Goal: Task Accomplishment & Management: Manage account settings

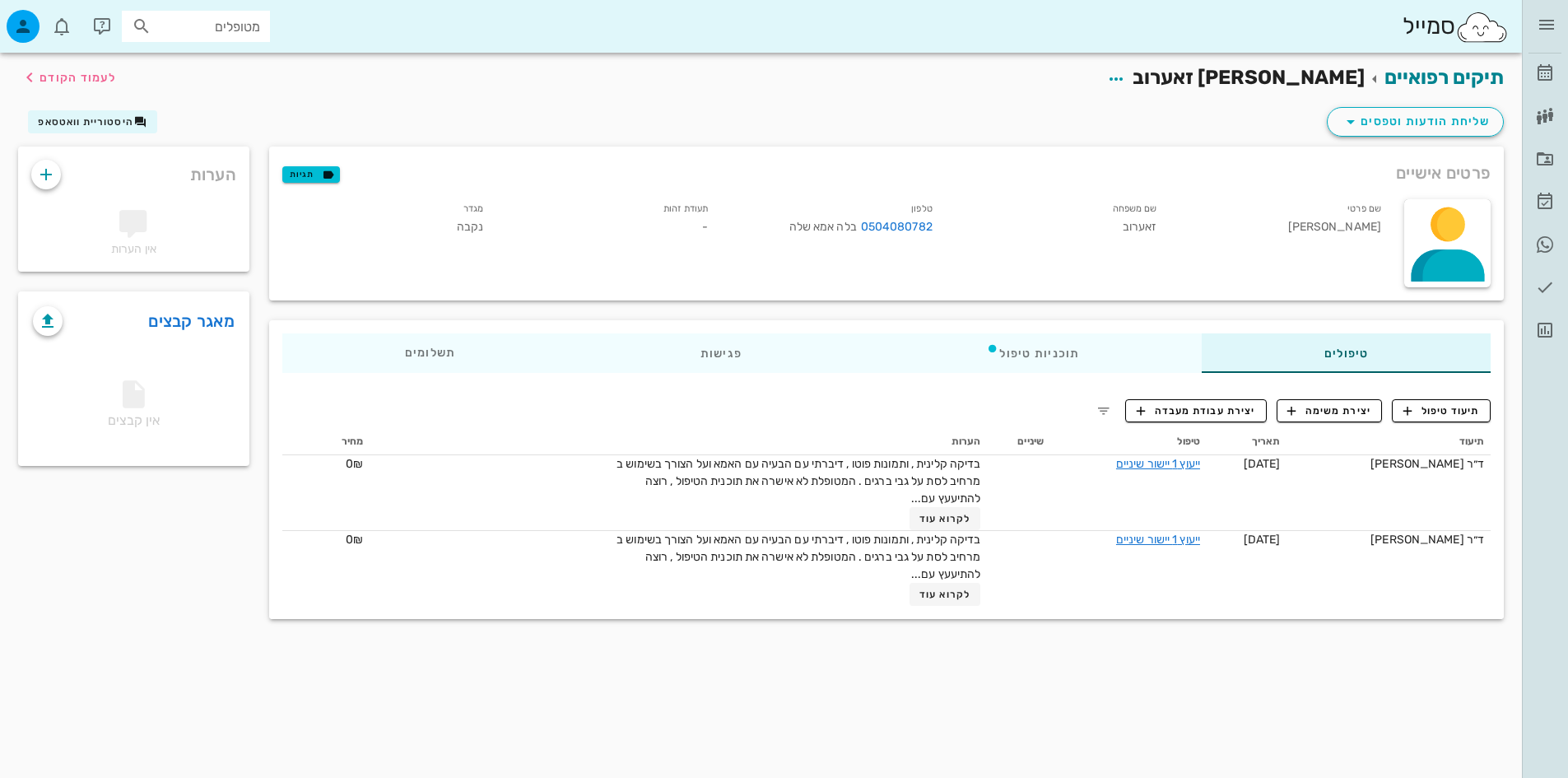
click at [218, 30] on input "מטופלים" at bounding box center [207, 26] width 105 height 22
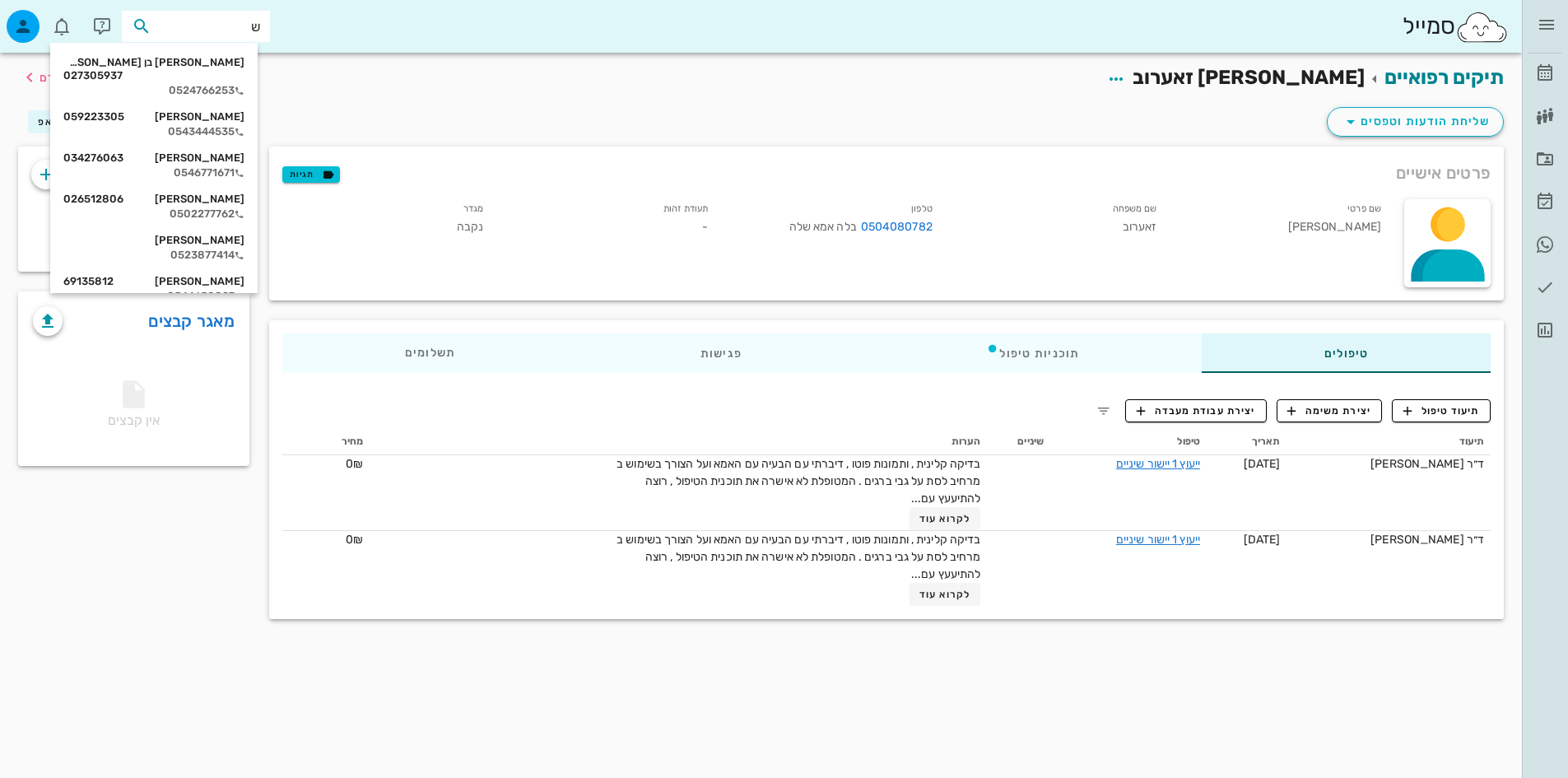
type input "של"
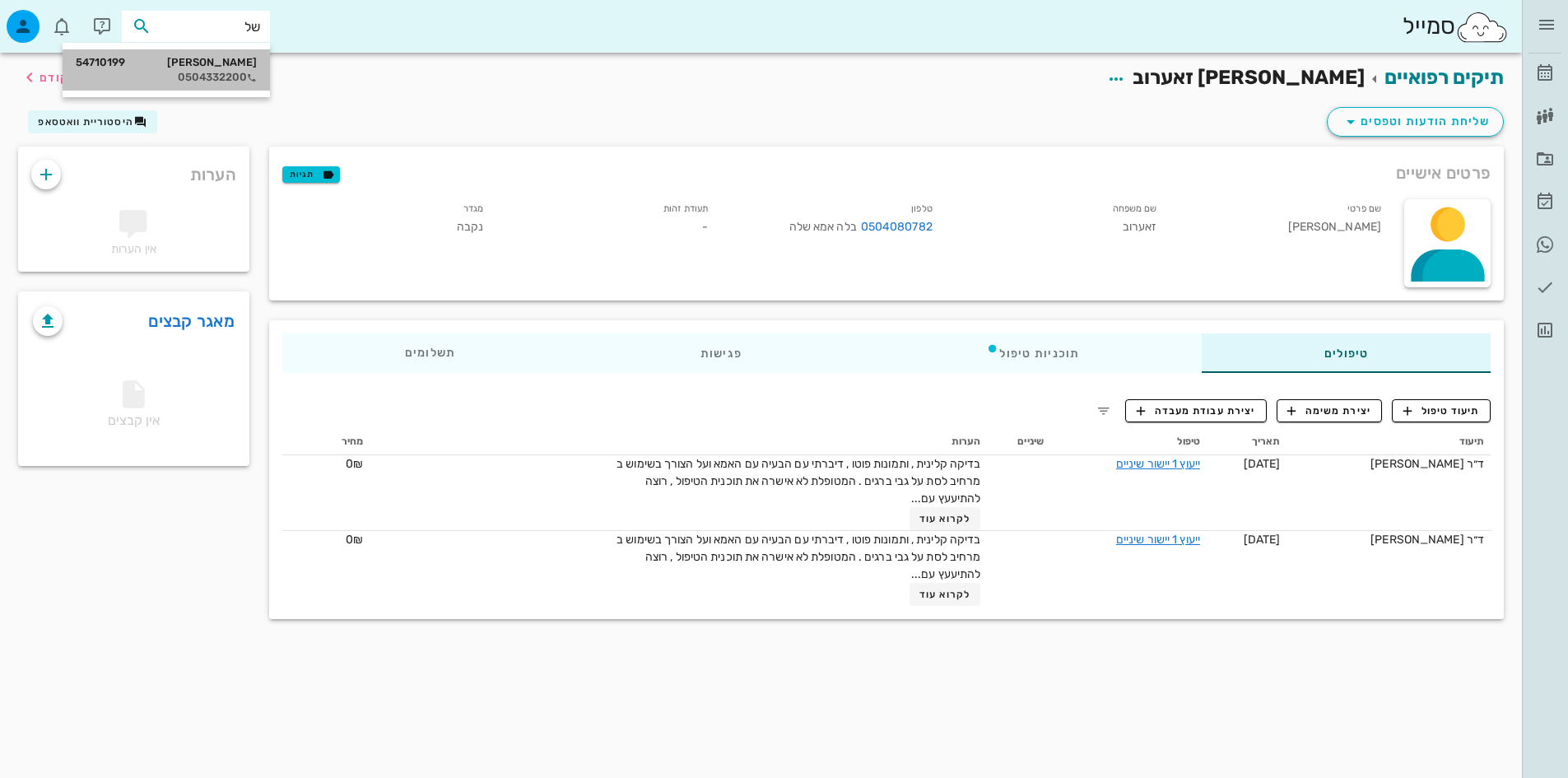
click at [200, 76] on div "0504332200" at bounding box center [166, 77] width 181 height 13
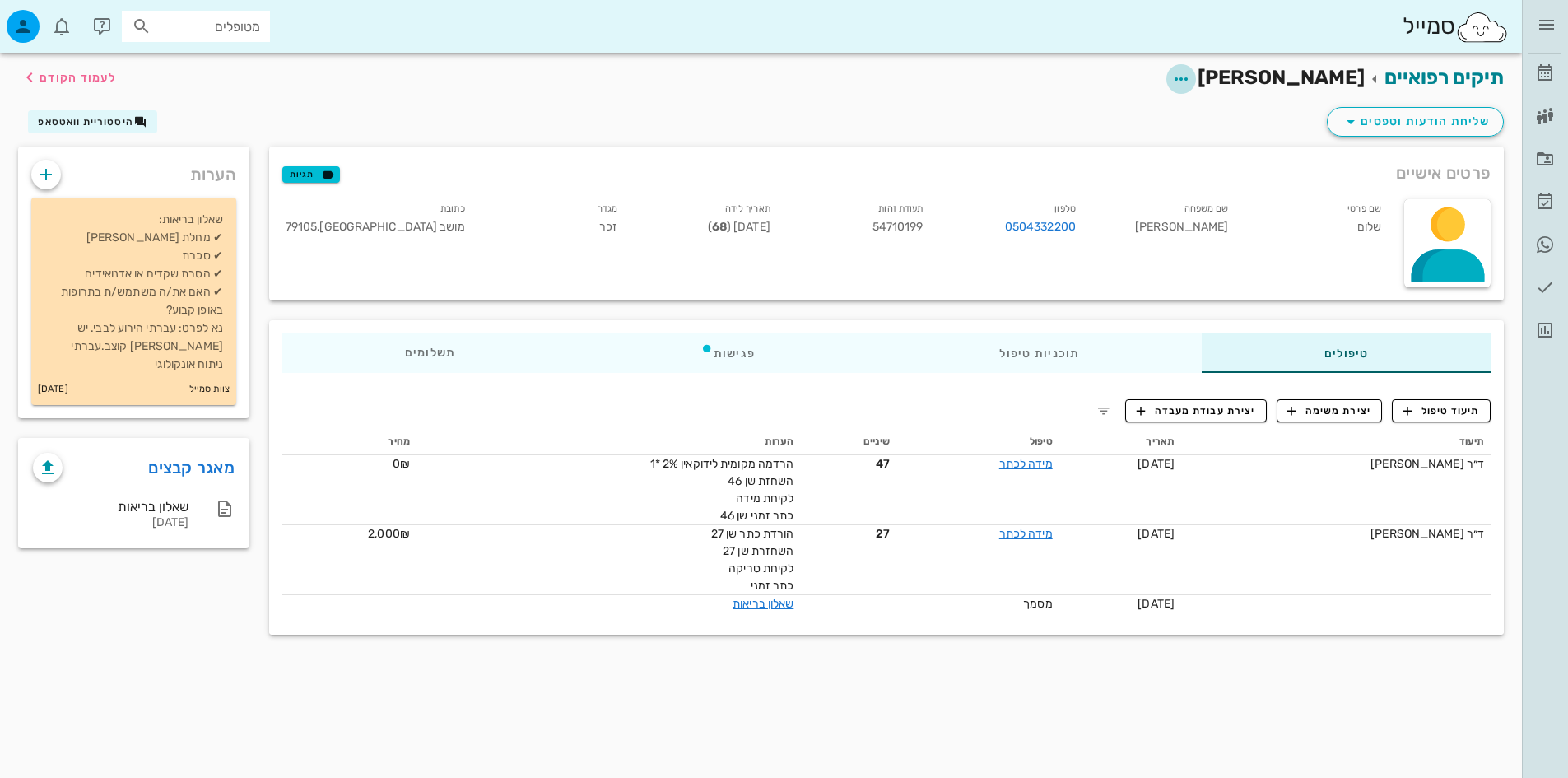
click at [1191, 77] on icon "button" at bounding box center [1180, 78] width 20 height 20
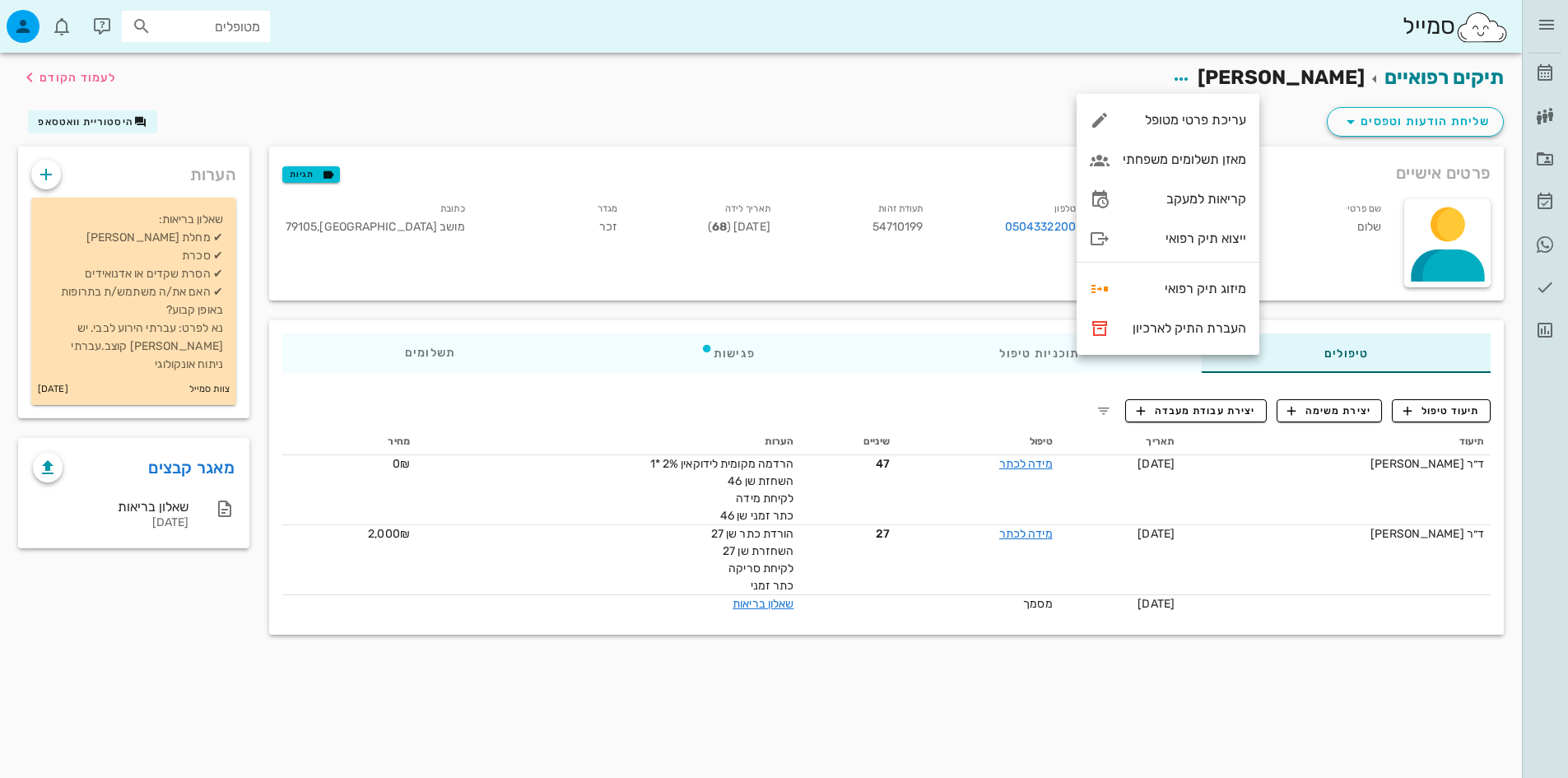
click at [857, 292] on div "שם פרטי שלום שם משפחה מכלוף טלפון 0504332200 תעודת זהות 54710199 תאריך לידה 19-…" at bounding box center [834, 243] width 1122 height 108
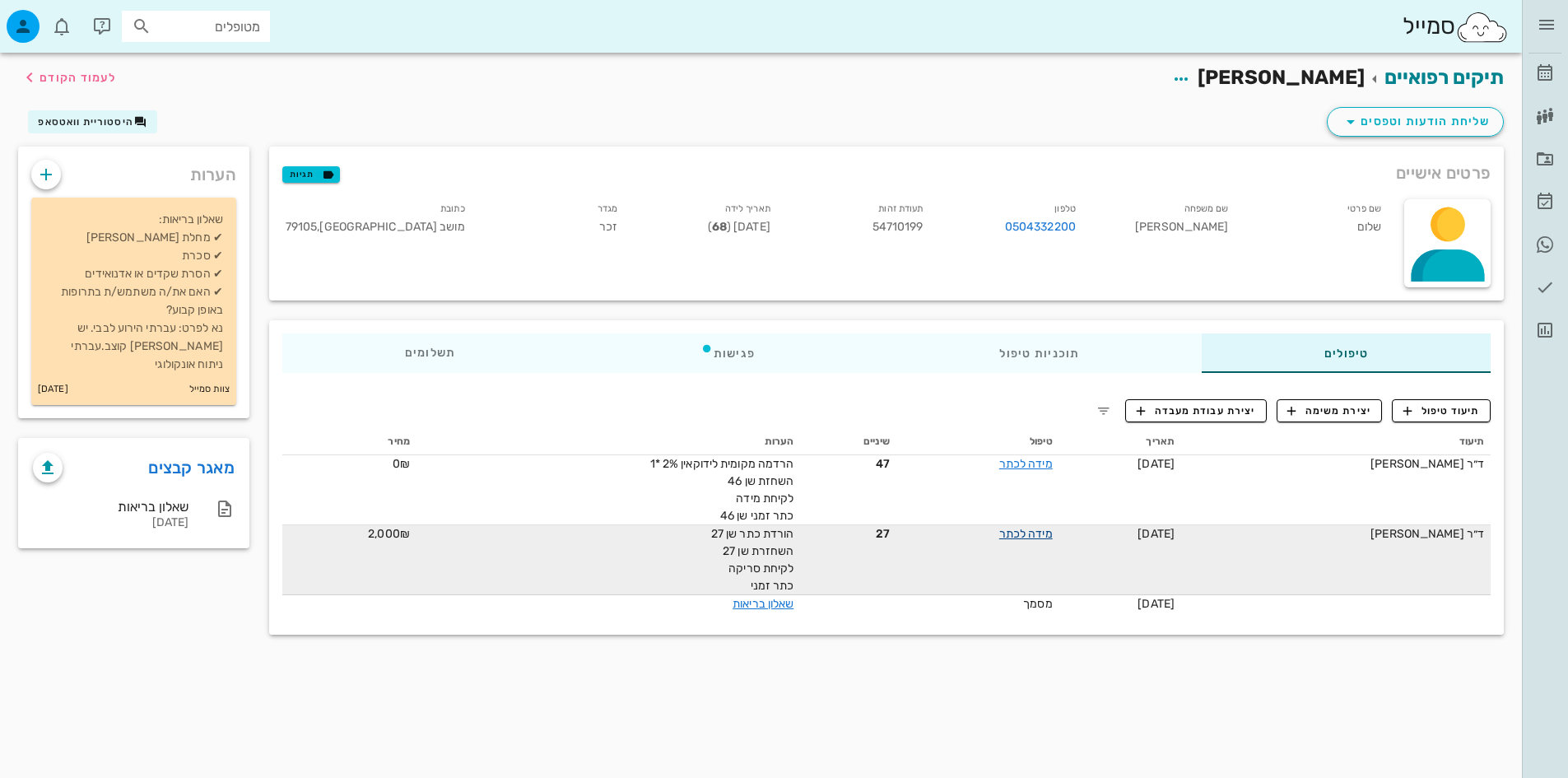
click at [1018, 532] on link "מידה לכתר" at bounding box center [1025, 534] width 53 height 14
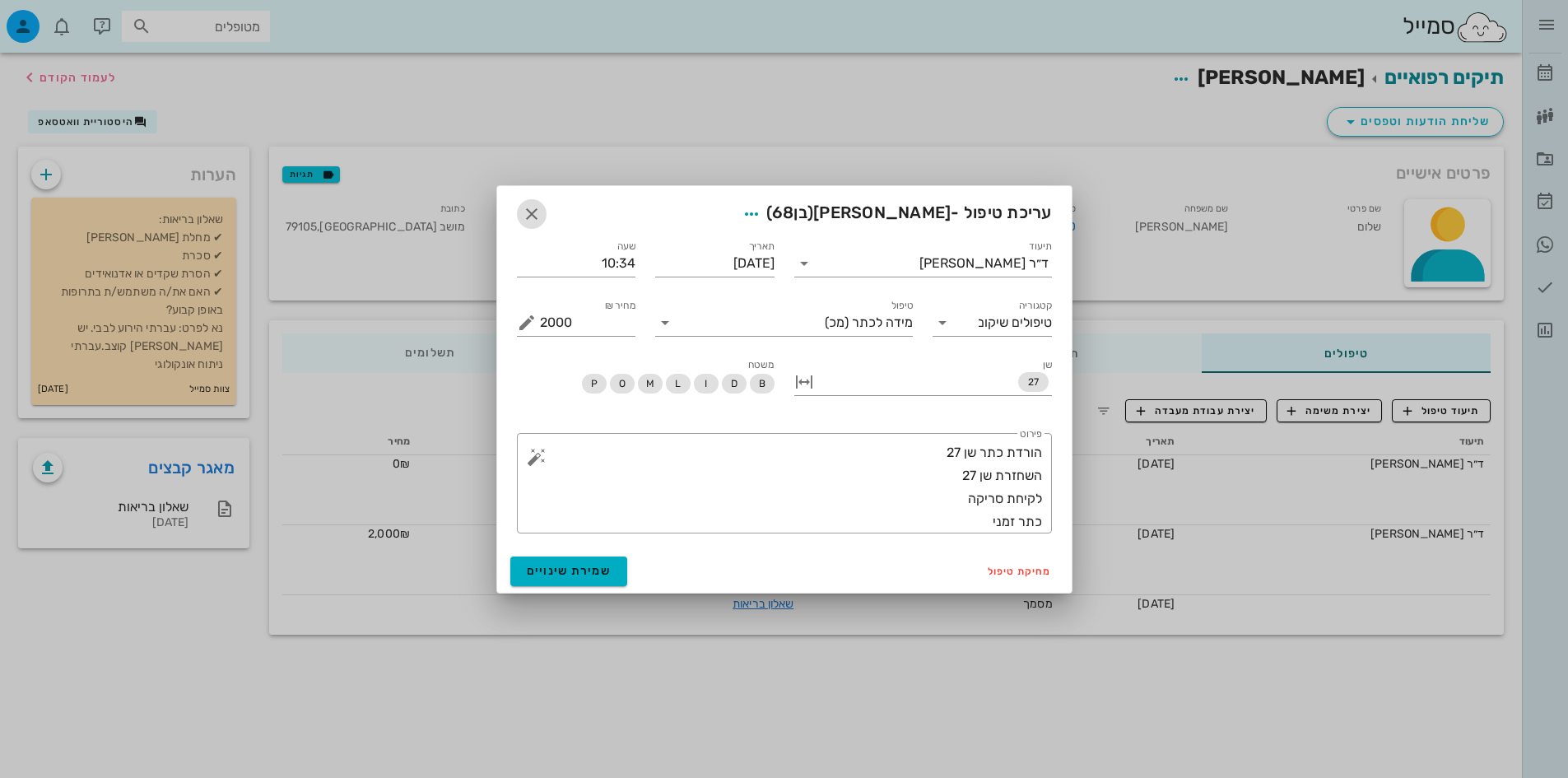
click at [519, 215] on span "button" at bounding box center [531, 213] width 30 height 20
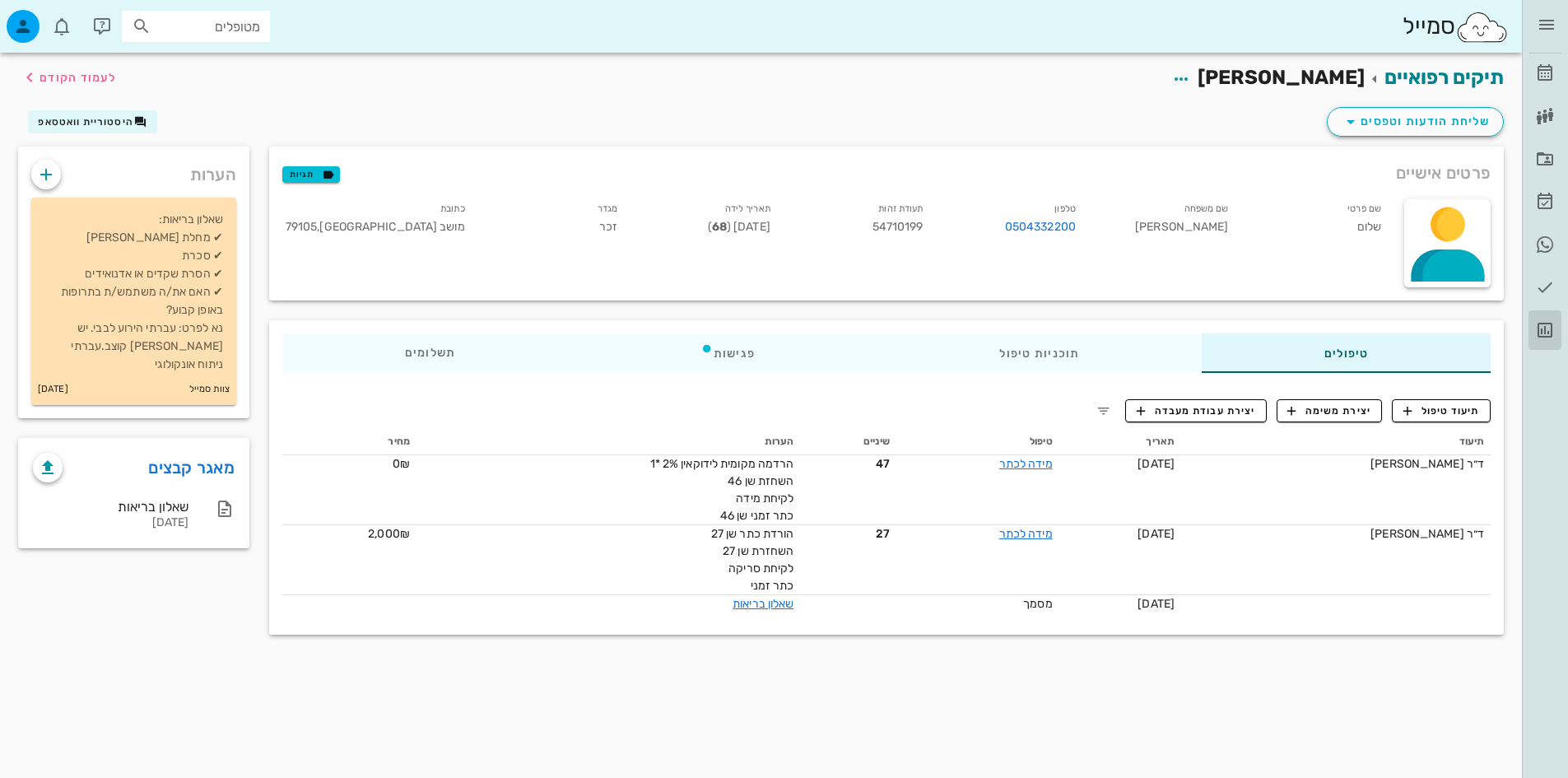
click at [1537, 344] on link "דוחות" at bounding box center [1544, 329] width 33 height 39
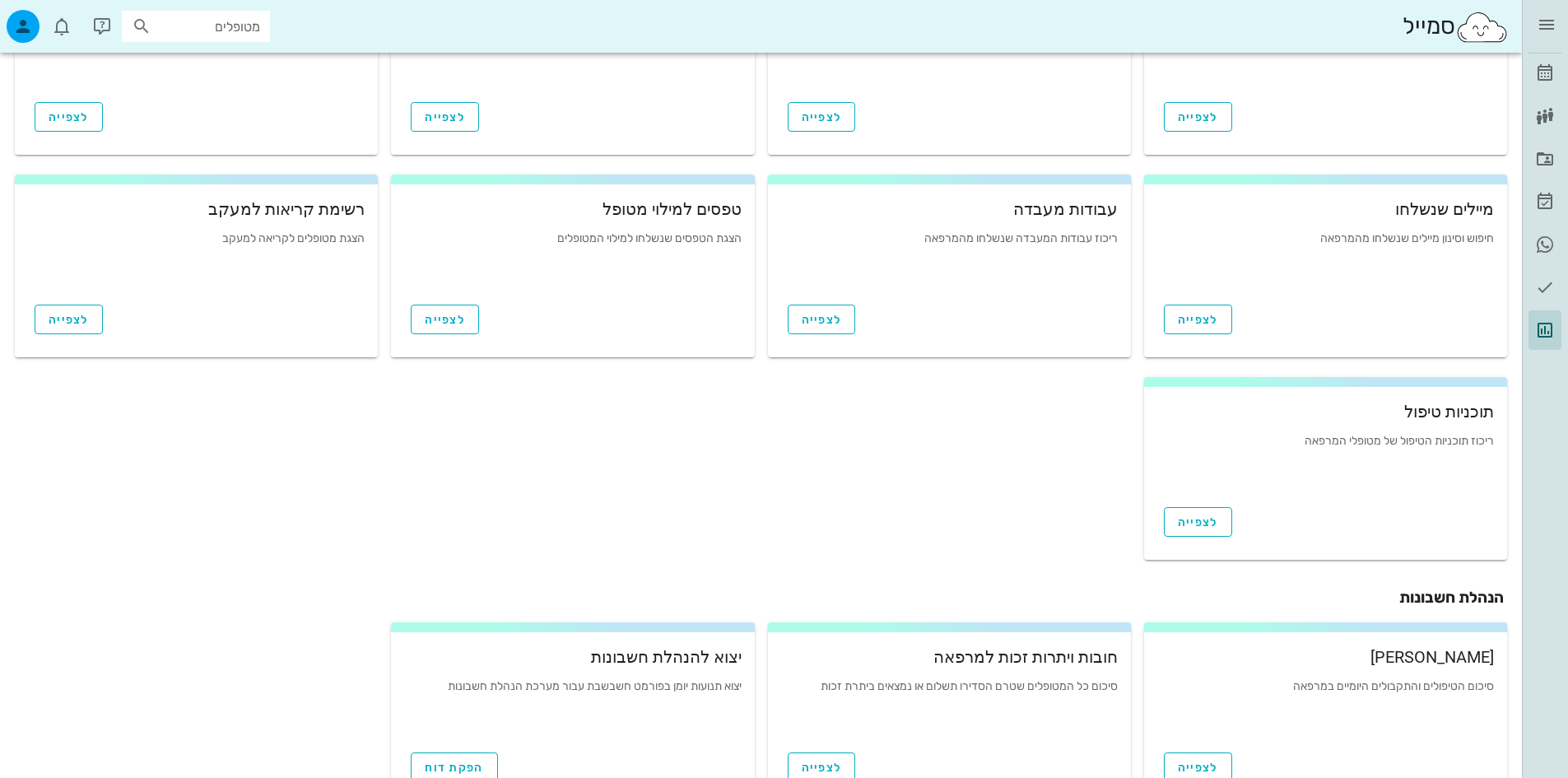
scroll to position [247, 0]
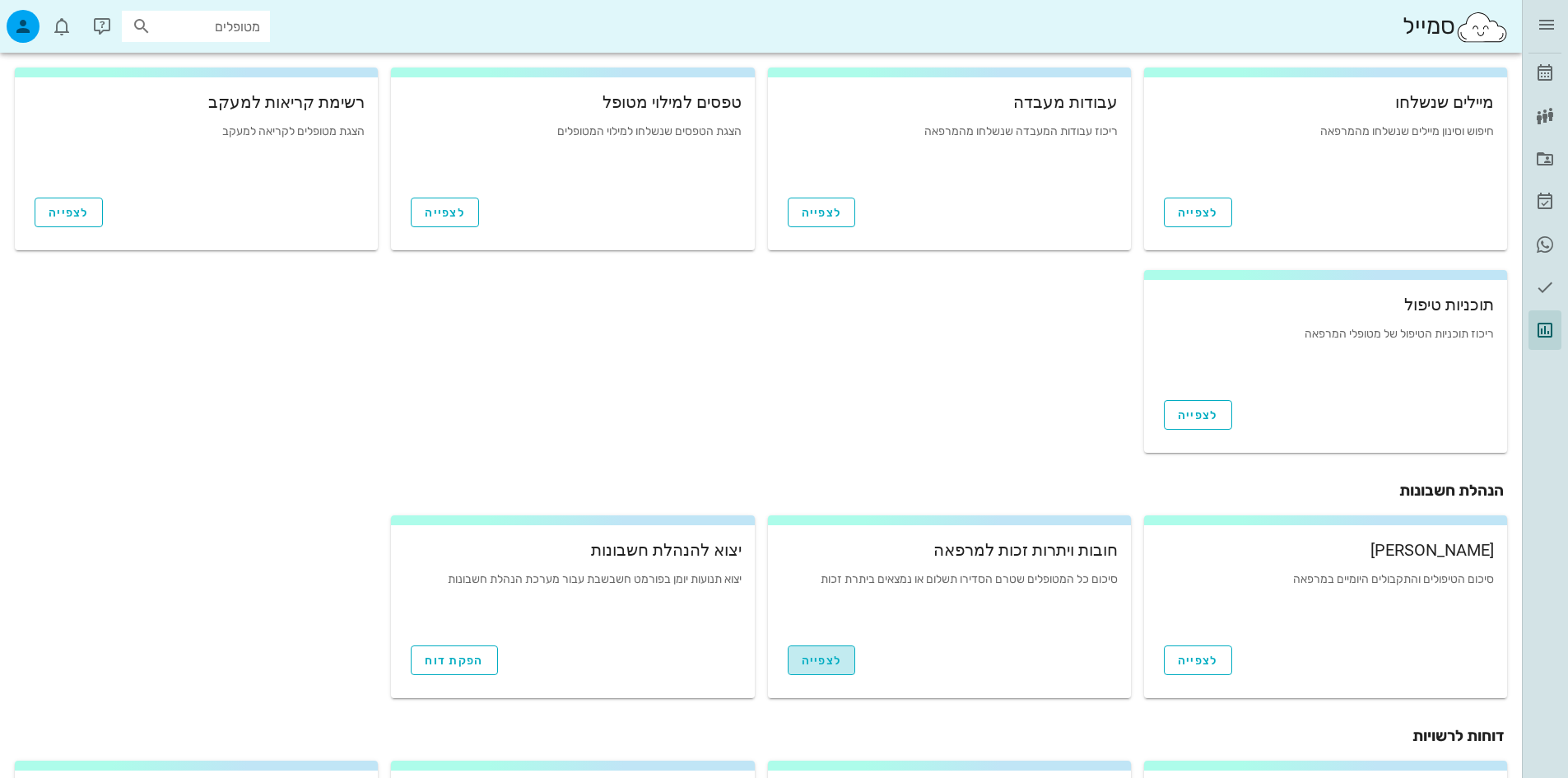
click at [821, 652] on link "לצפייה" at bounding box center [821, 660] width 68 height 30
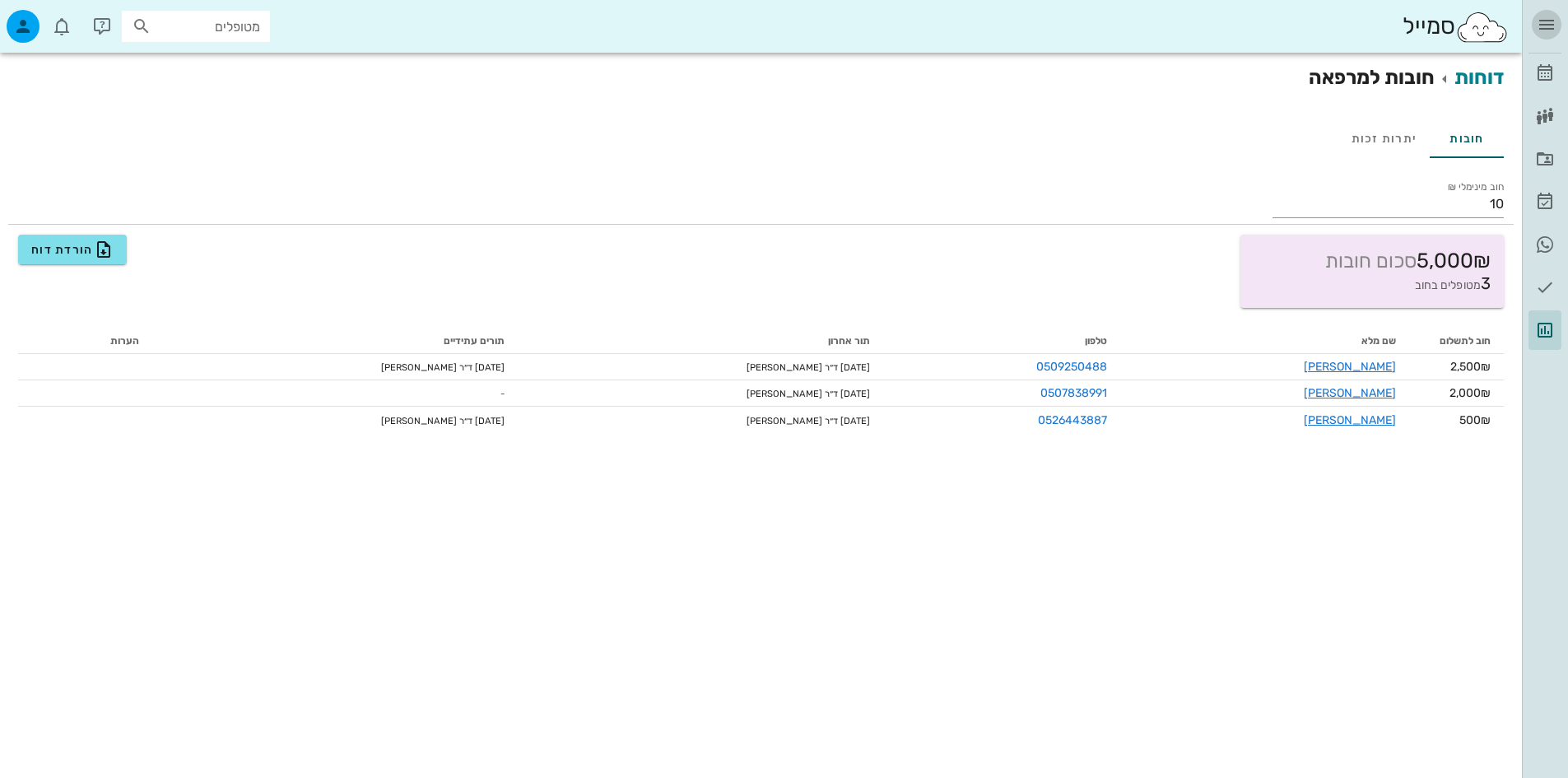
click at [1559, 17] on span "button" at bounding box center [1546, 24] width 30 height 20
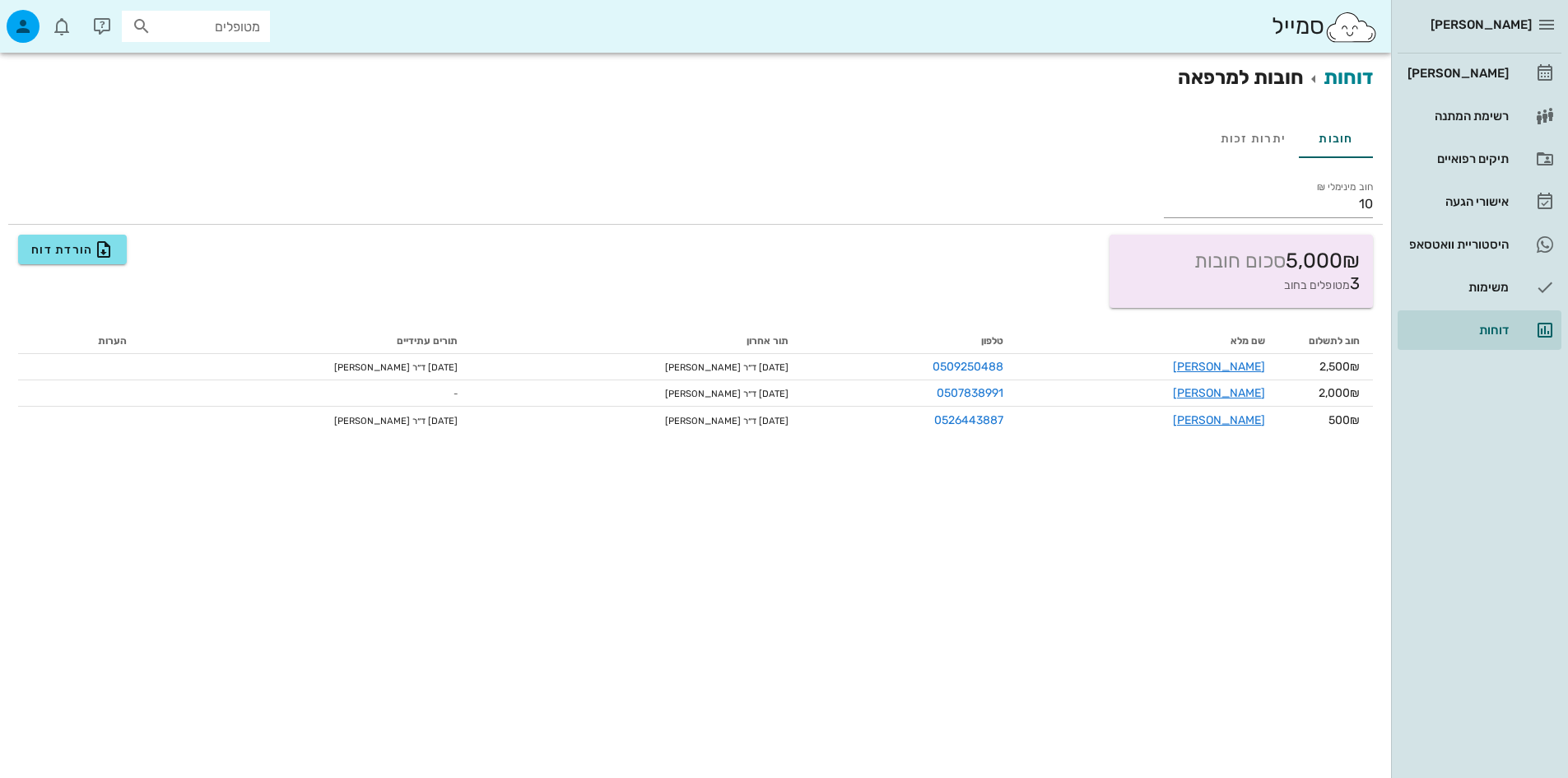
click at [193, 19] on input "מטופלים" at bounding box center [207, 26] width 105 height 22
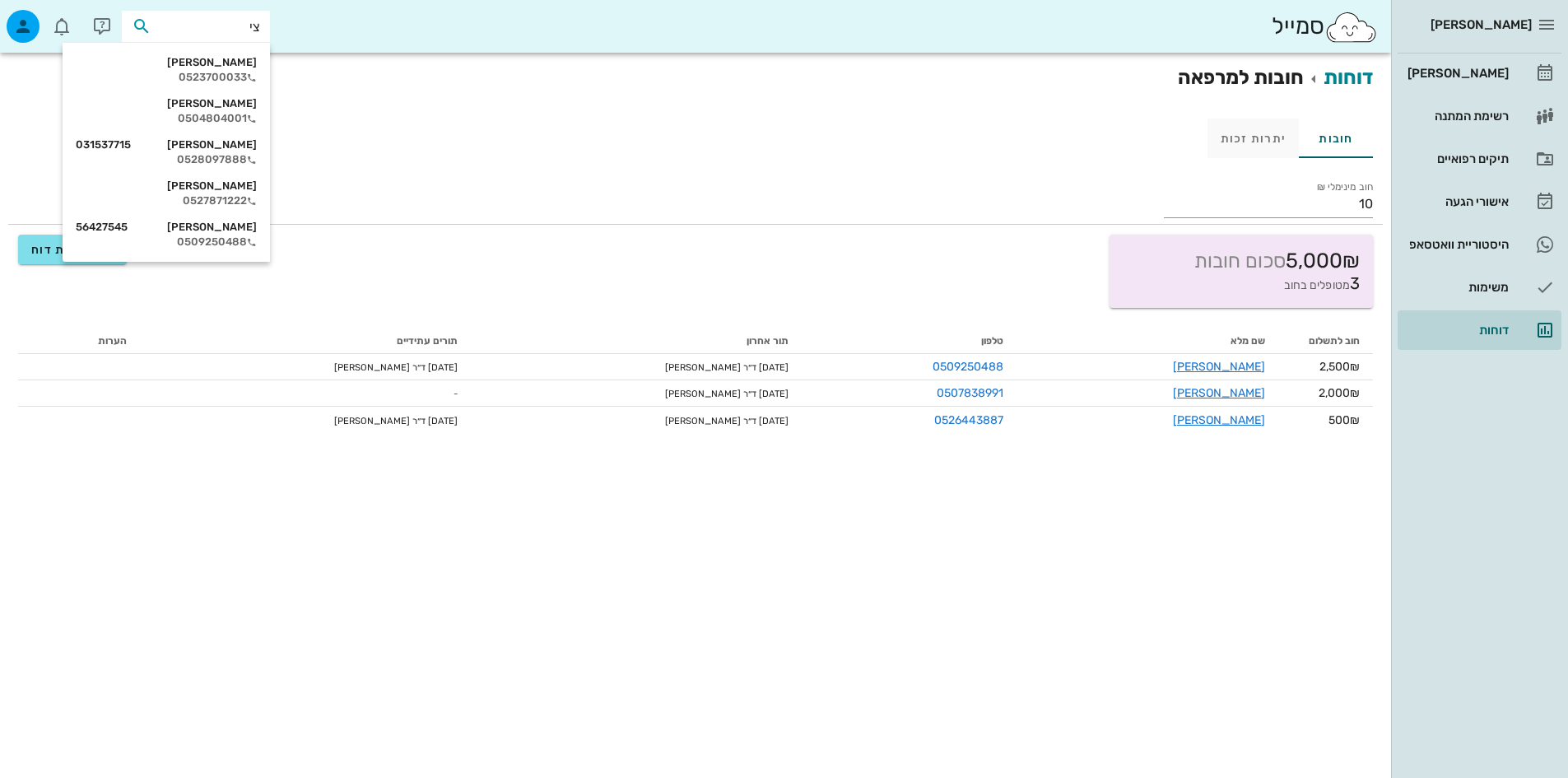
type input "צי"
click at [1249, 148] on div "יתרות זכות" at bounding box center [1254, 138] width 92 height 39
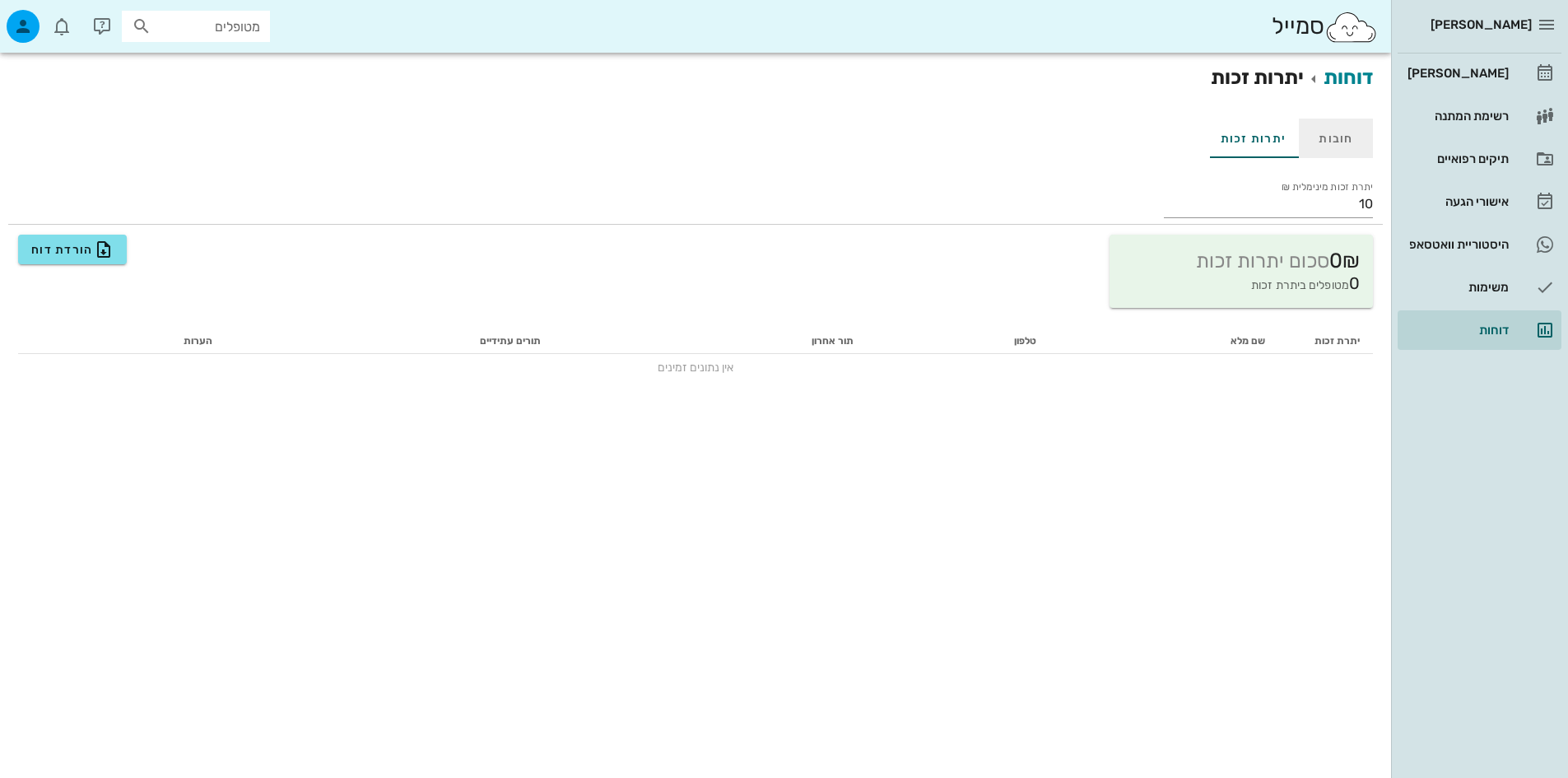
click at [1342, 145] on div "חובות" at bounding box center [1335, 138] width 74 height 39
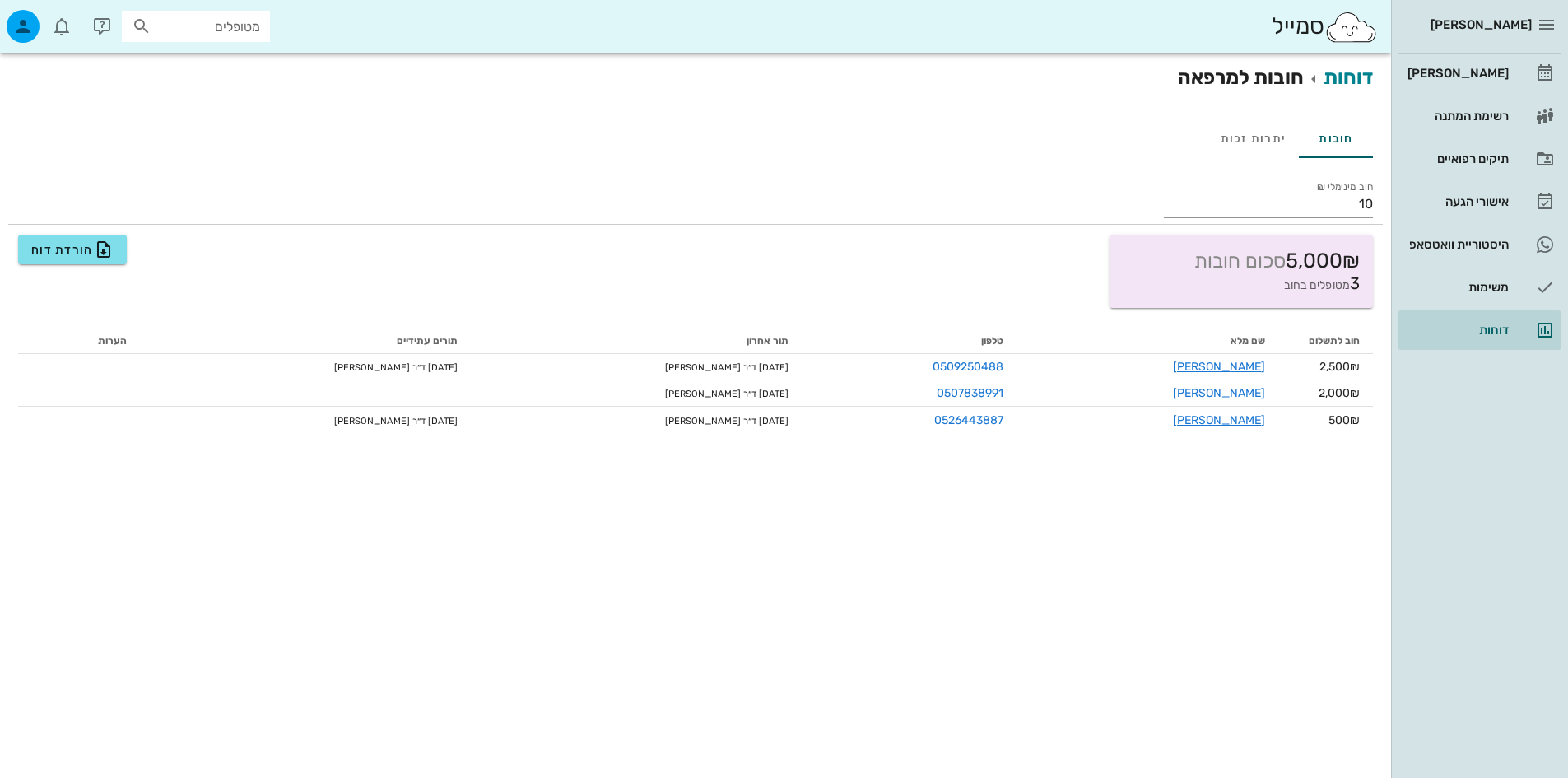
click at [217, 36] on input "מטופלים" at bounding box center [207, 26] width 105 height 22
type input "י"
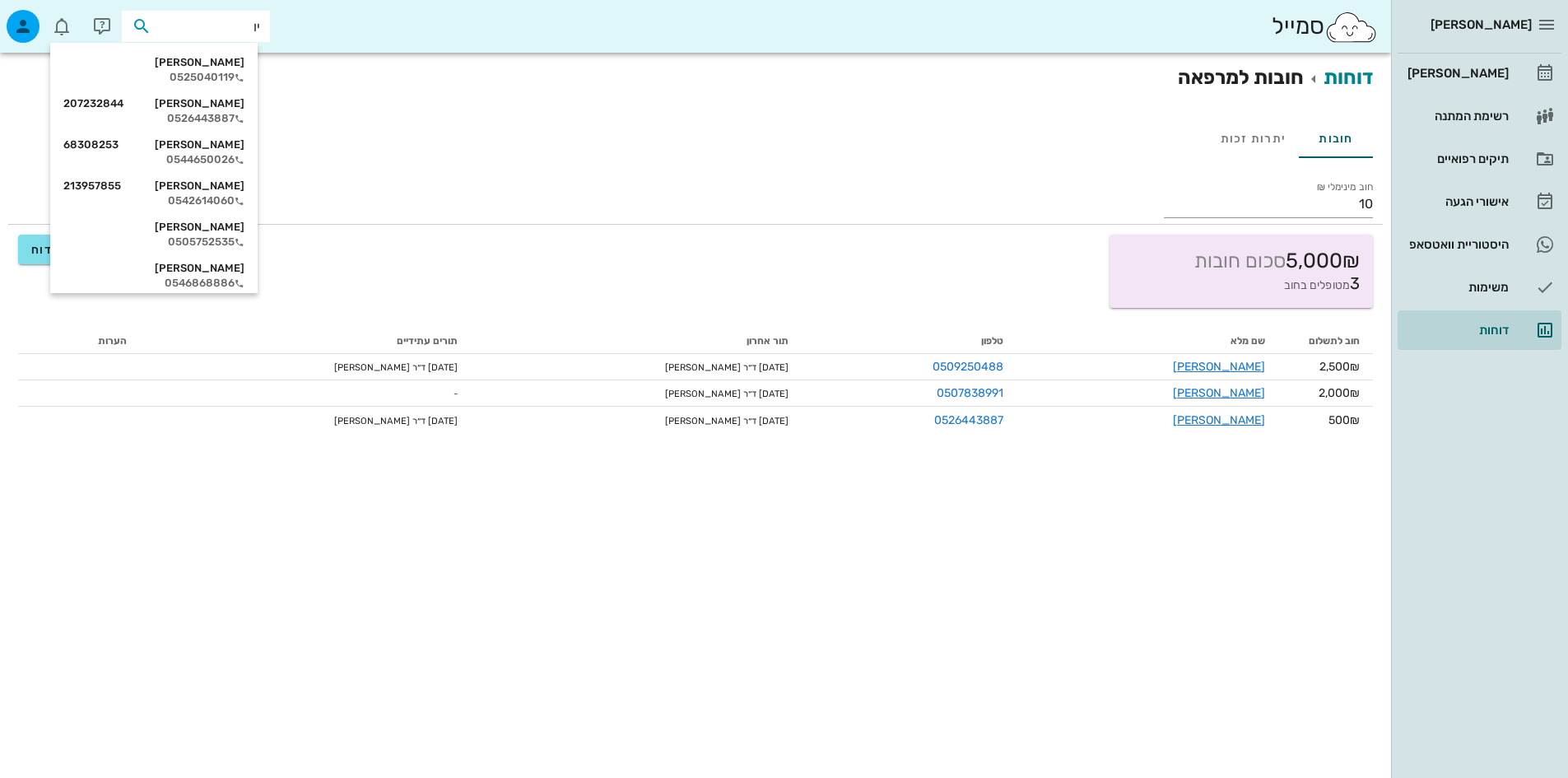
type input "יוב"
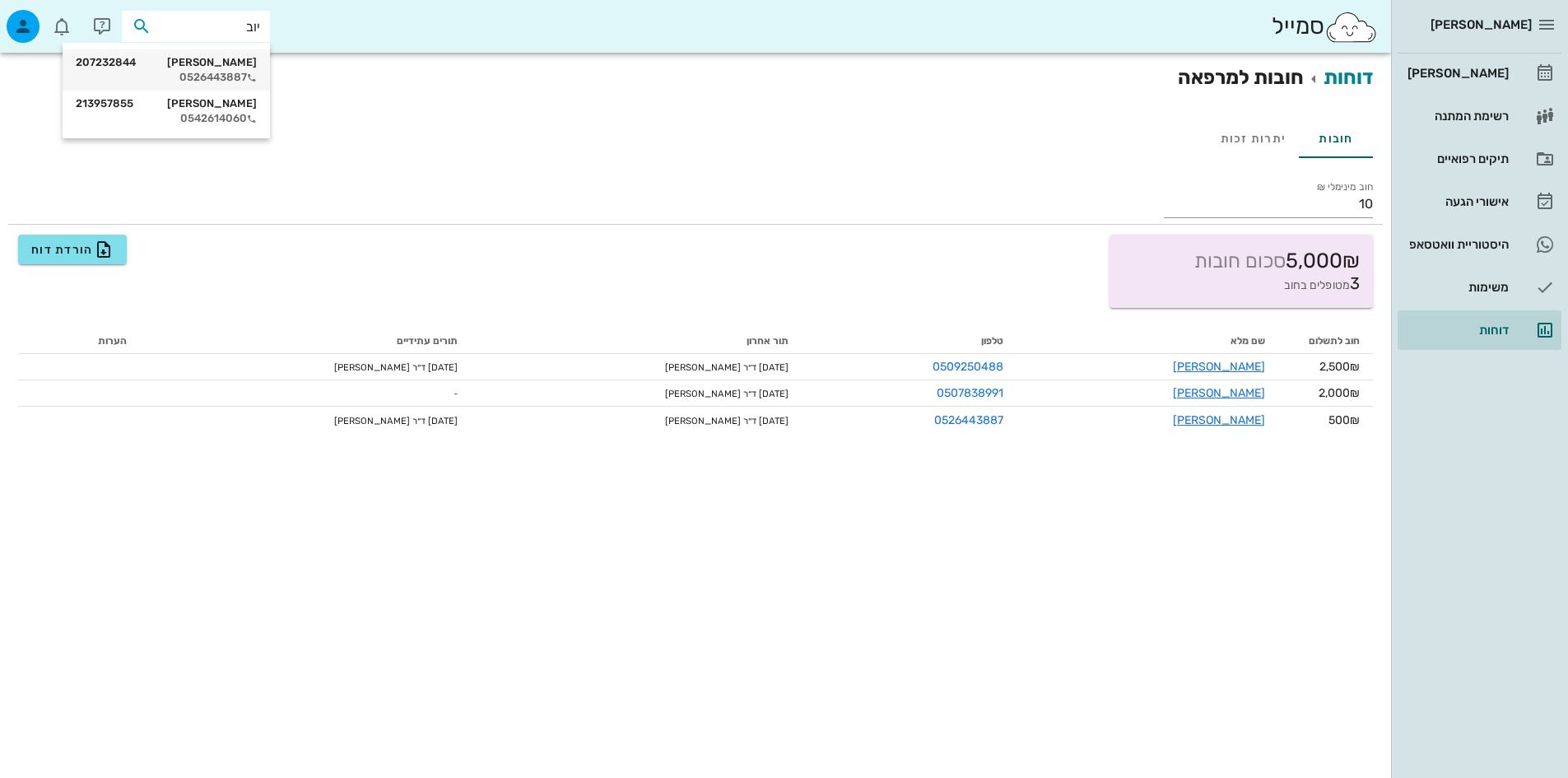
click at [219, 84] on div "יובל סילברה 207232844 0526443887" at bounding box center [166, 70] width 181 height 41
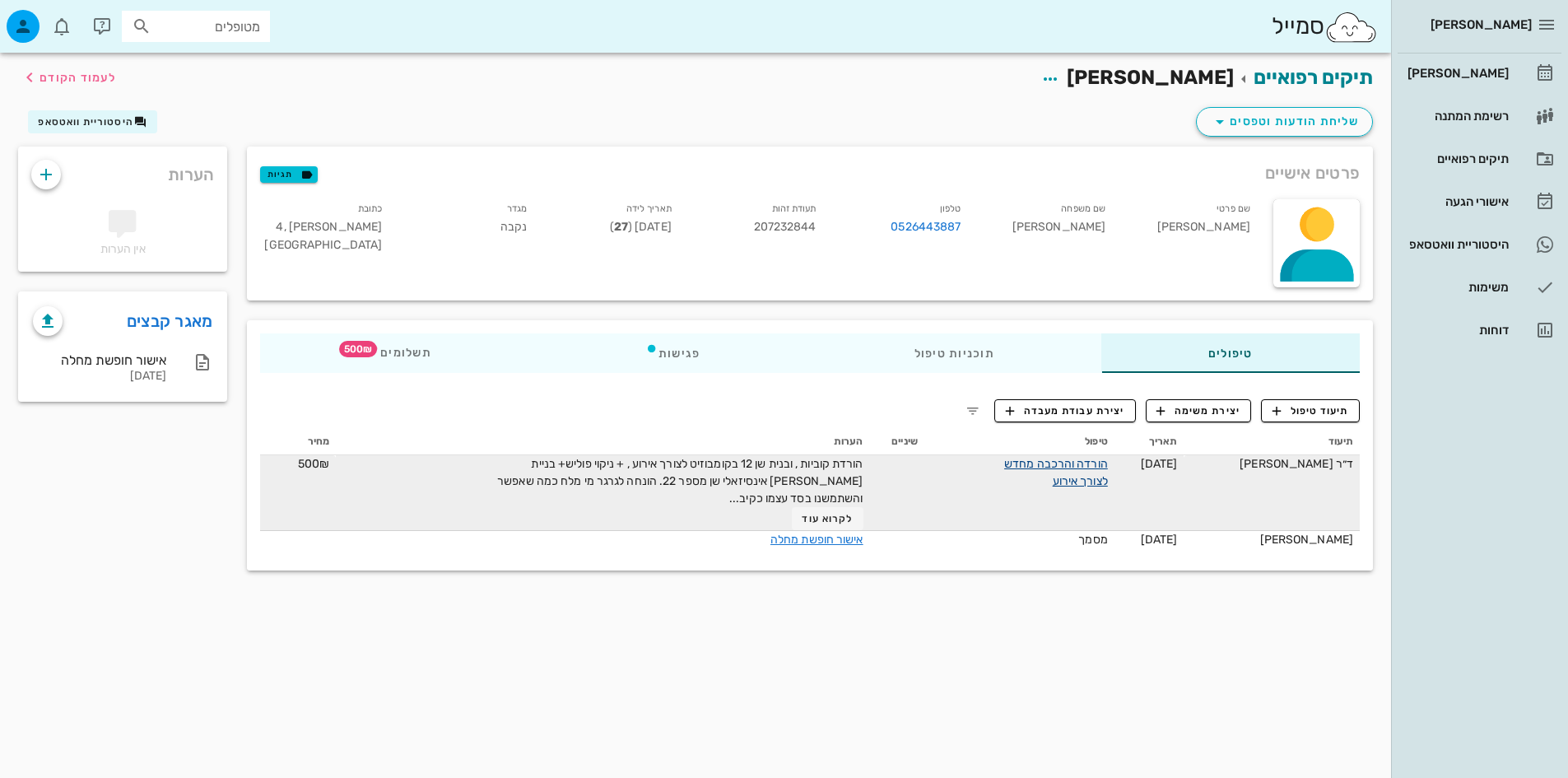
click at [1044, 462] on link "הורדה והרכבה מחדש לצורך אירוע" at bounding box center [1056, 472] width 104 height 31
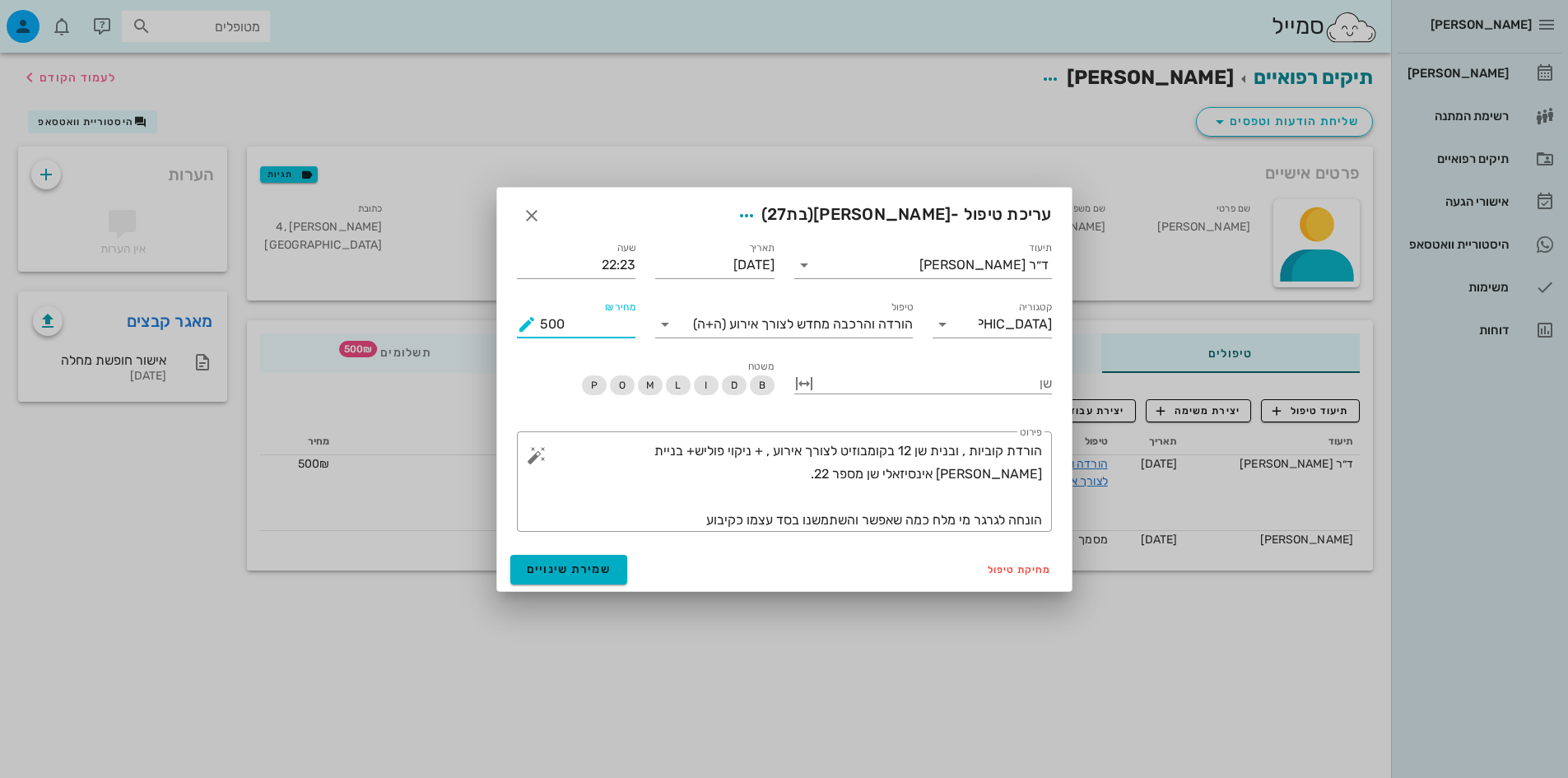
click at [548, 320] on input "500" at bounding box center [588, 324] width 97 height 26
type input "1"
type input "0"
click at [571, 588] on div "מחיקת טיפול שמירת שינויים" at bounding box center [784, 569] width 574 height 43
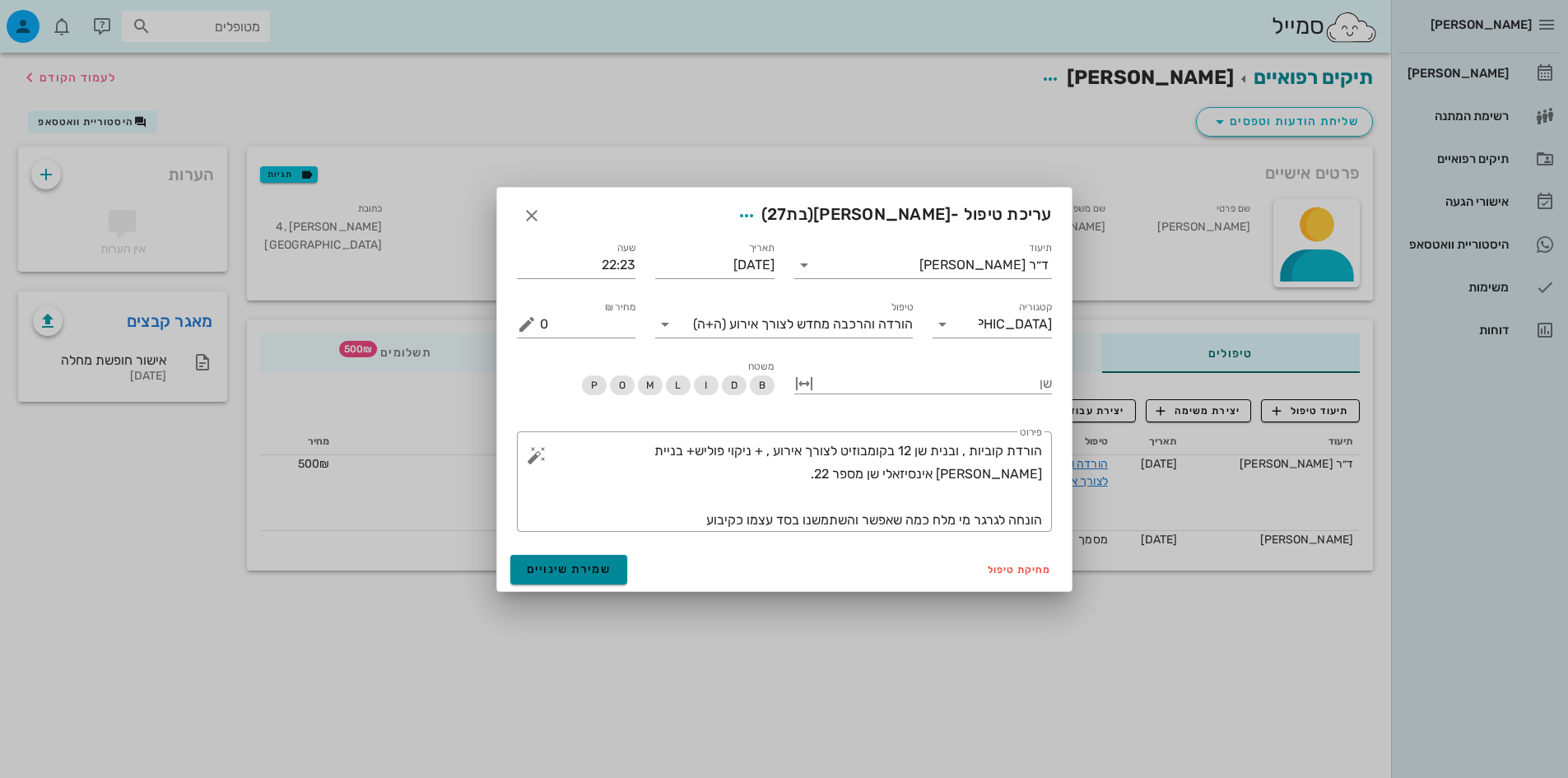
click at [574, 572] on span "שמירת שינויים" at bounding box center [569, 569] width 84 height 14
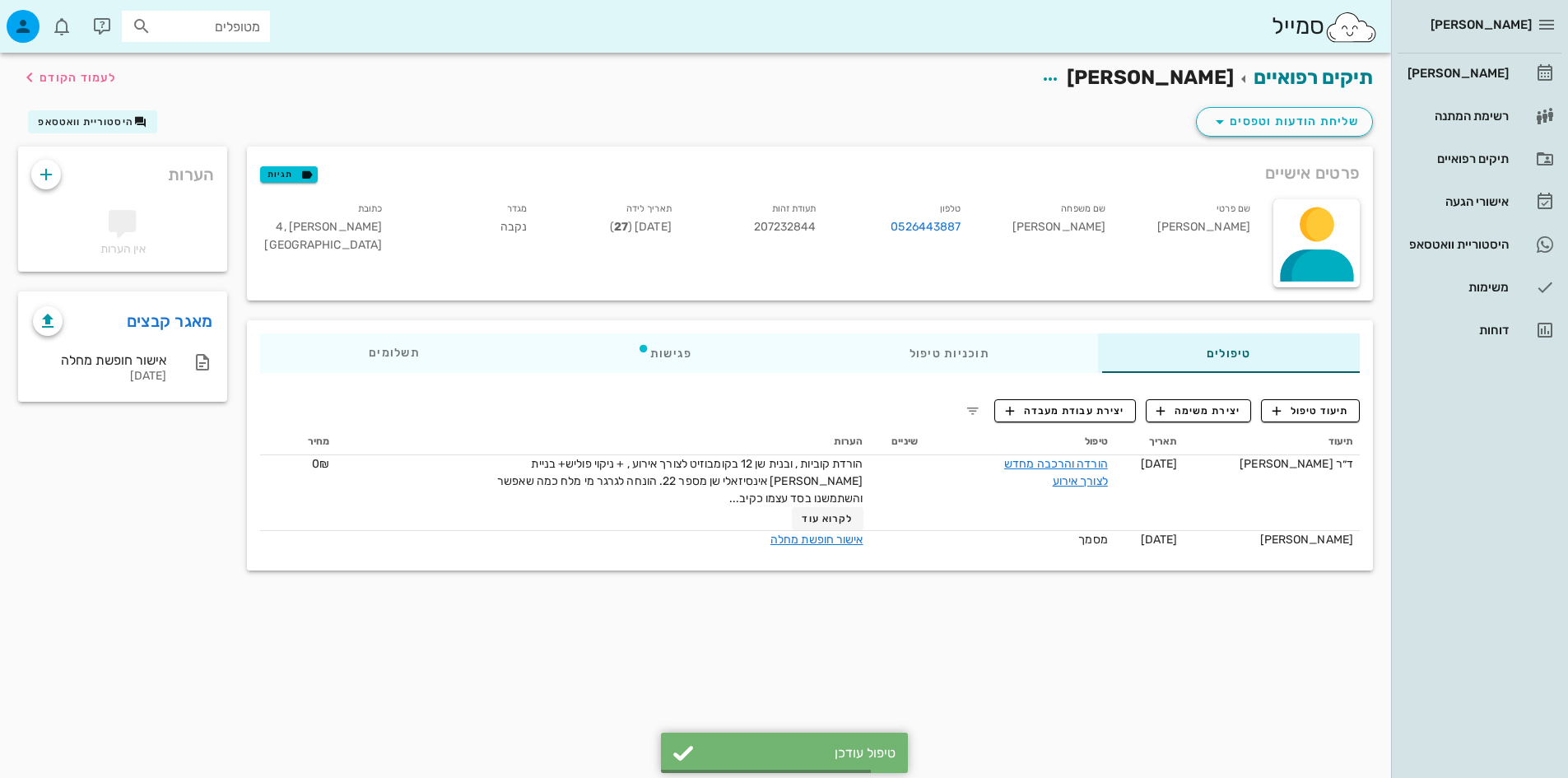
click at [227, 11] on div "מטופלים" at bounding box center [196, 26] width 148 height 31
type input "צי"
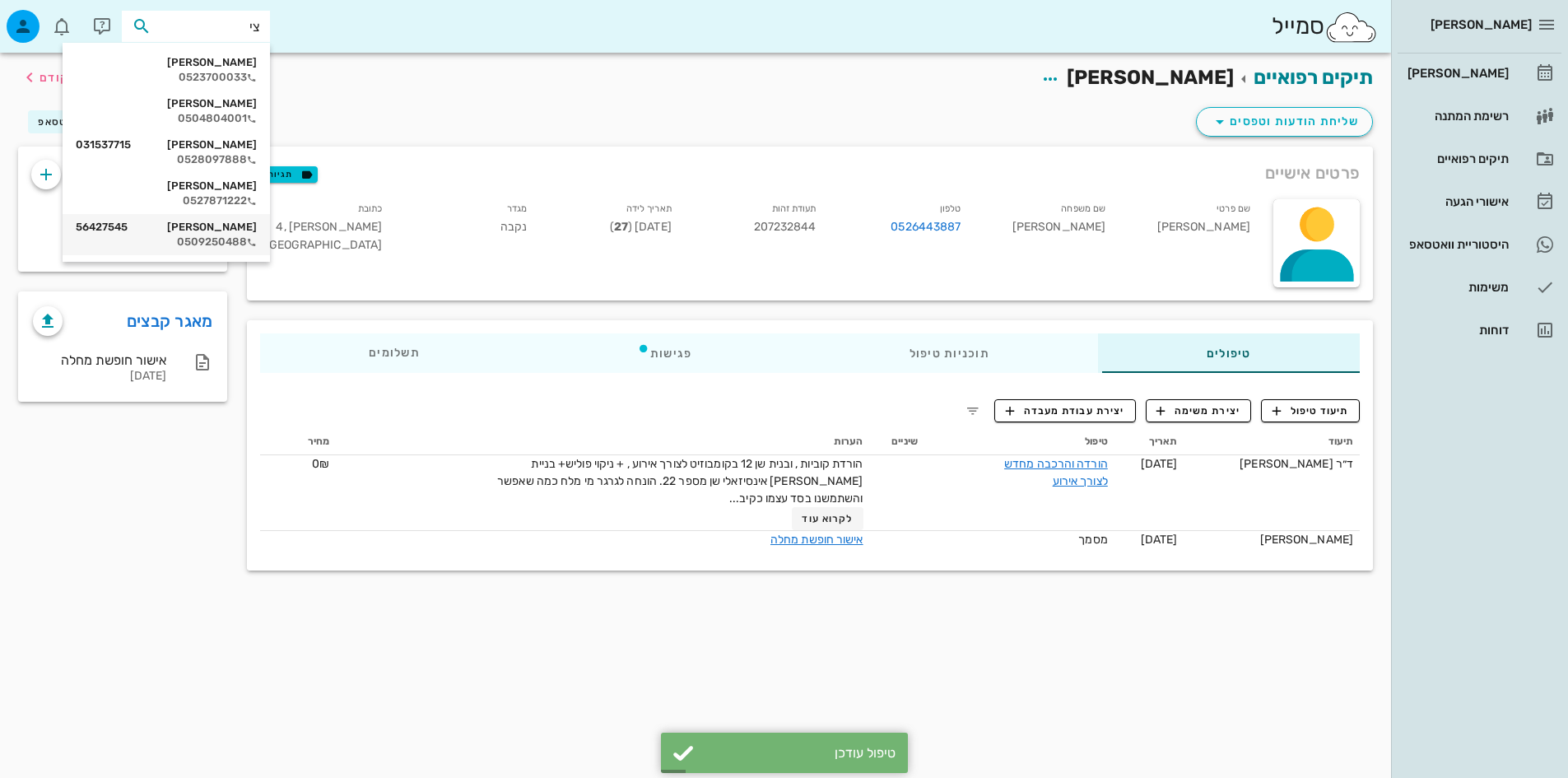
click at [217, 233] on div "ציפי סלע 56427545" at bounding box center [166, 227] width 181 height 13
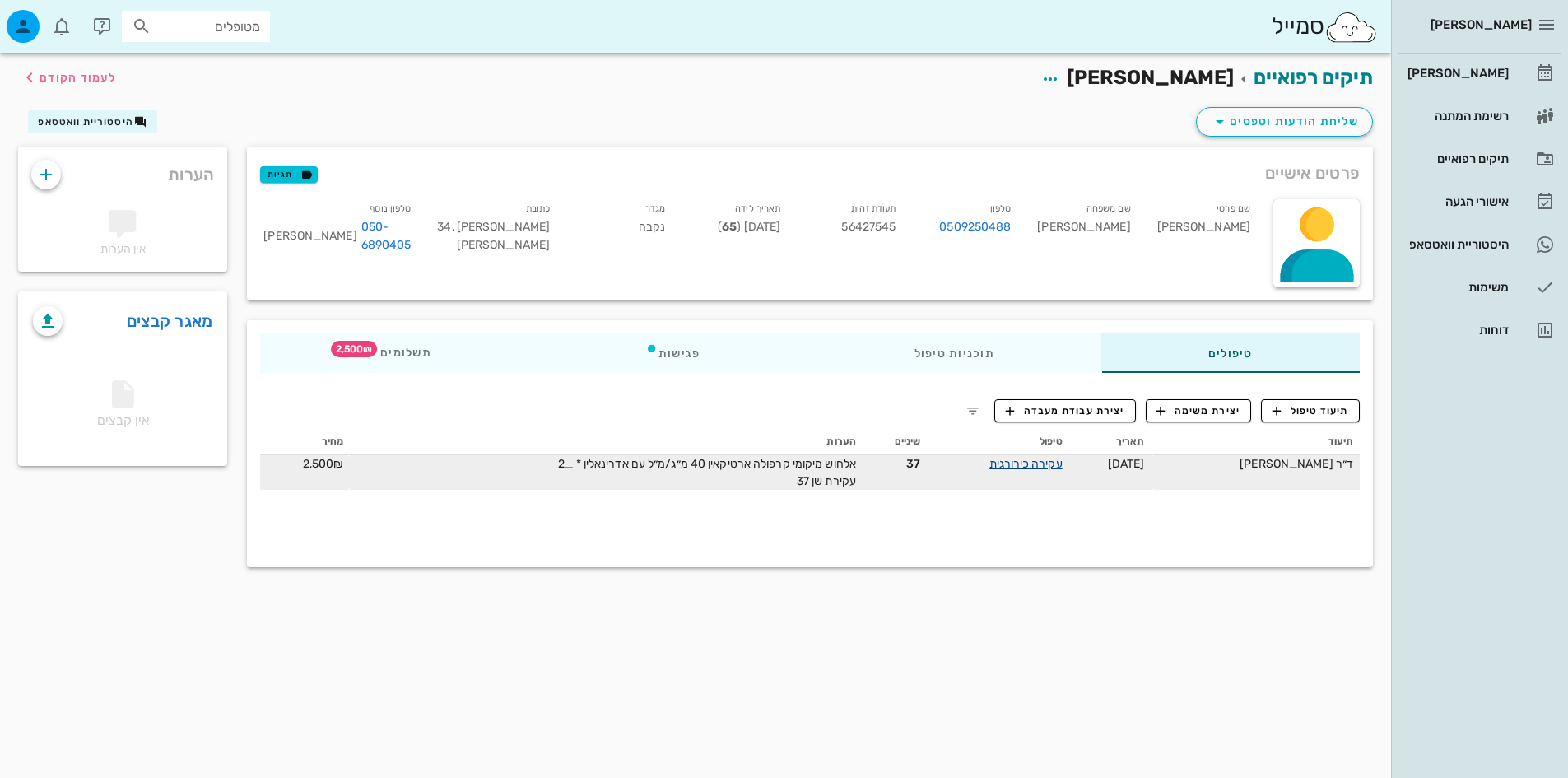
click at [1010, 459] on link "עקירה כירורגית" at bounding box center [1025, 463] width 72 height 14
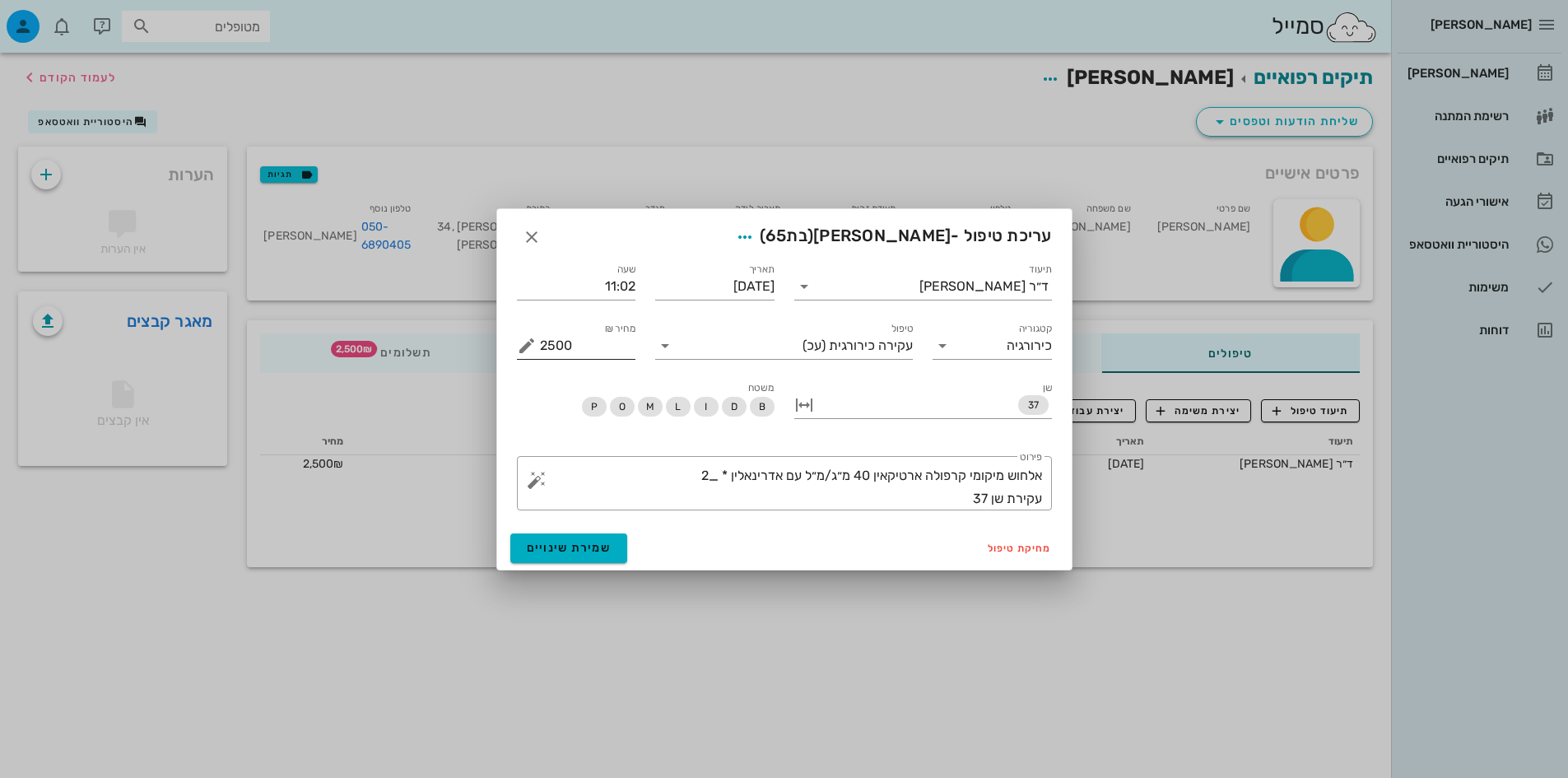
click at [578, 335] on input "2500" at bounding box center [588, 346] width 97 height 26
type input "0"
click at [590, 553] on span "שמירת שינויים" at bounding box center [569, 548] width 84 height 14
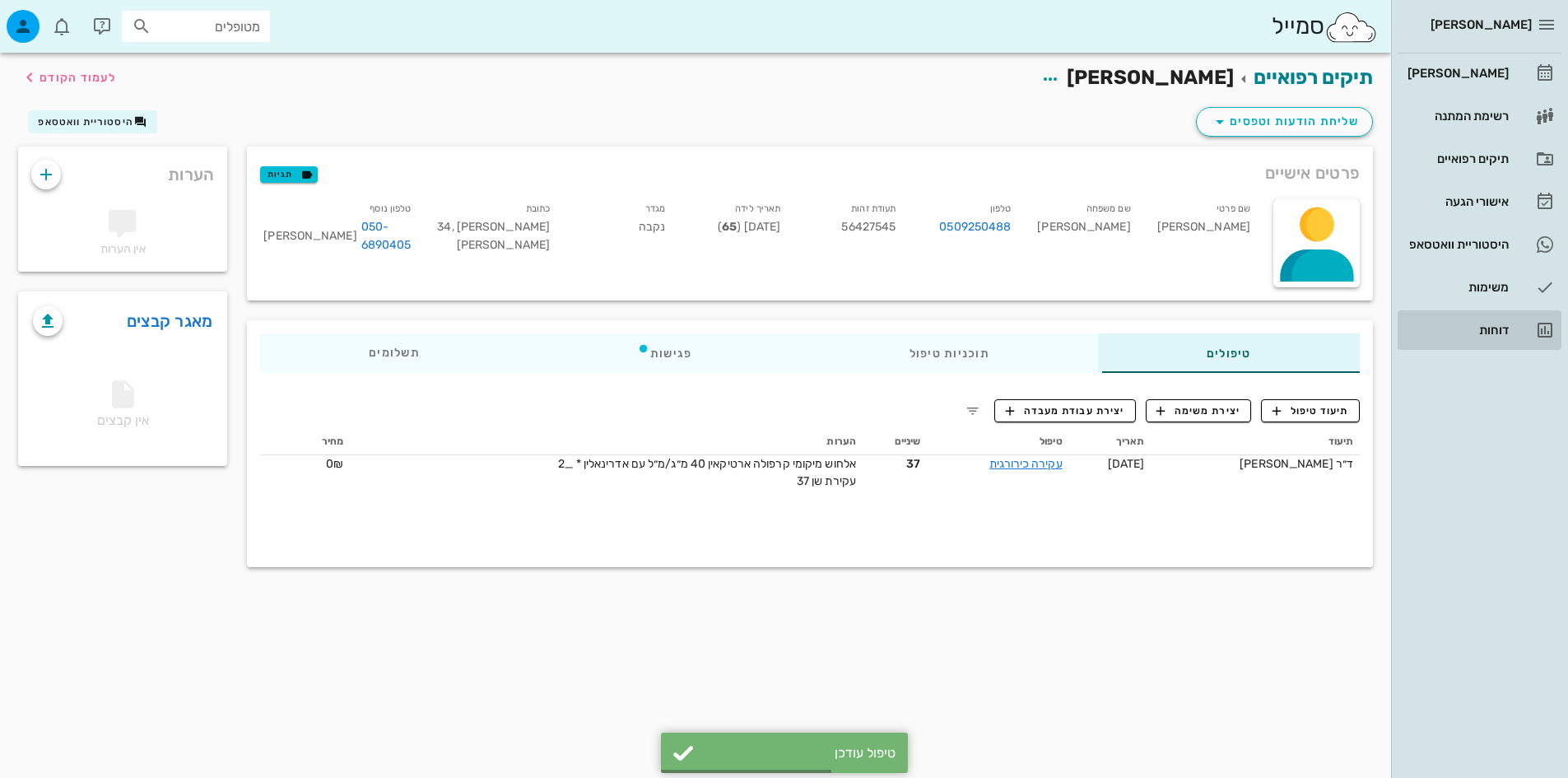
click at [1498, 329] on div "דוחות" at bounding box center [1456, 329] width 105 height 13
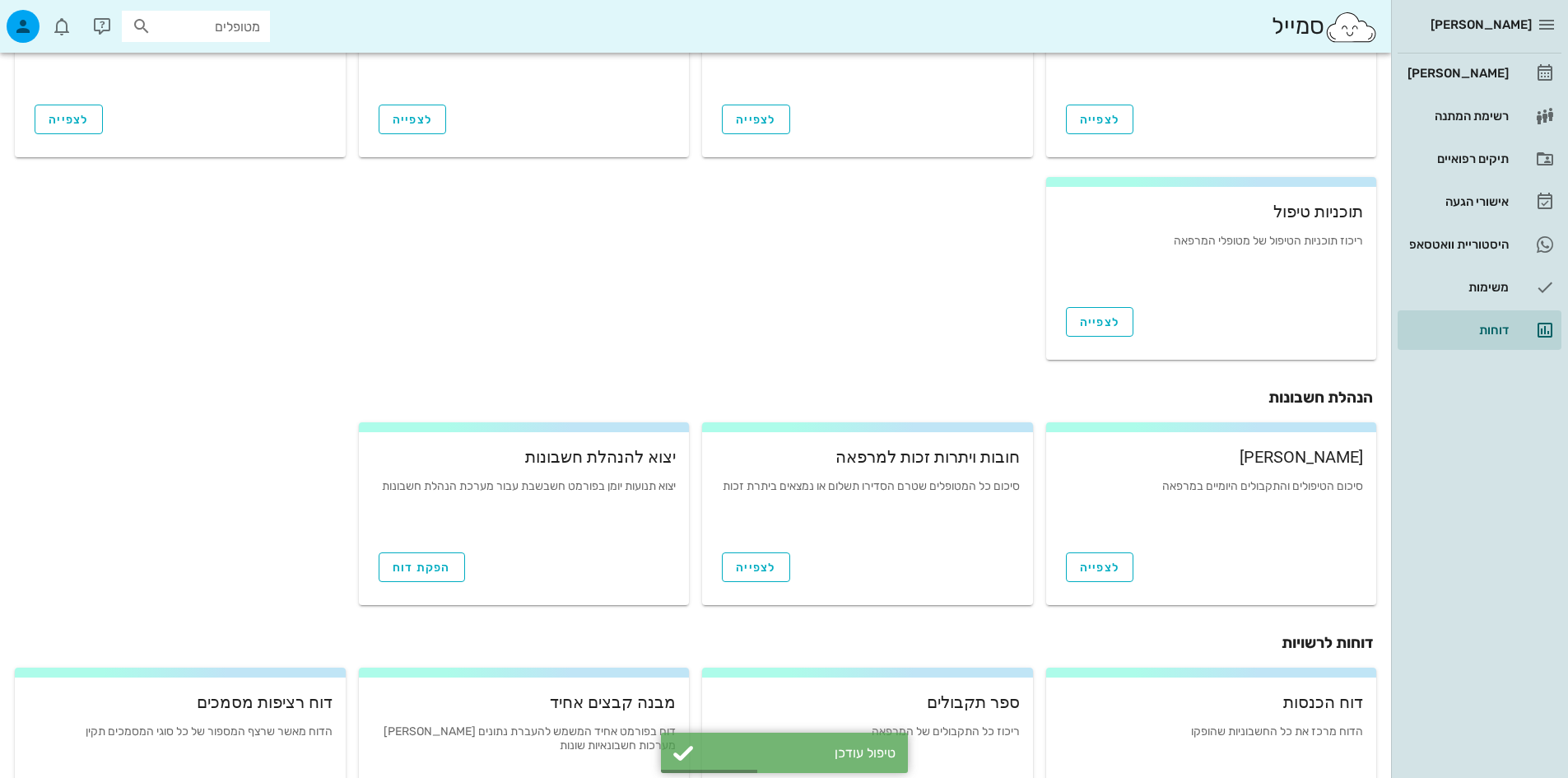
scroll to position [439, 0]
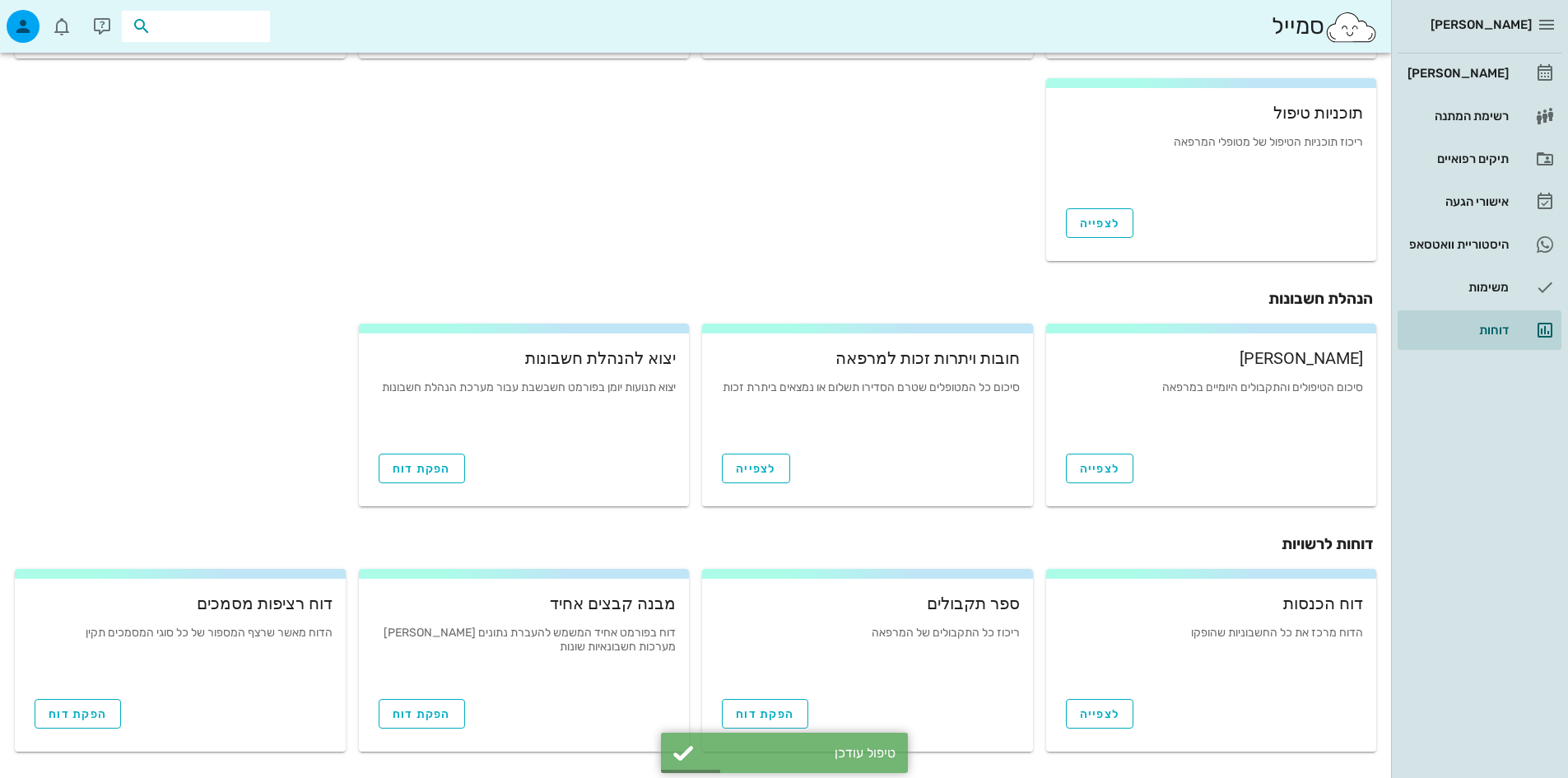
click at [249, 35] on input "text" at bounding box center [207, 26] width 105 height 22
type input "מכלו"
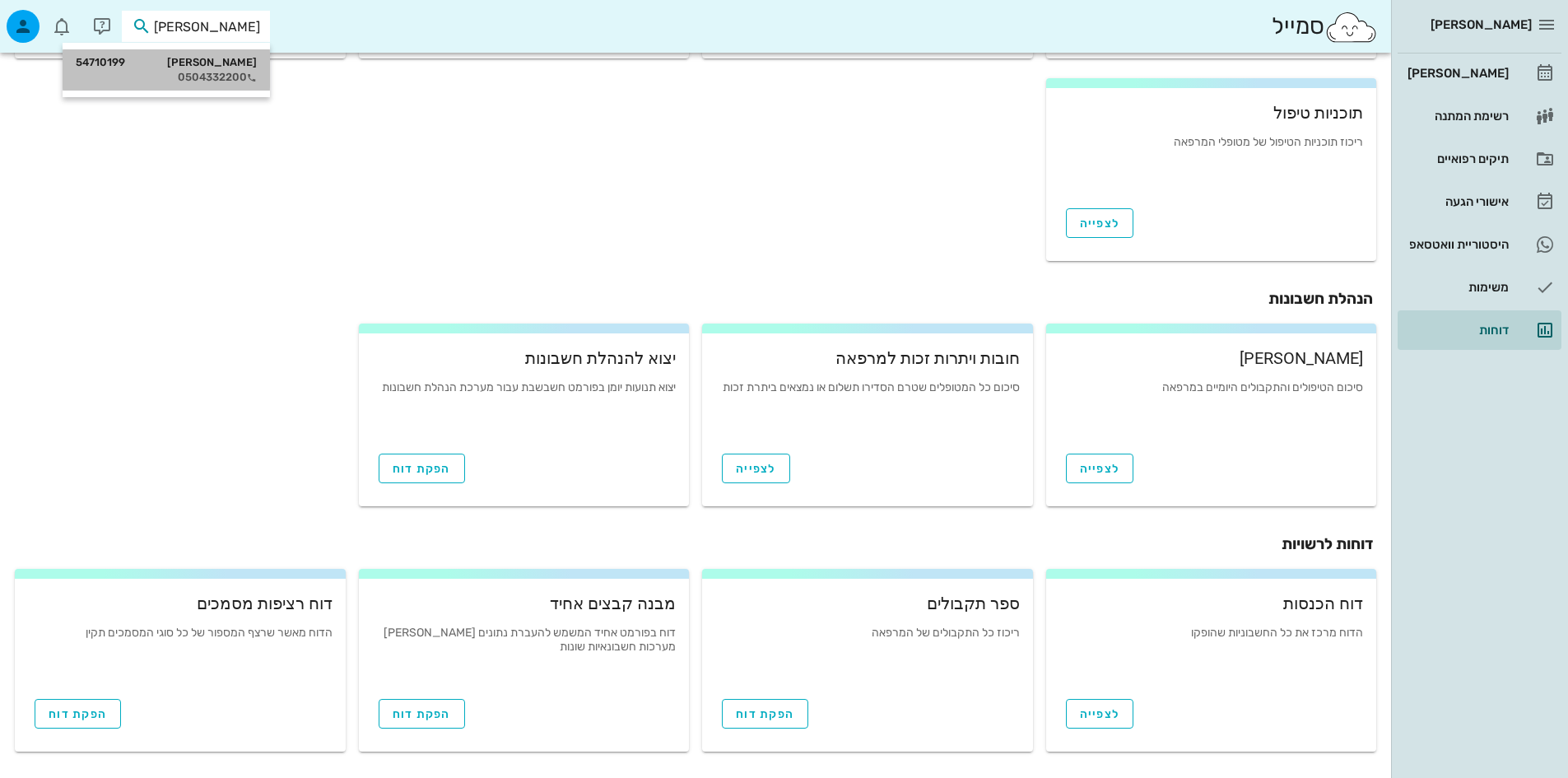
click at [239, 58] on div "שלום מכלוף 54710199" at bounding box center [166, 62] width 181 height 13
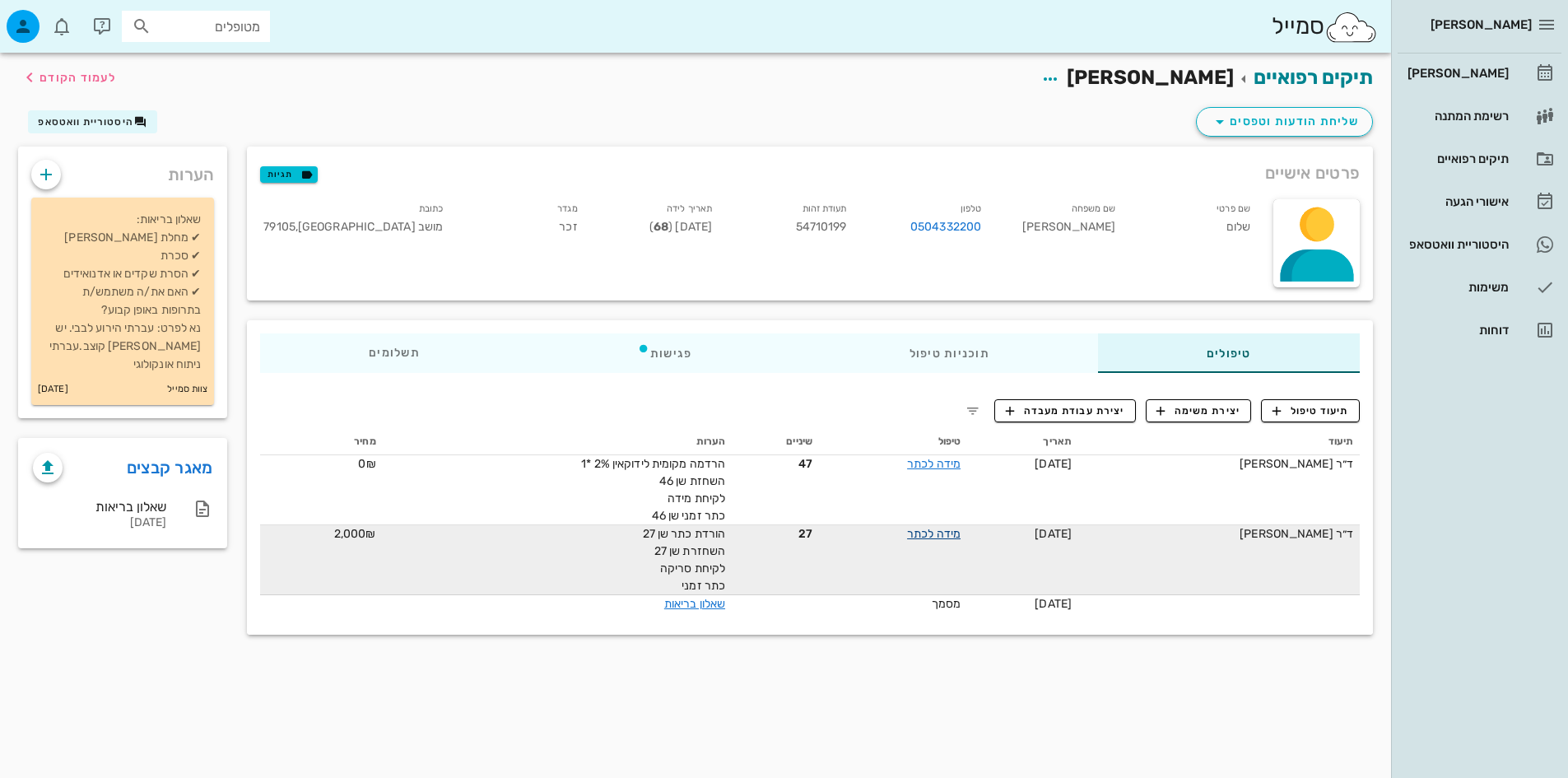
click at [925, 531] on link "מידה לכתר" at bounding box center [933, 534] width 53 height 14
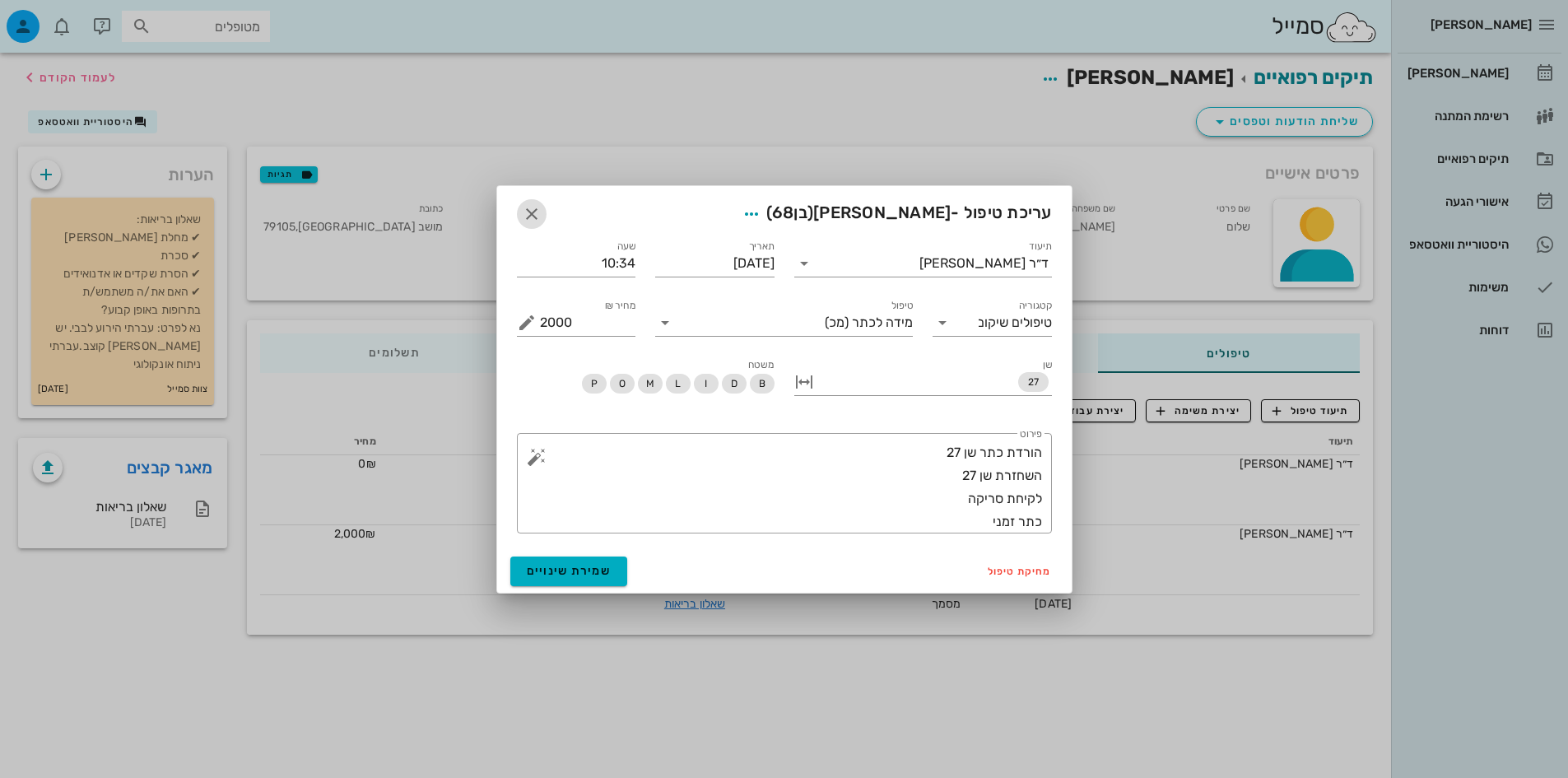
click at [534, 211] on icon "button" at bounding box center [531, 213] width 20 height 20
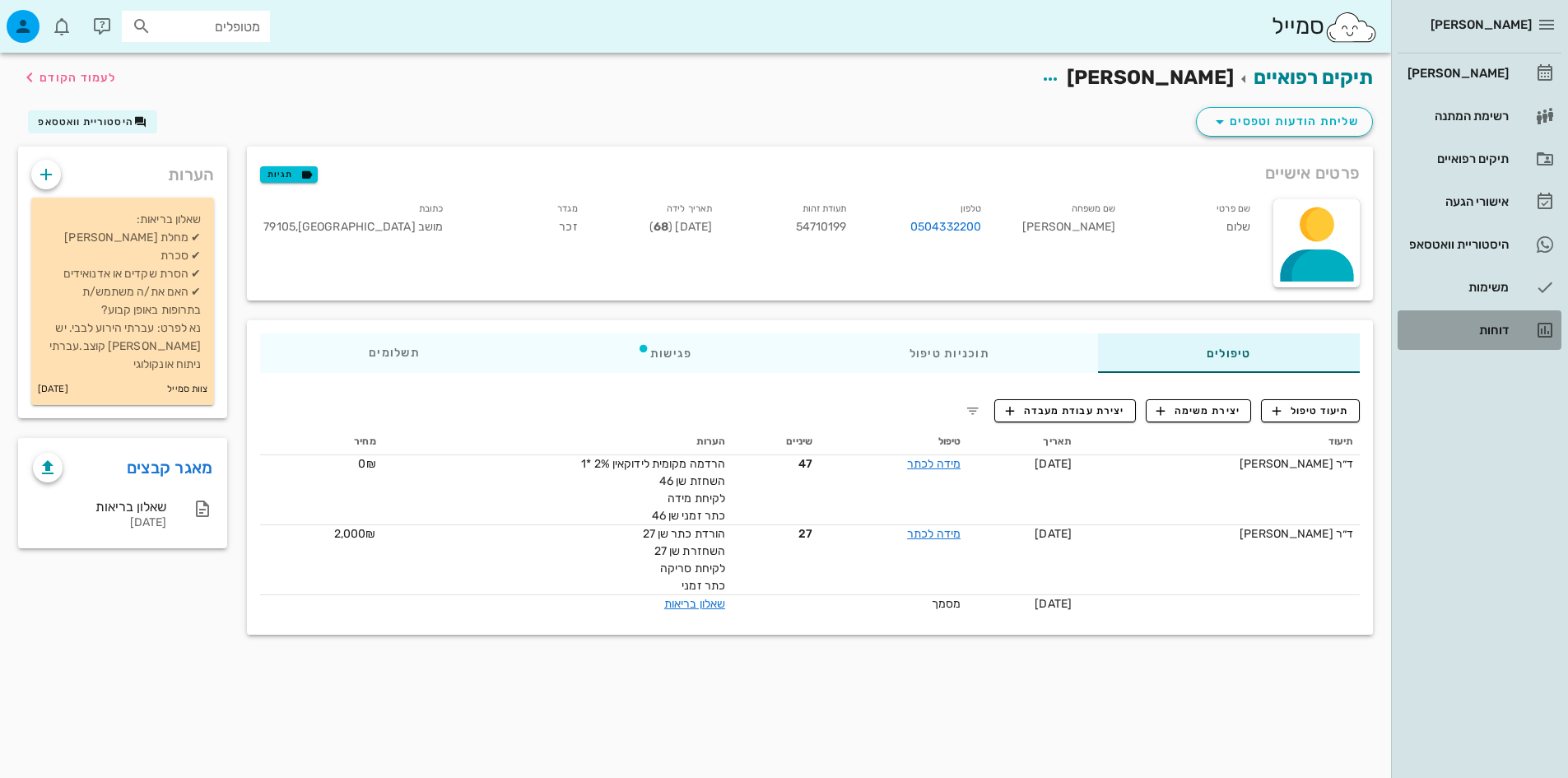
click at [1493, 315] on link "דוחות" at bounding box center [1479, 329] width 164 height 39
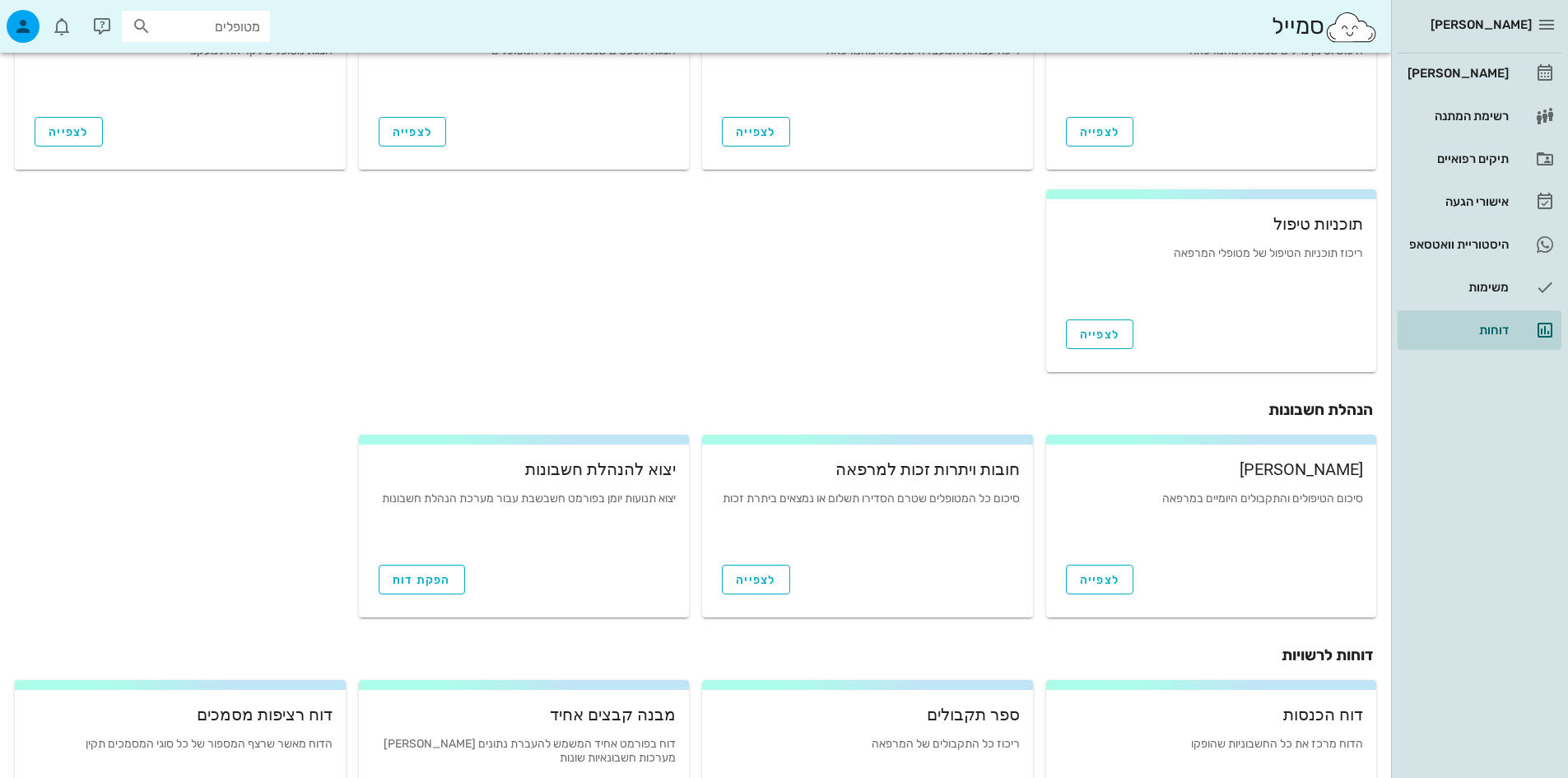
scroll to position [329, 0]
click at [761, 572] on span "לצפייה" at bounding box center [756, 578] width 40 height 14
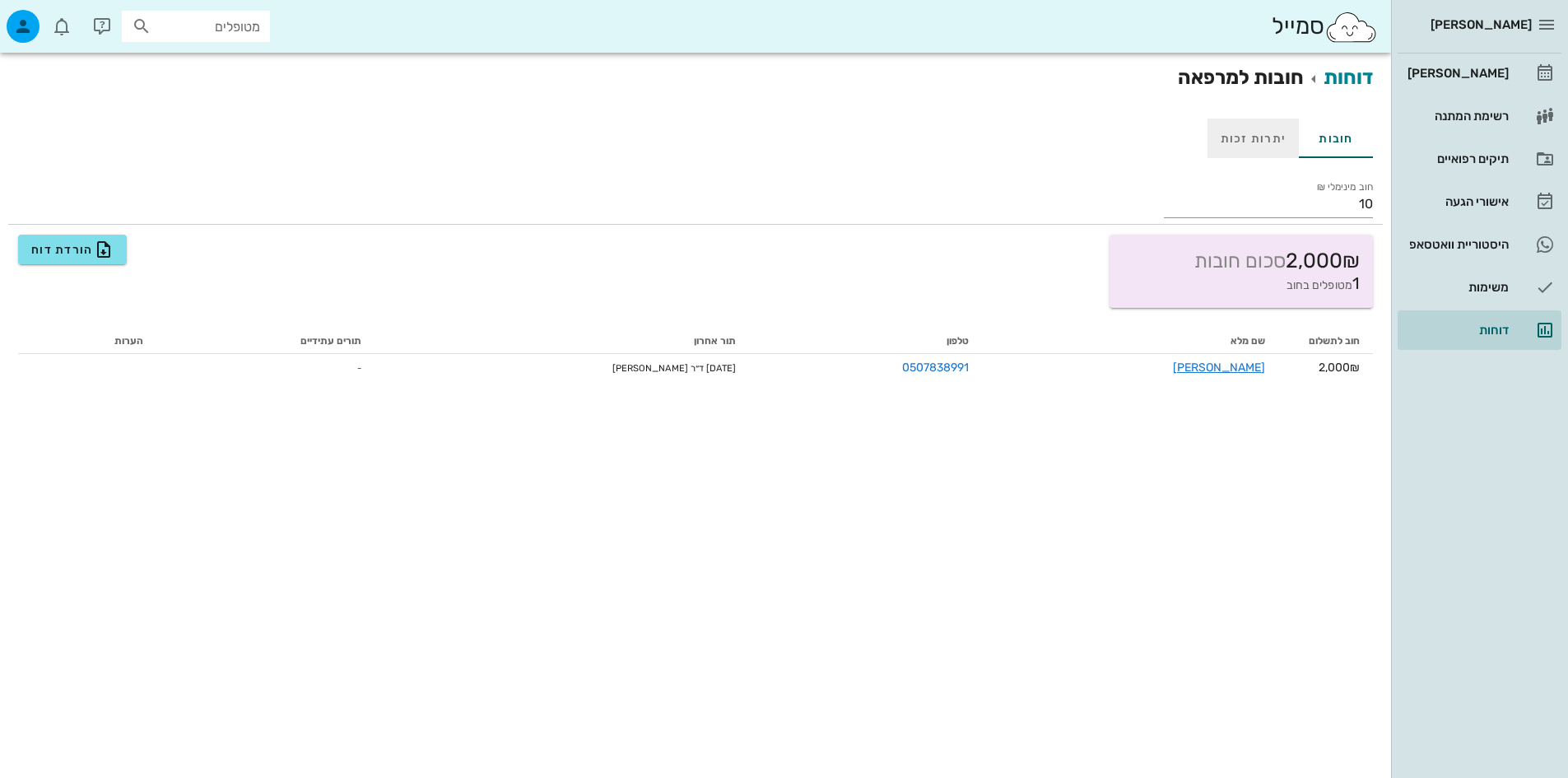
click at [1234, 144] on div "יתרות זכות" at bounding box center [1254, 138] width 92 height 39
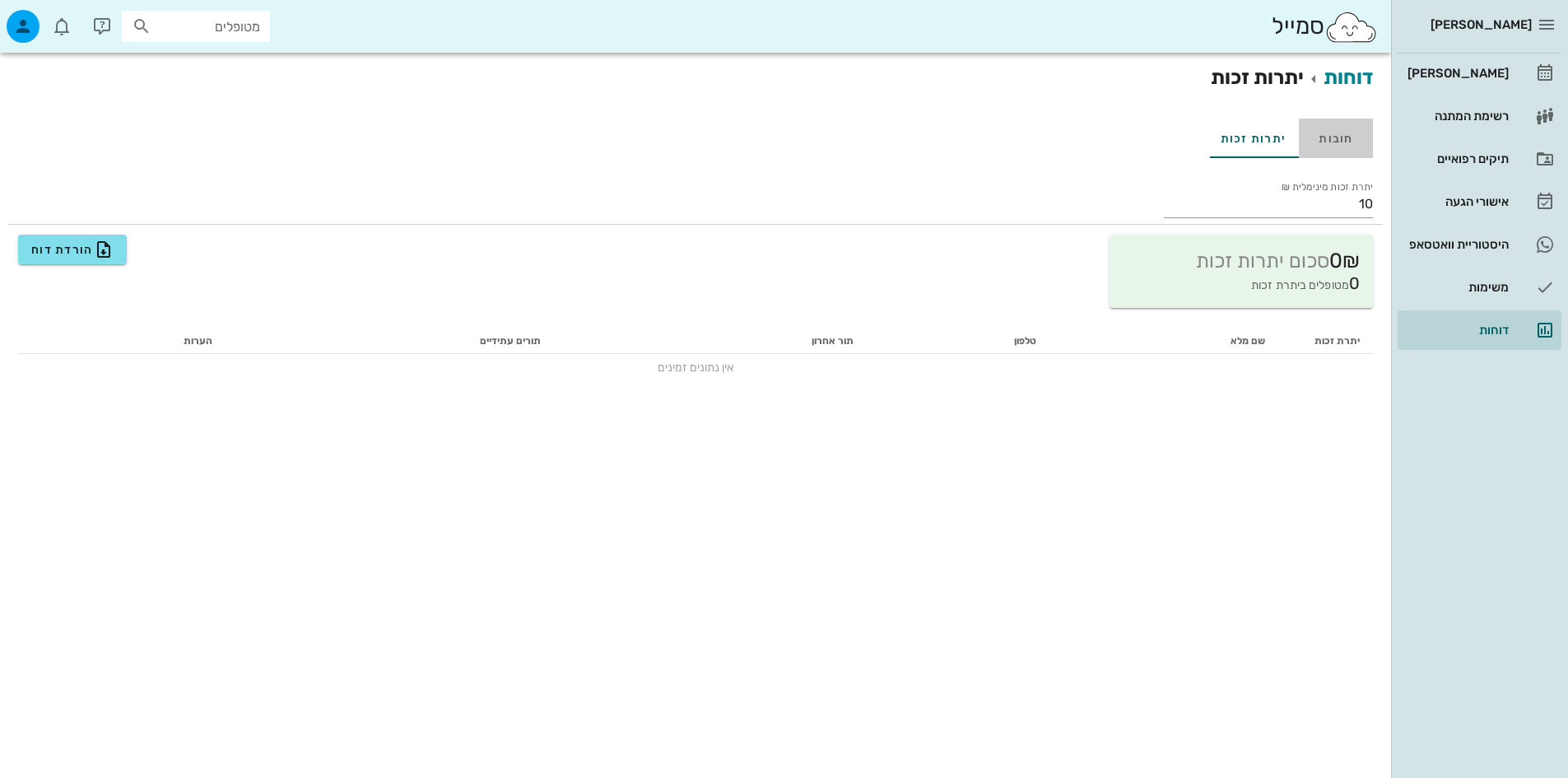
click at [1349, 136] on div "חובות" at bounding box center [1335, 138] width 74 height 39
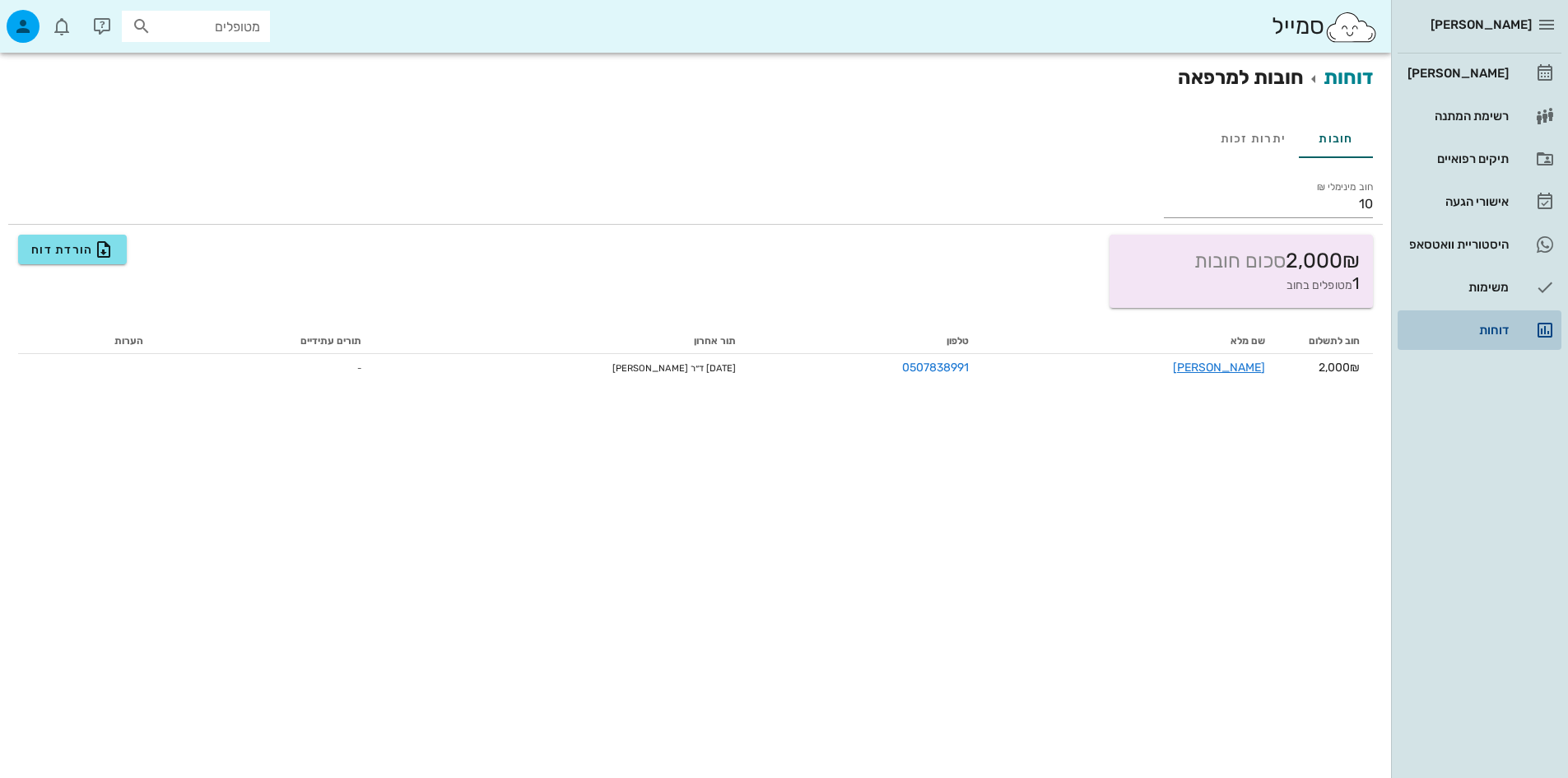
click at [1496, 328] on div "דוחות" at bounding box center [1456, 329] width 105 height 13
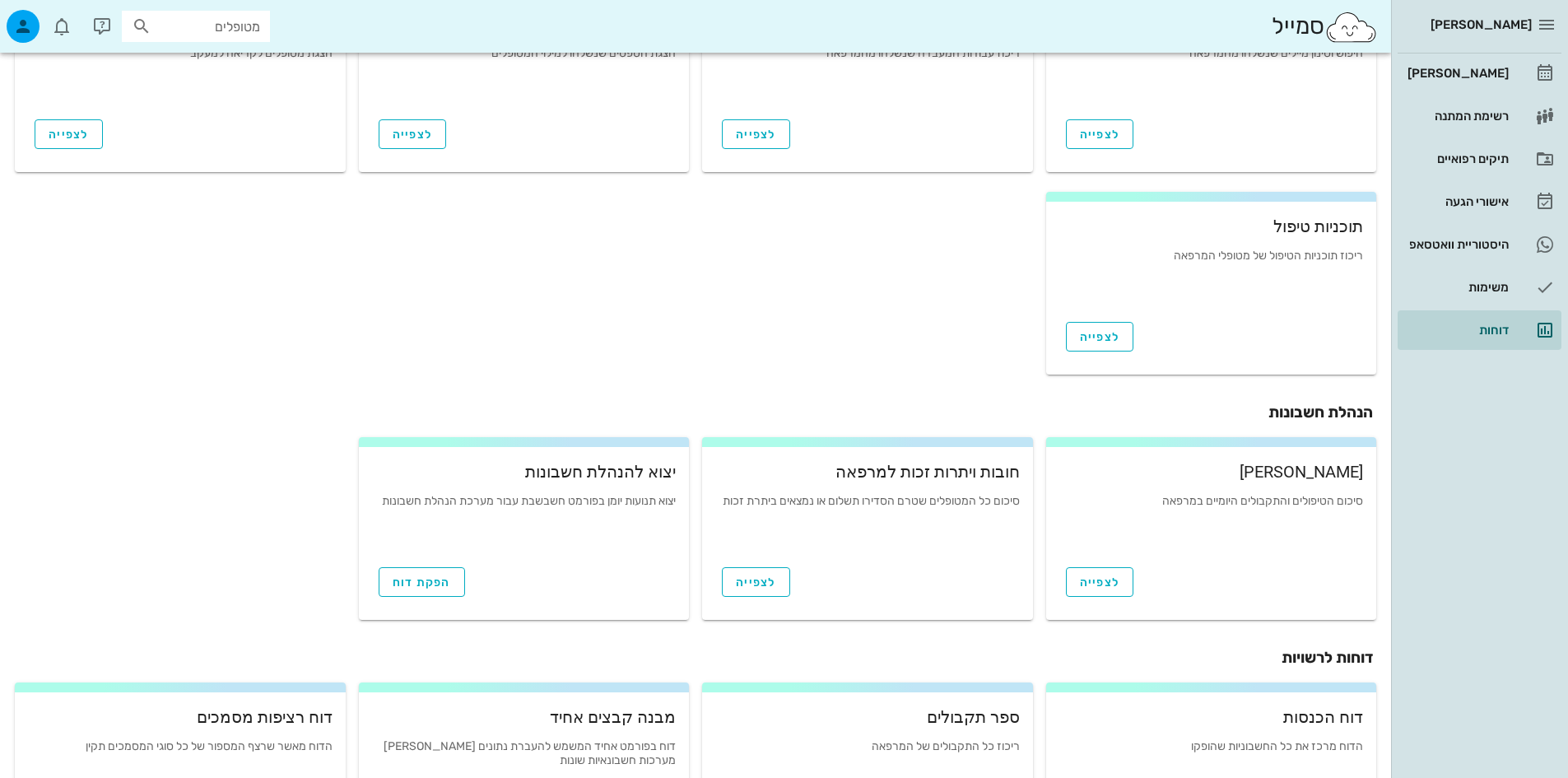
scroll to position [329, 0]
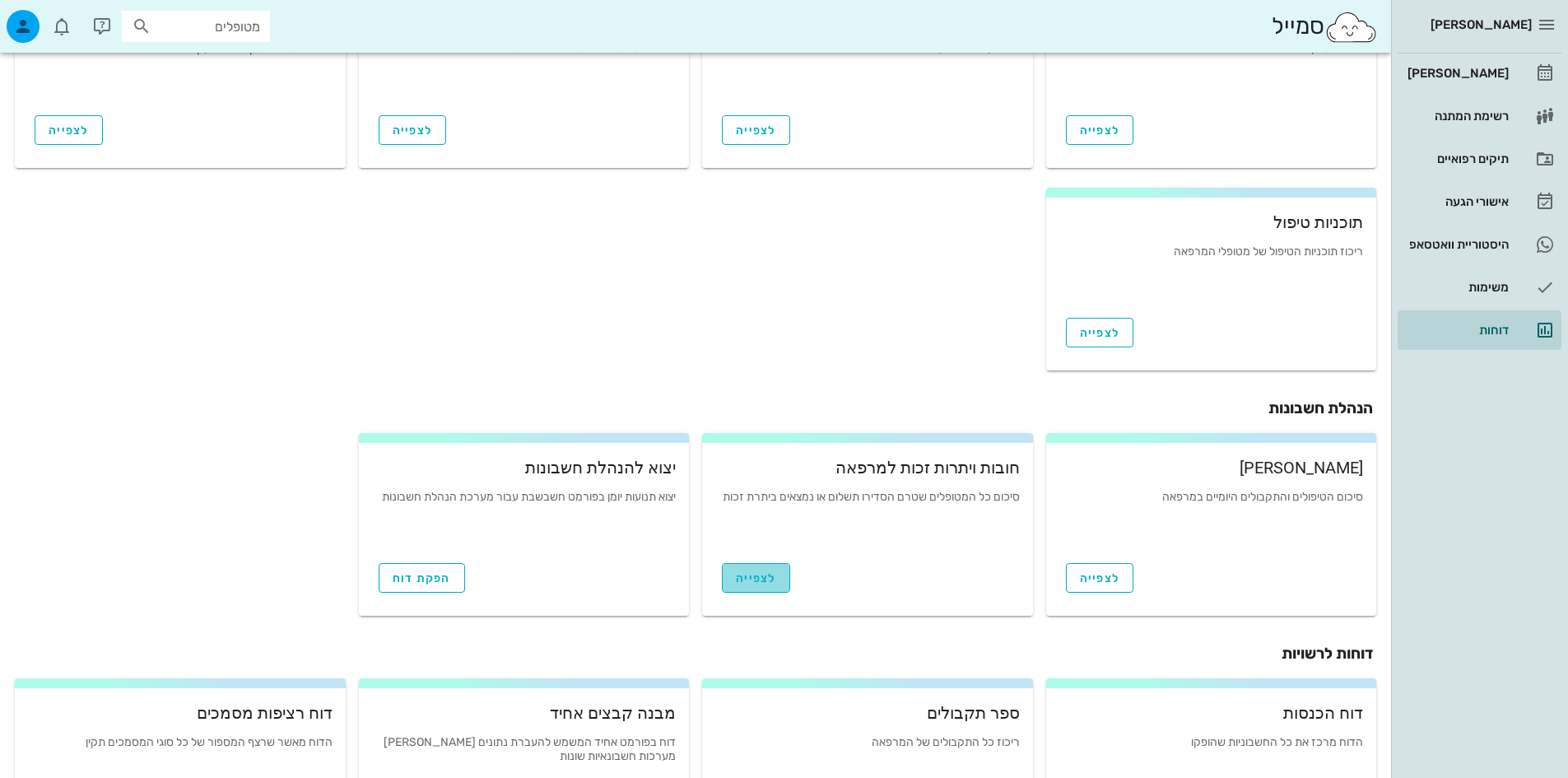
click at [783, 582] on link "לצפייה" at bounding box center [756, 578] width 68 height 30
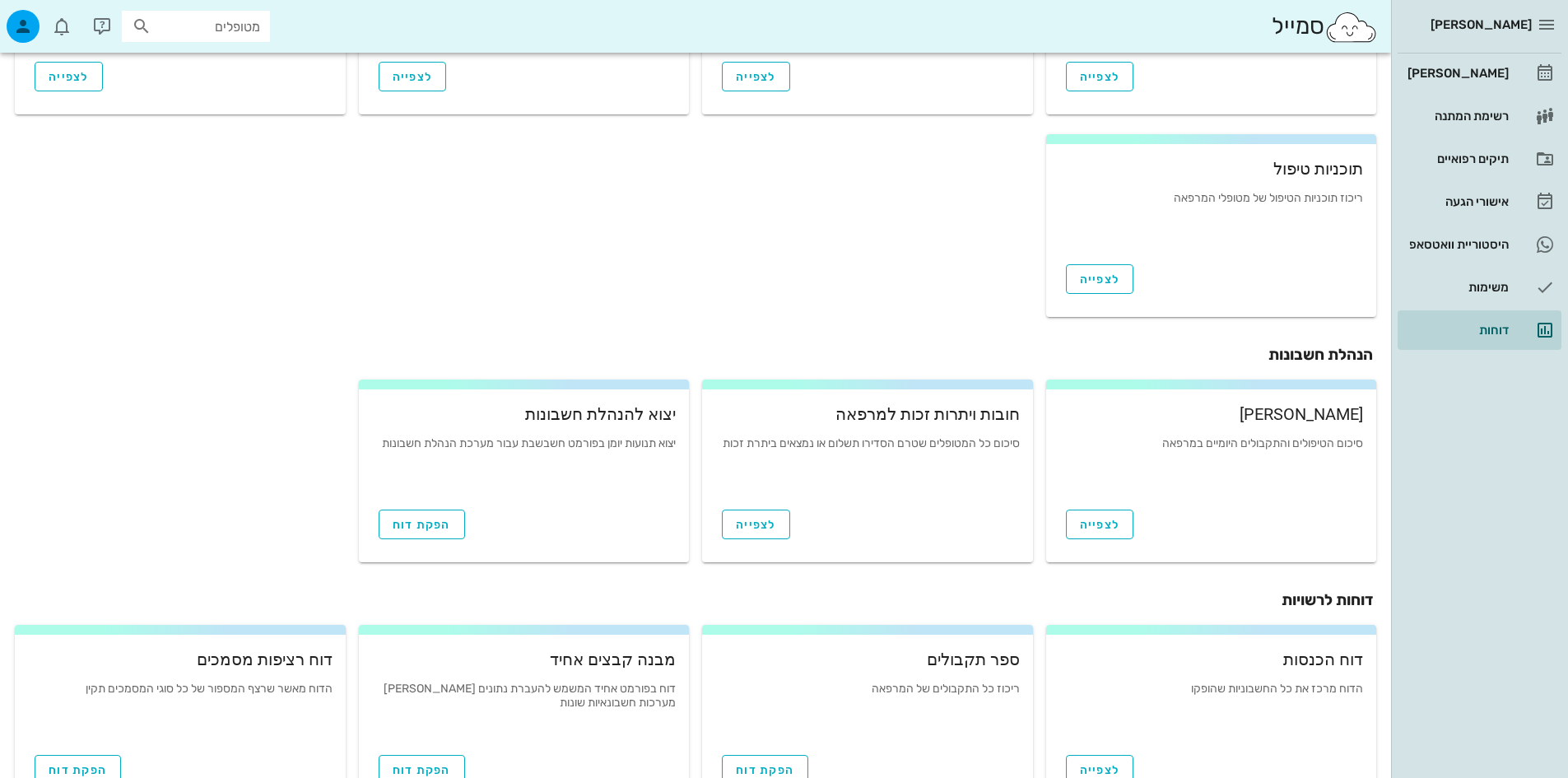
scroll to position [439, 0]
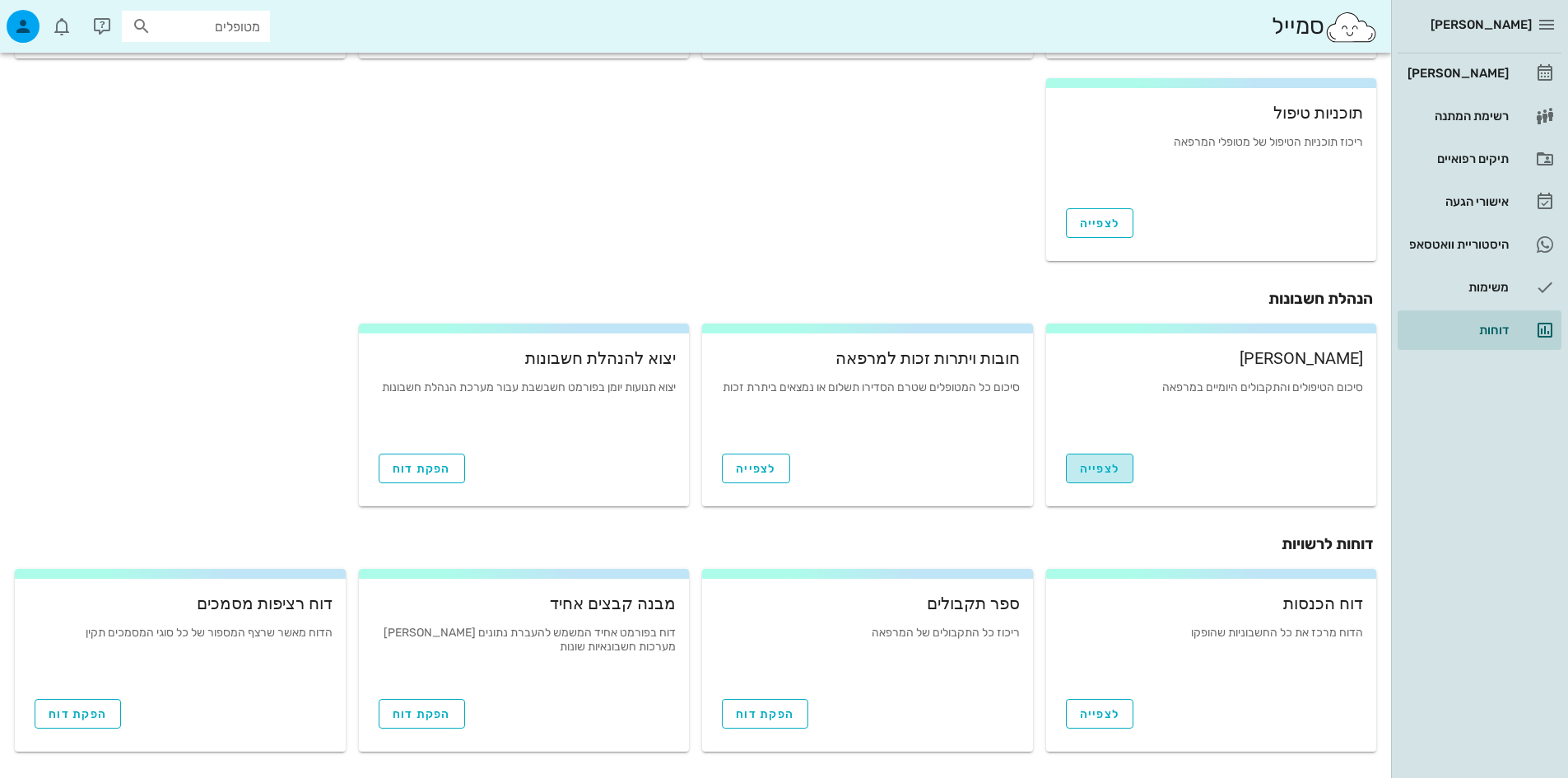
click at [1094, 467] on span "לצפייה" at bounding box center [1100, 469] width 40 height 14
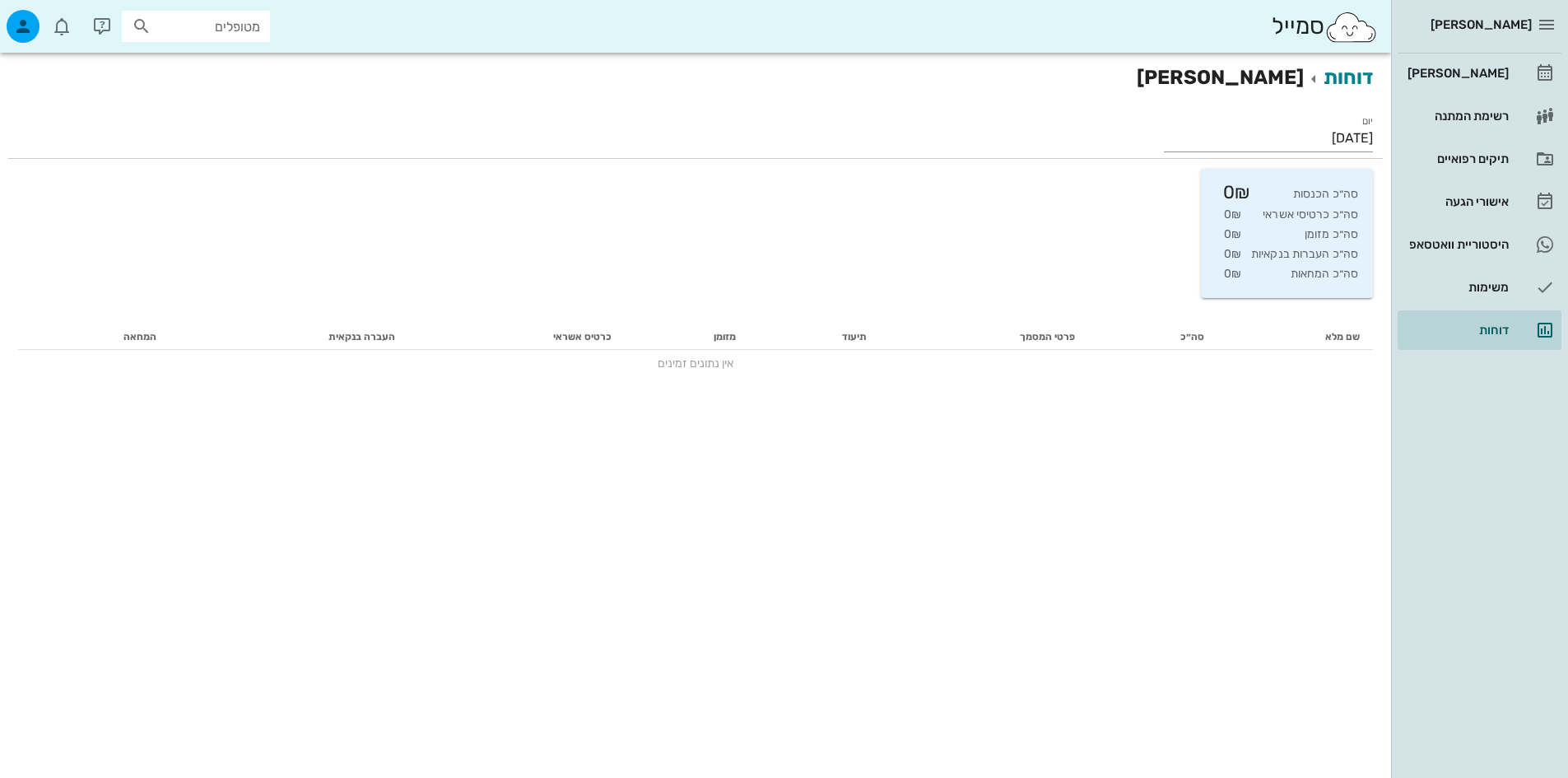
scroll to position [439, 0]
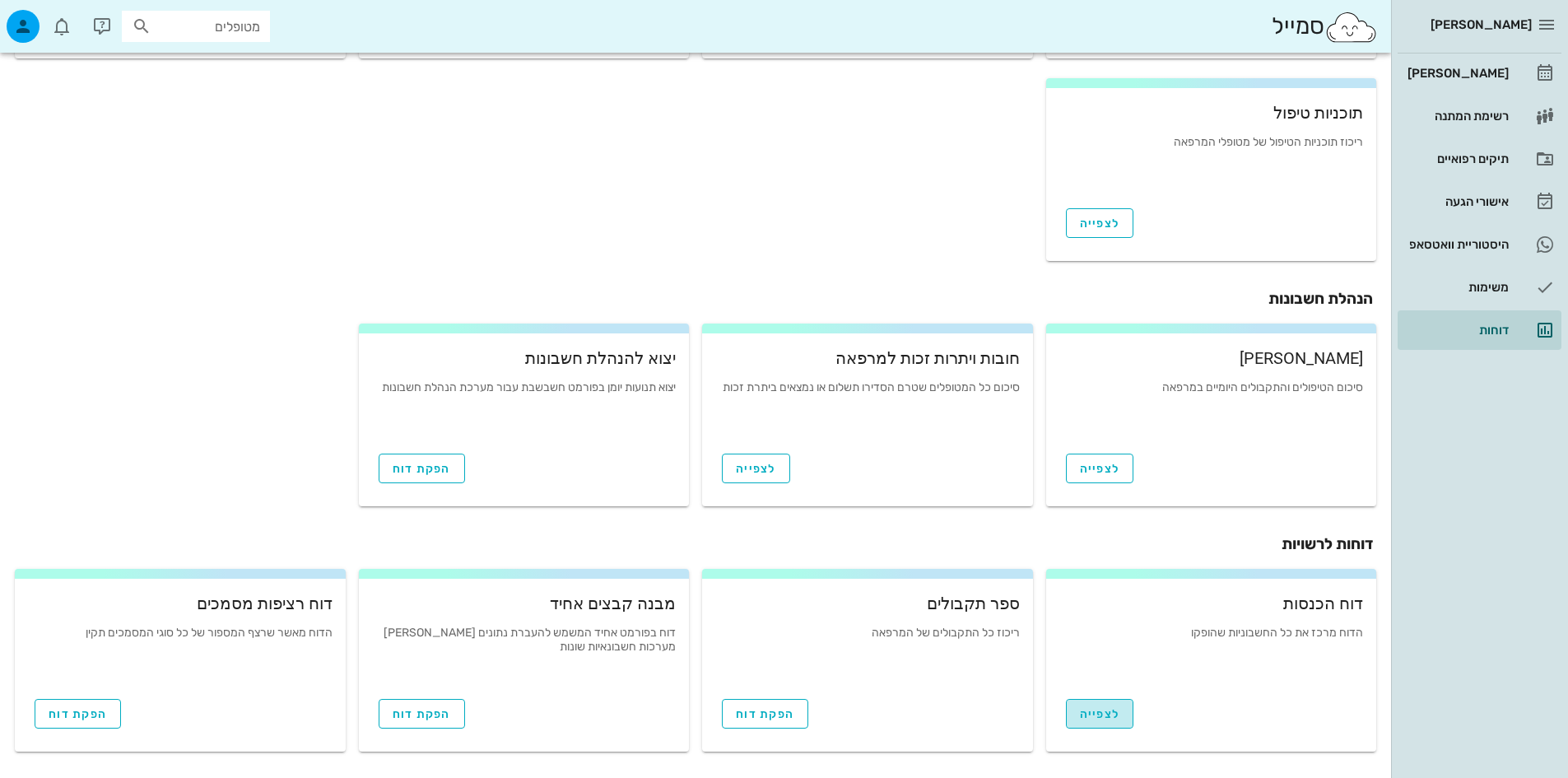
click at [1111, 719] on span "לצפייה" at bounding box center [1100, 714] width 40 height 14
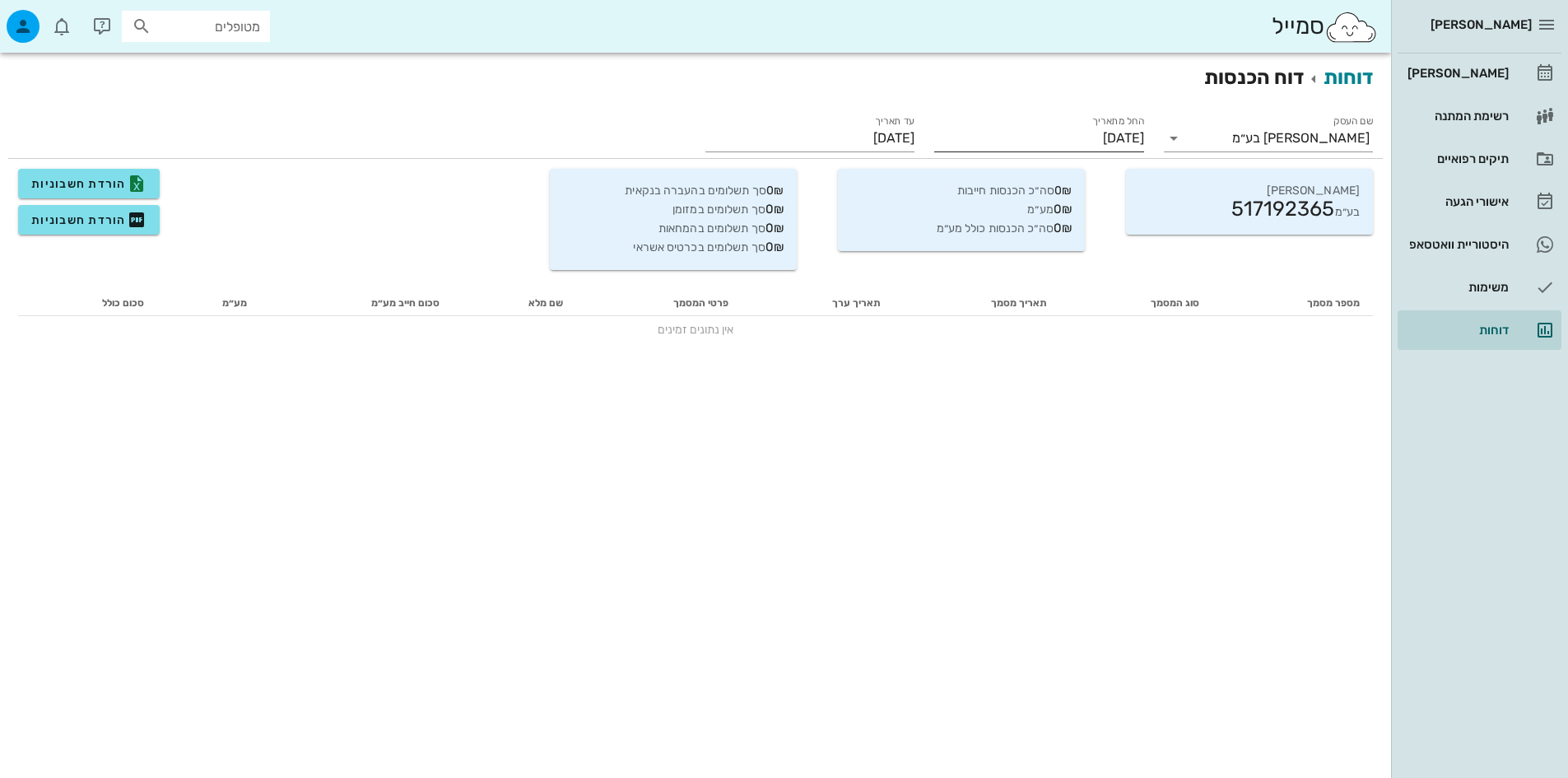
click at [1125, 137] on input "01/08/2025" at bounding box center [1038, 139] width 209 height 26
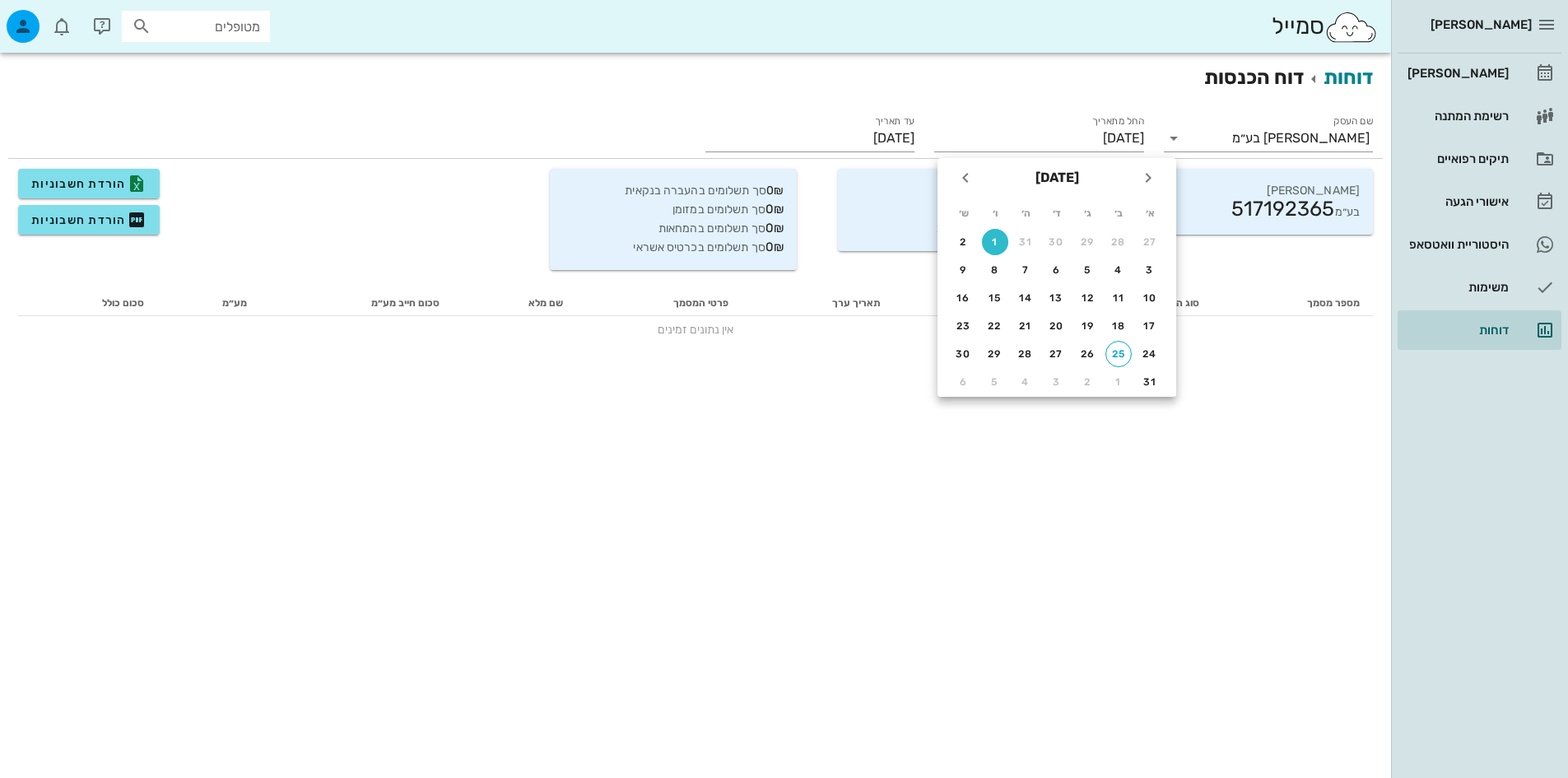
click at [729, 445] on div "דוחות דוח הכנסות שם העסק האחים ביאדסה דנט בע״מ החל מתאריך 01/08/2025 עד תאריך 2…" at bounding box center [695, 415] width 1391 height 725
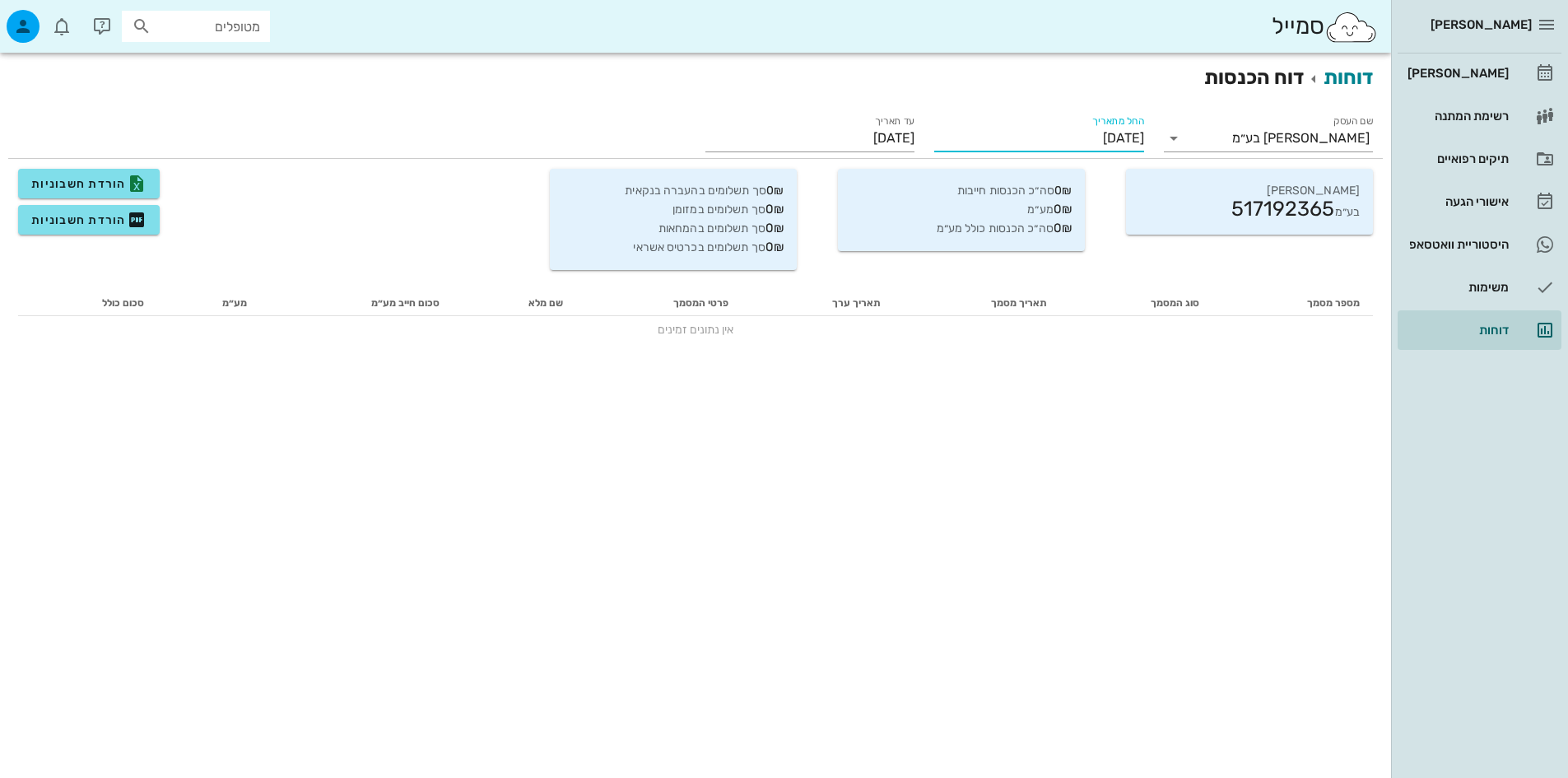
click at [1064, 128] on input "01/08/2025" at bounding box center [1038, 139] width 209 height 26
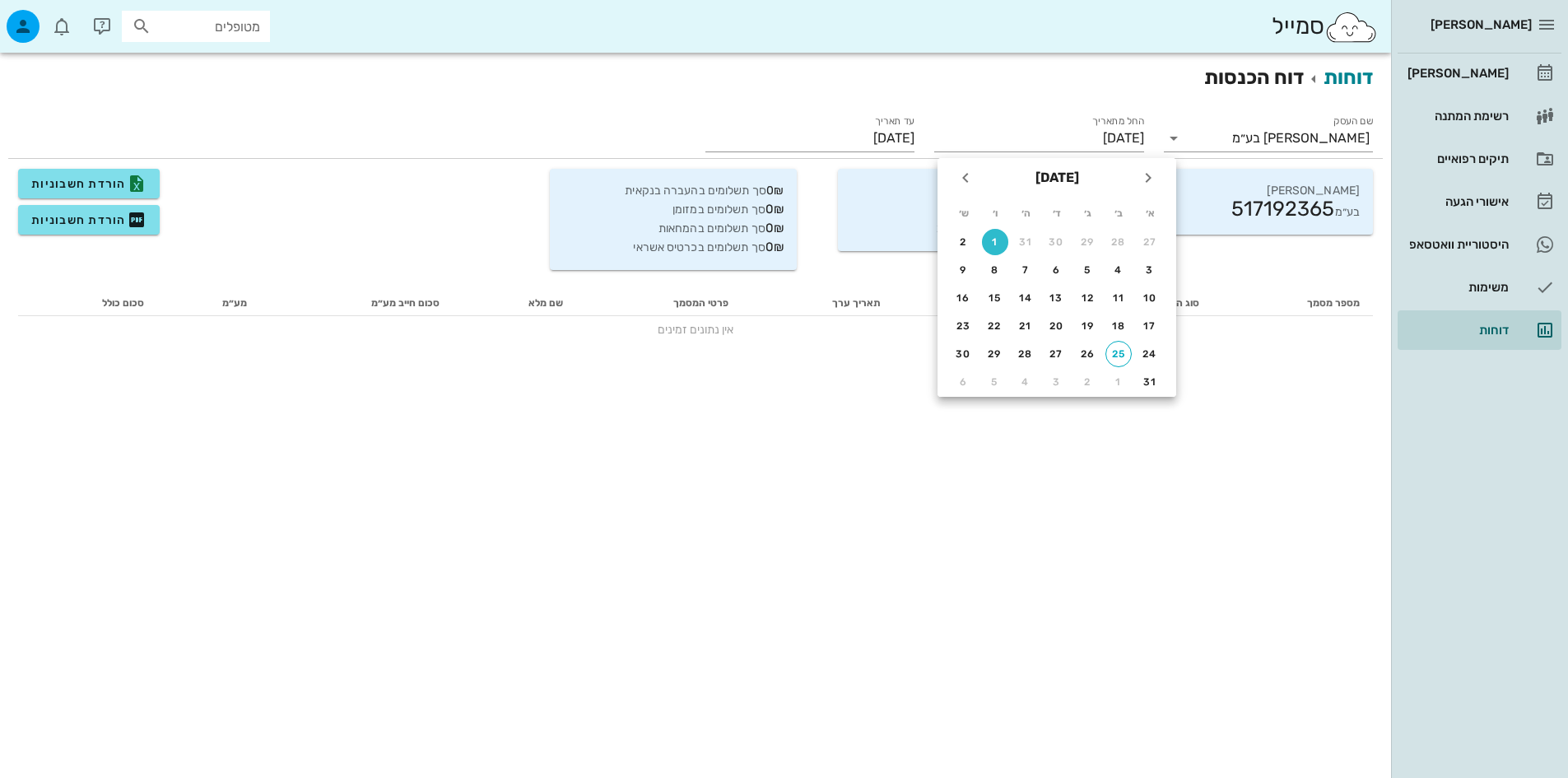
click at [667, 443] on div "דוחות דוח הכנסות שם העסק האחים ביאדסה דנט בע״מ החל מתאריך 01/08/2025 עד תאריך 2…" at bounding box center [695, 415] width 1391 height 725
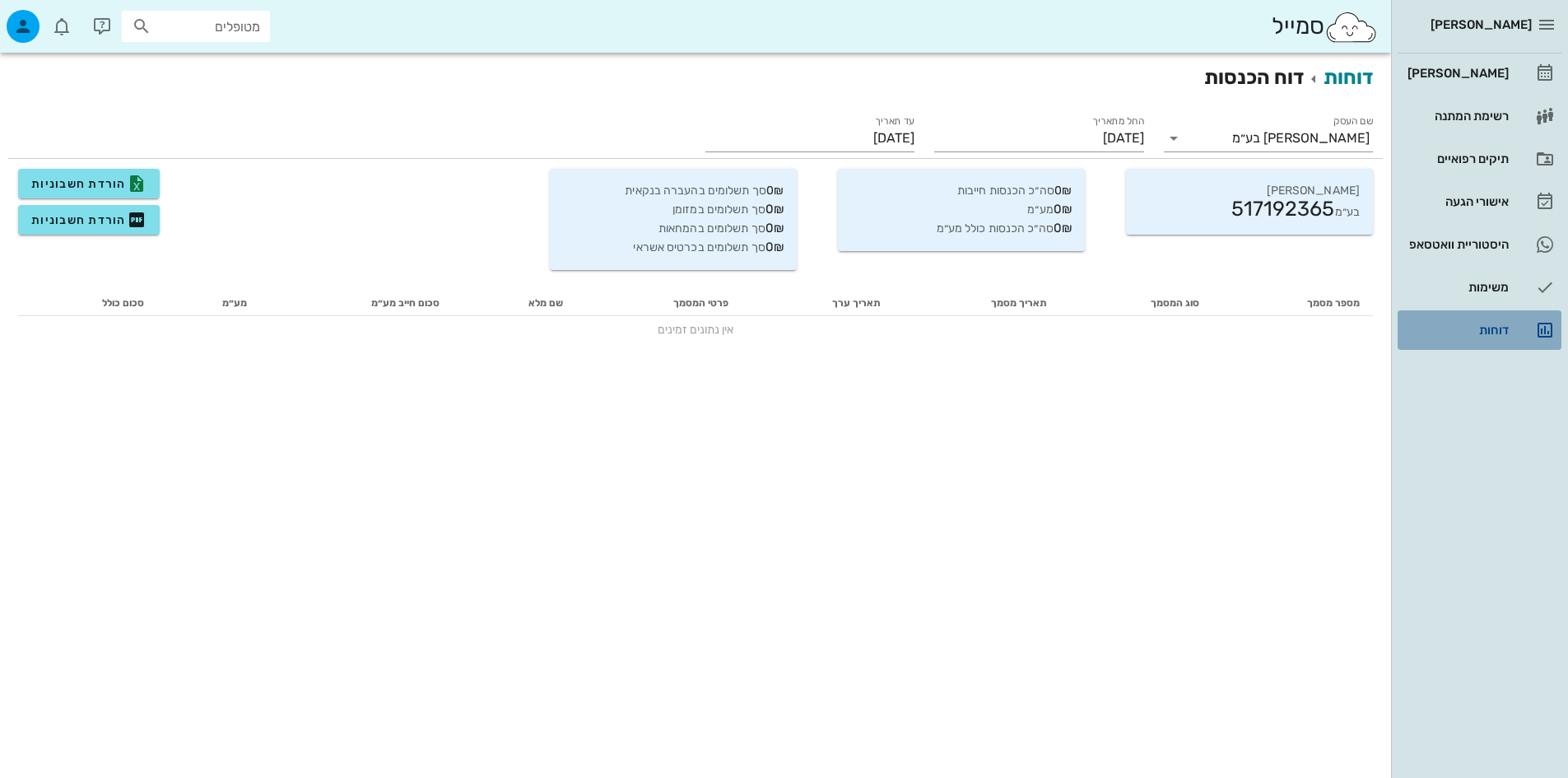
click at [1494, 314] on link "דוחות" at bounding box center [1479, 329] width 164 height 39
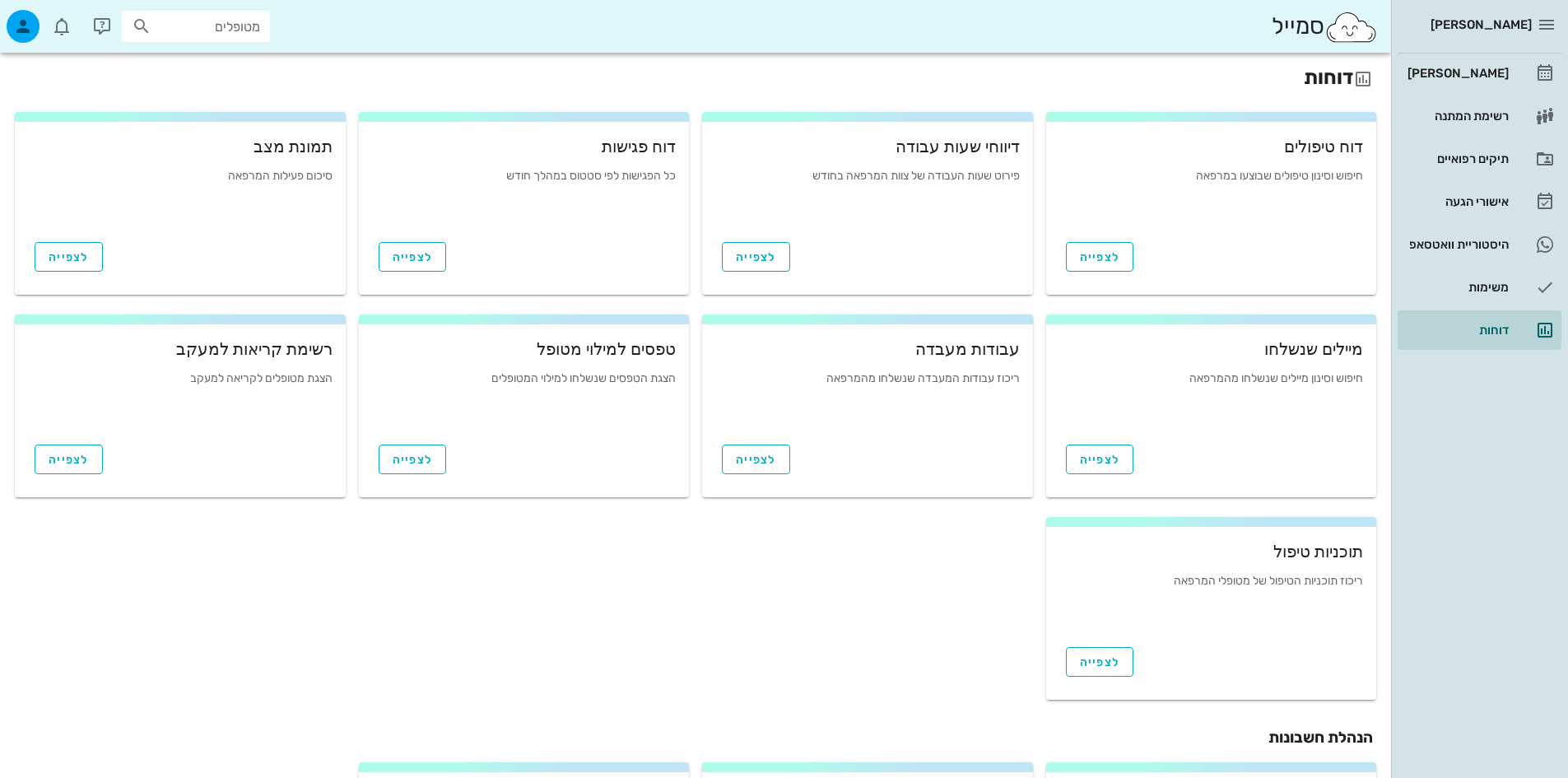
click at [159, 21] on input "מטופלים" at bounding box center [207, 26] width 105 height 22
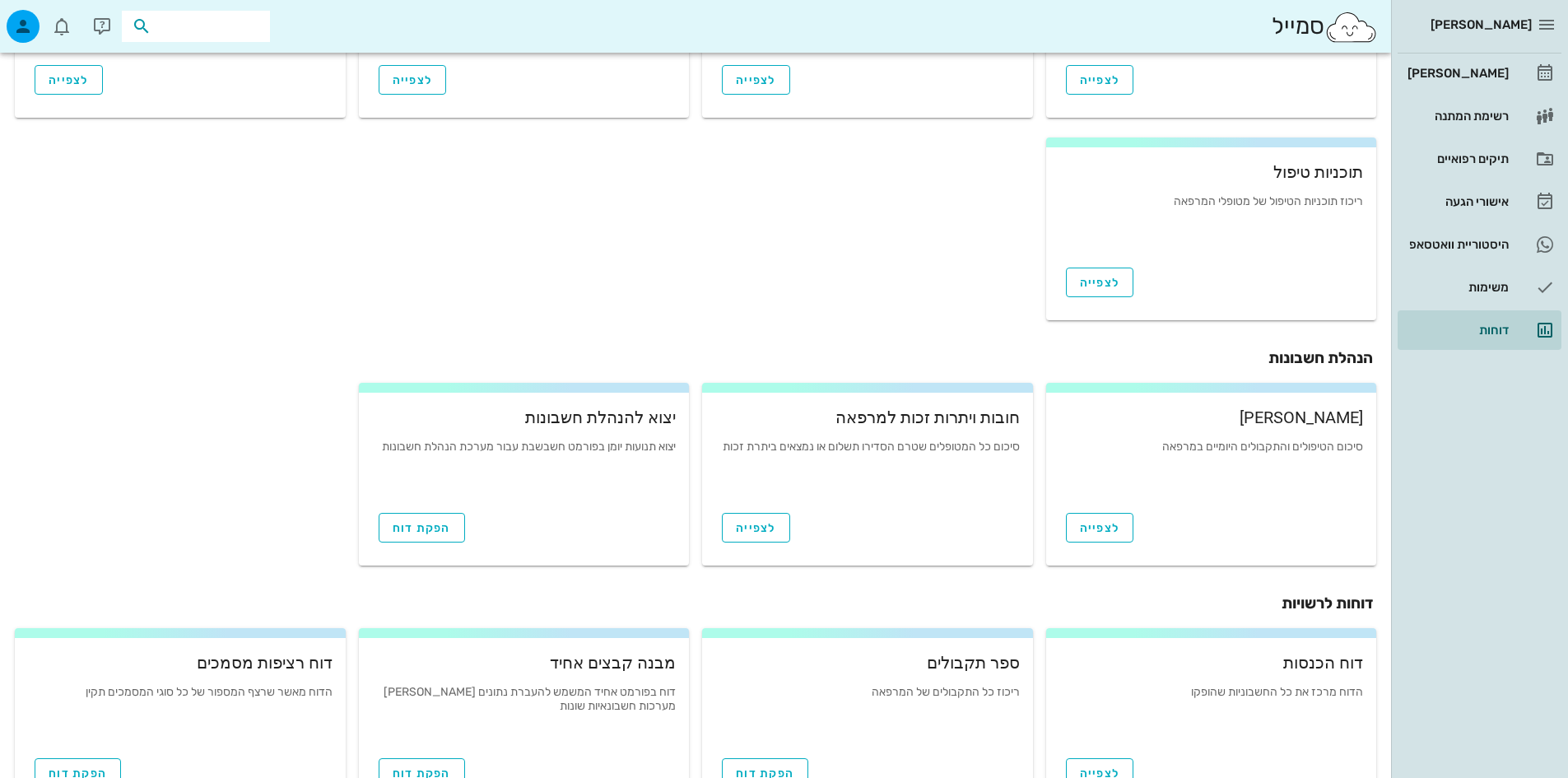
scroll to position [439, 0]
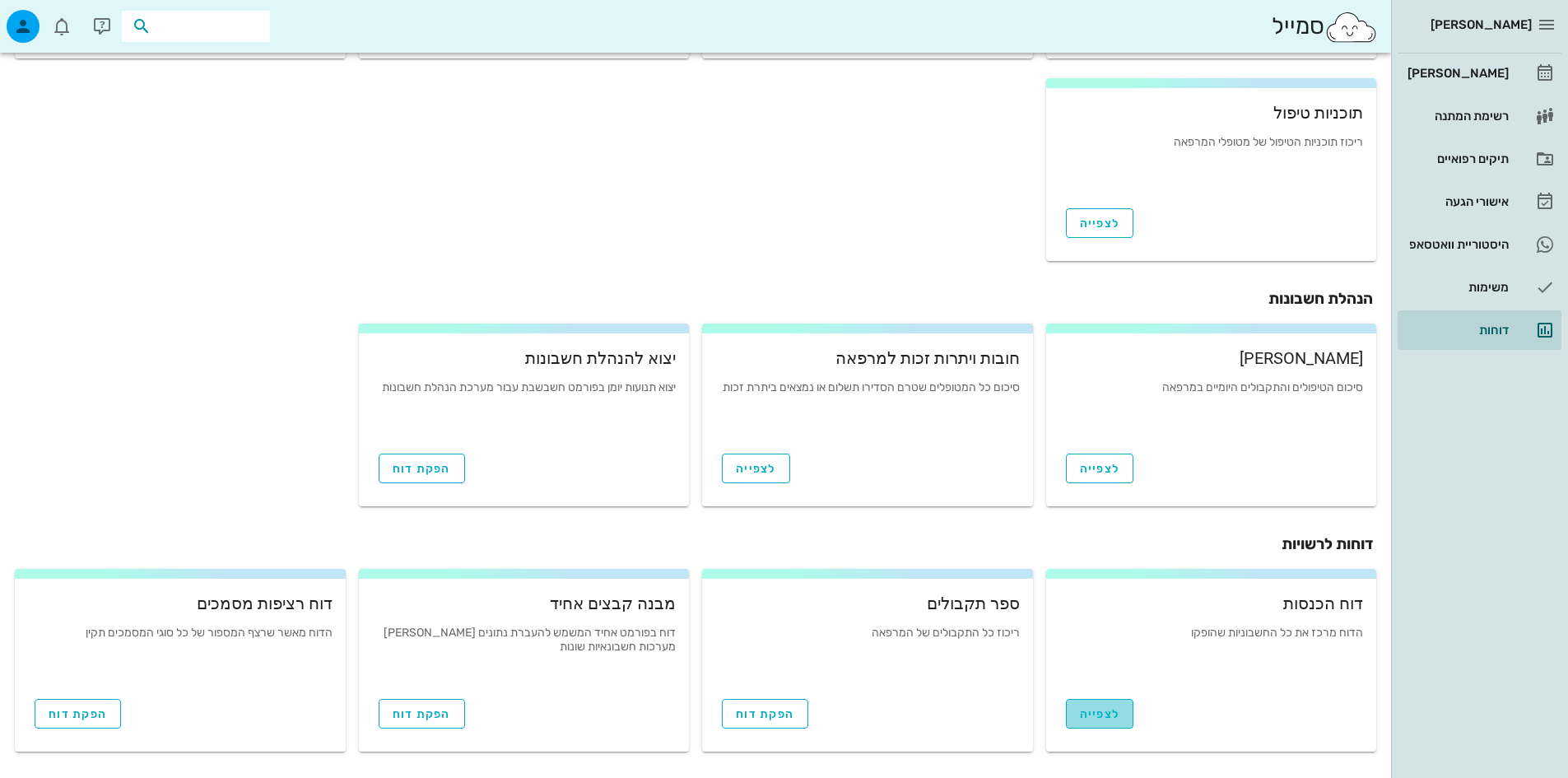
click at [1086, 710] on span "לצפייה" at bounding box center [1100, 714] width 40 height 14
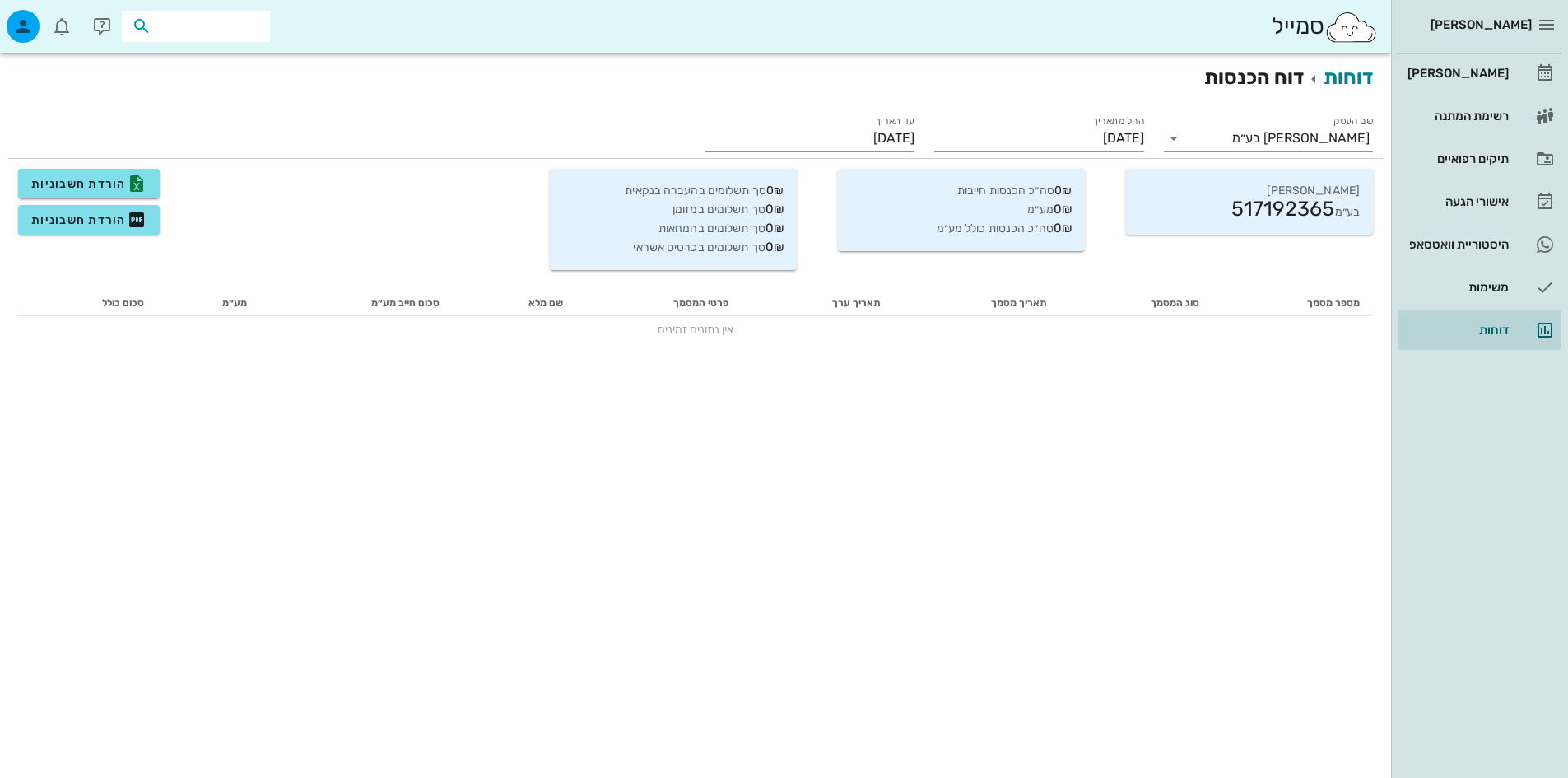
click at [226, 28] on input "text" at bounding box center [207, 26] width 105 height 22
type input "מכ"
click at [213, 67] on div "שלום מכלוף 54710199" at bounding box center [166, 62] width 181 height 13
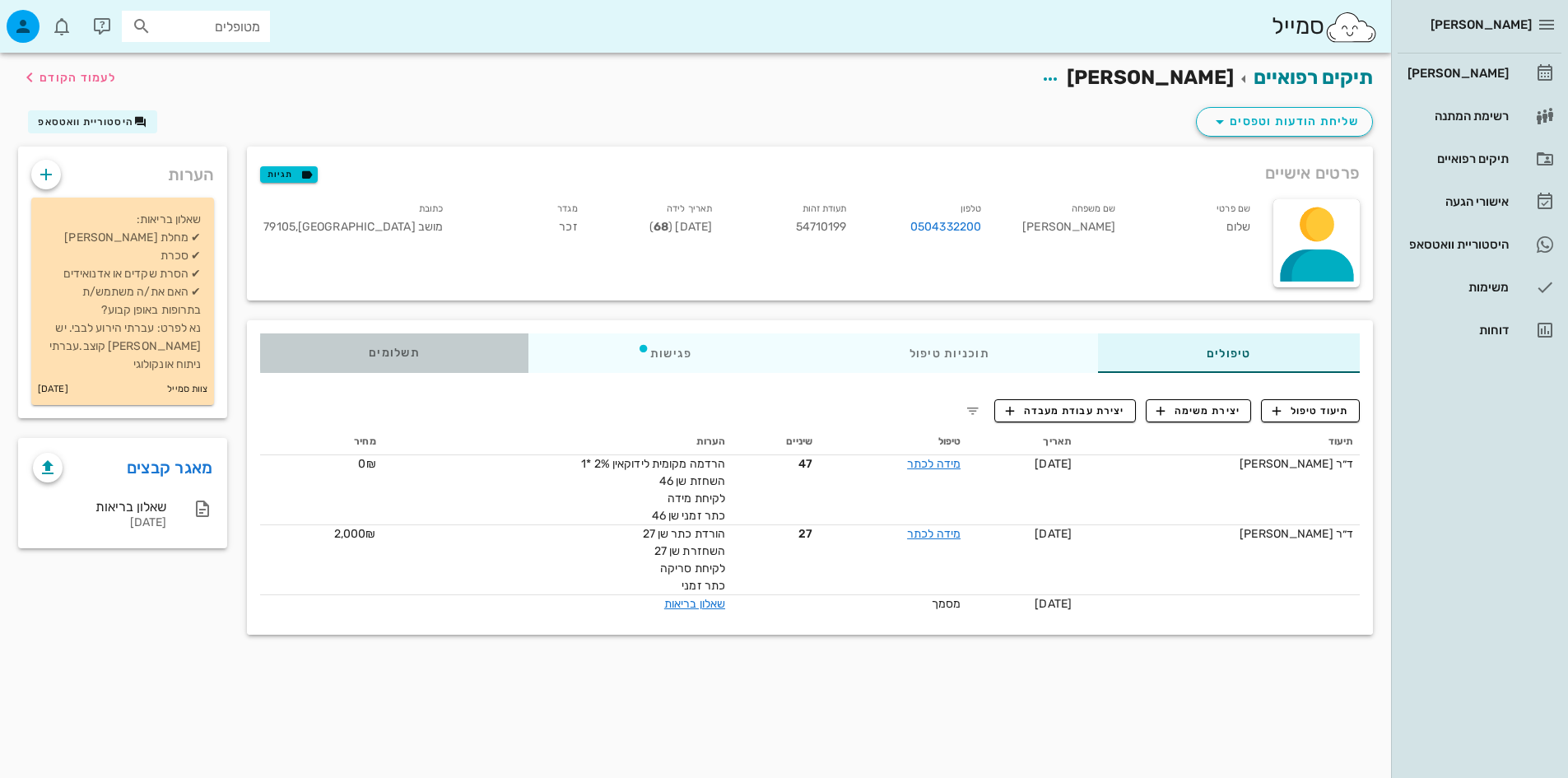
click at [391, 353] on span "תשלומים 0₪" at bounding box center [394, 353] width 51 height 11
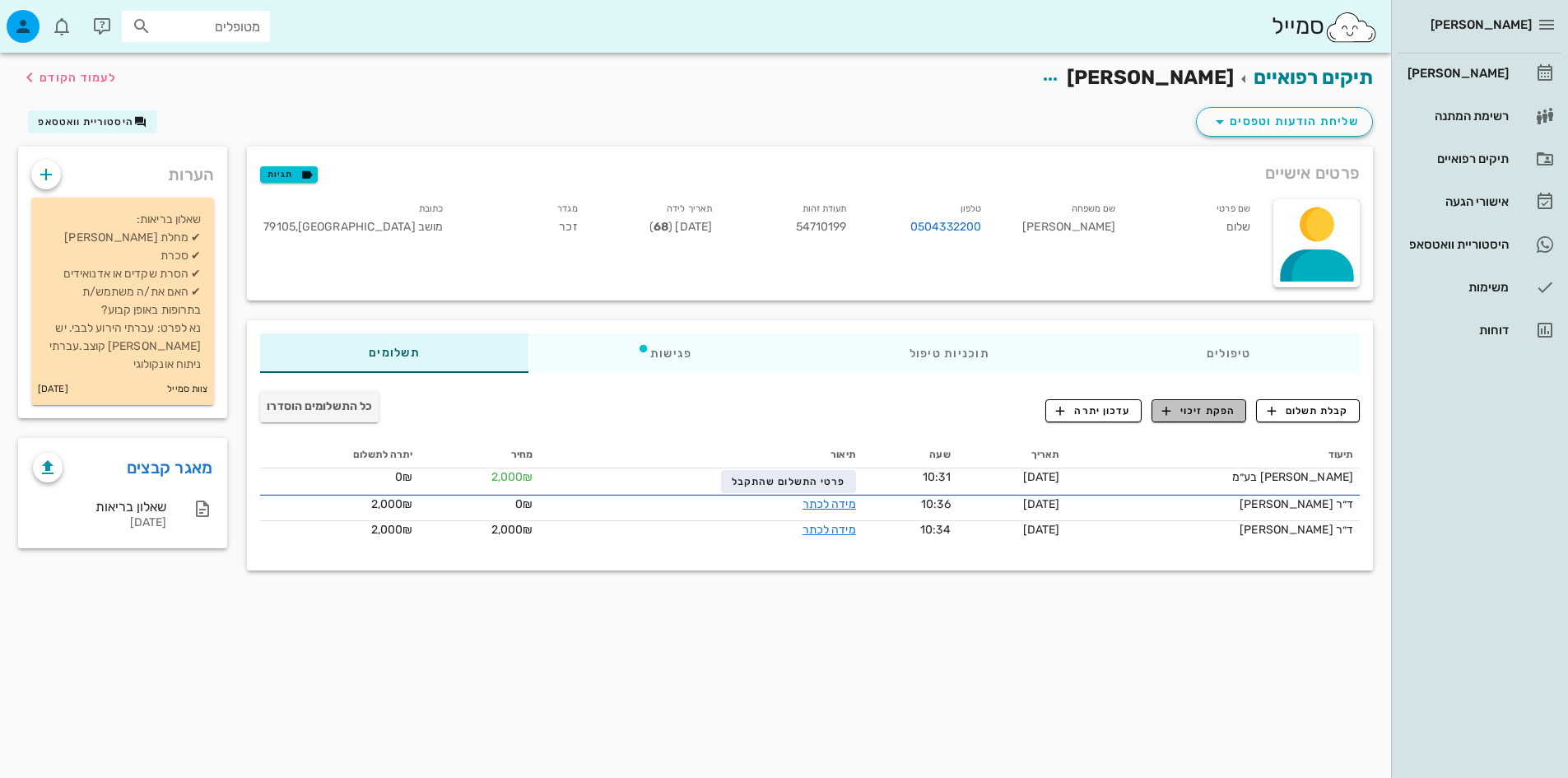
click at [1213, 414] on span "הפקת זיכוי" at bounding box center [1199, 410] width 73 height 15
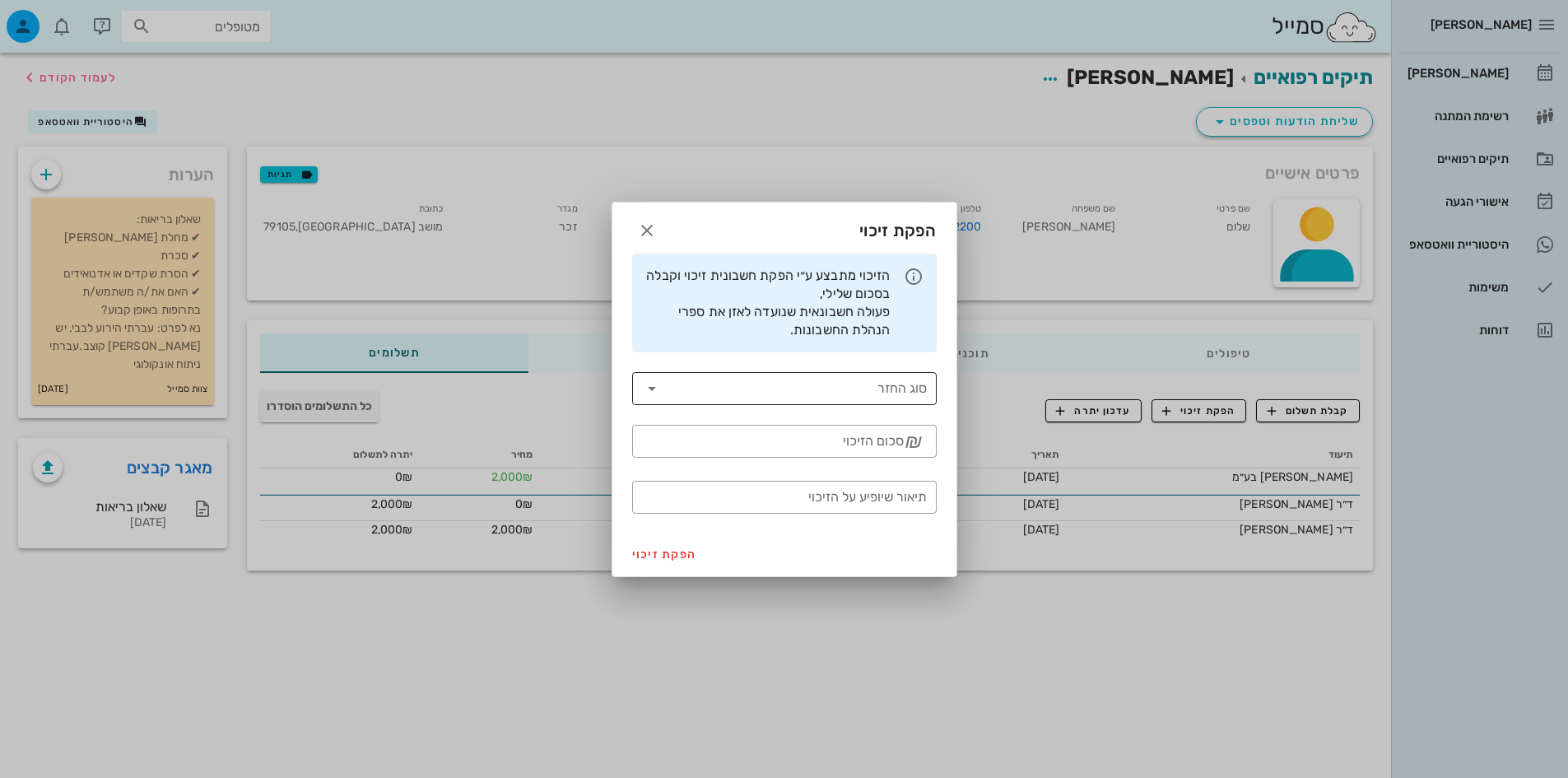
click at [857, 398] on input "סוג החזר" at bounding box center [795, 389] width 261 height 26
click at [858, 362] on div "​ סוג החזר" at bounding box center [784, 389] width 324 height 52
click at [882, 440] on input "סכום הזיכוי" at bounding box center [773, 441] width 261 height 26
click at [901, 386] on input "סוג החזר" at bounding box center [795, 389] width 261 height 26
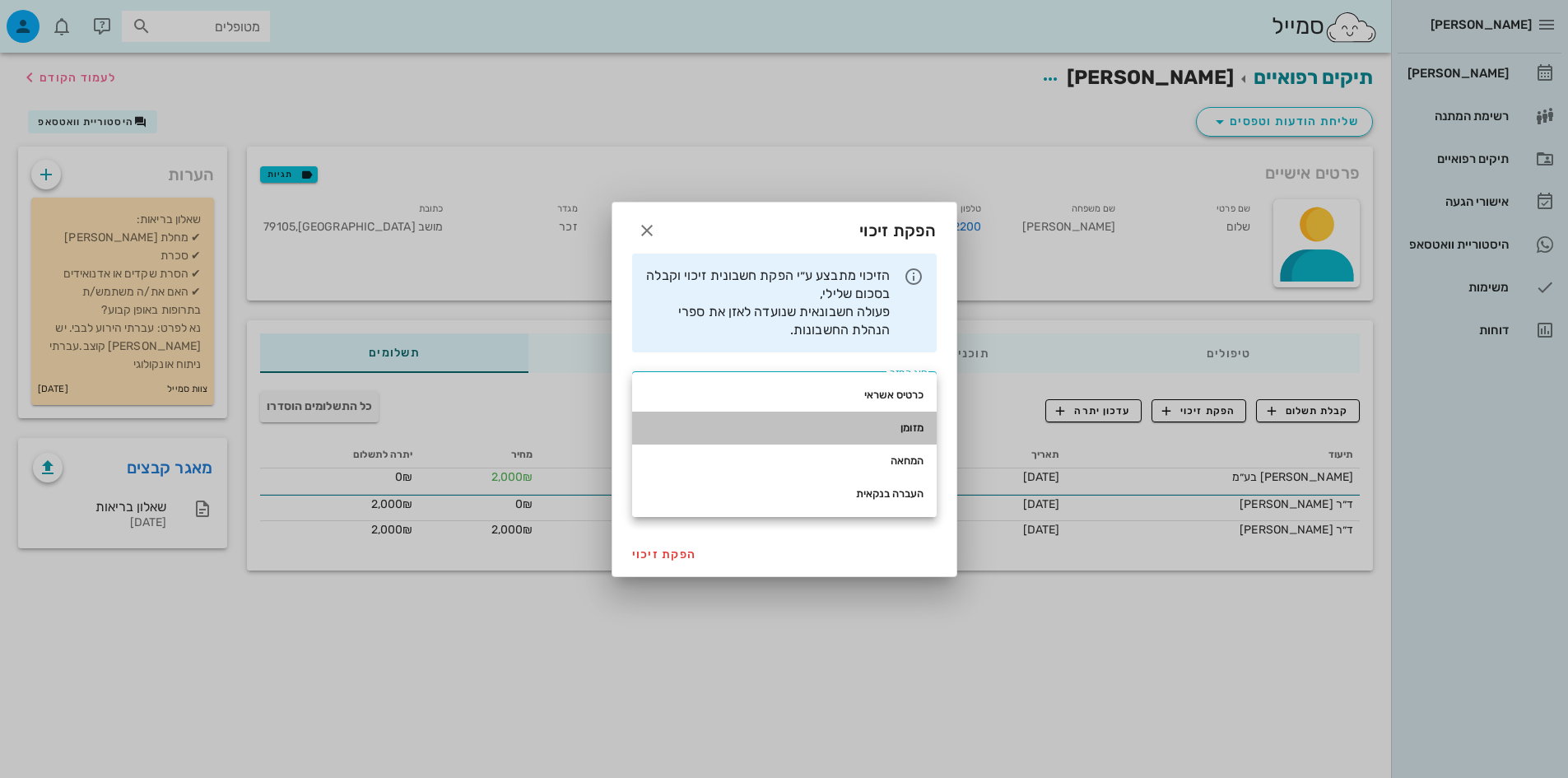
click at [887, 430] on div "מזומן" at bounding box center [784, 428] width 278 height 13
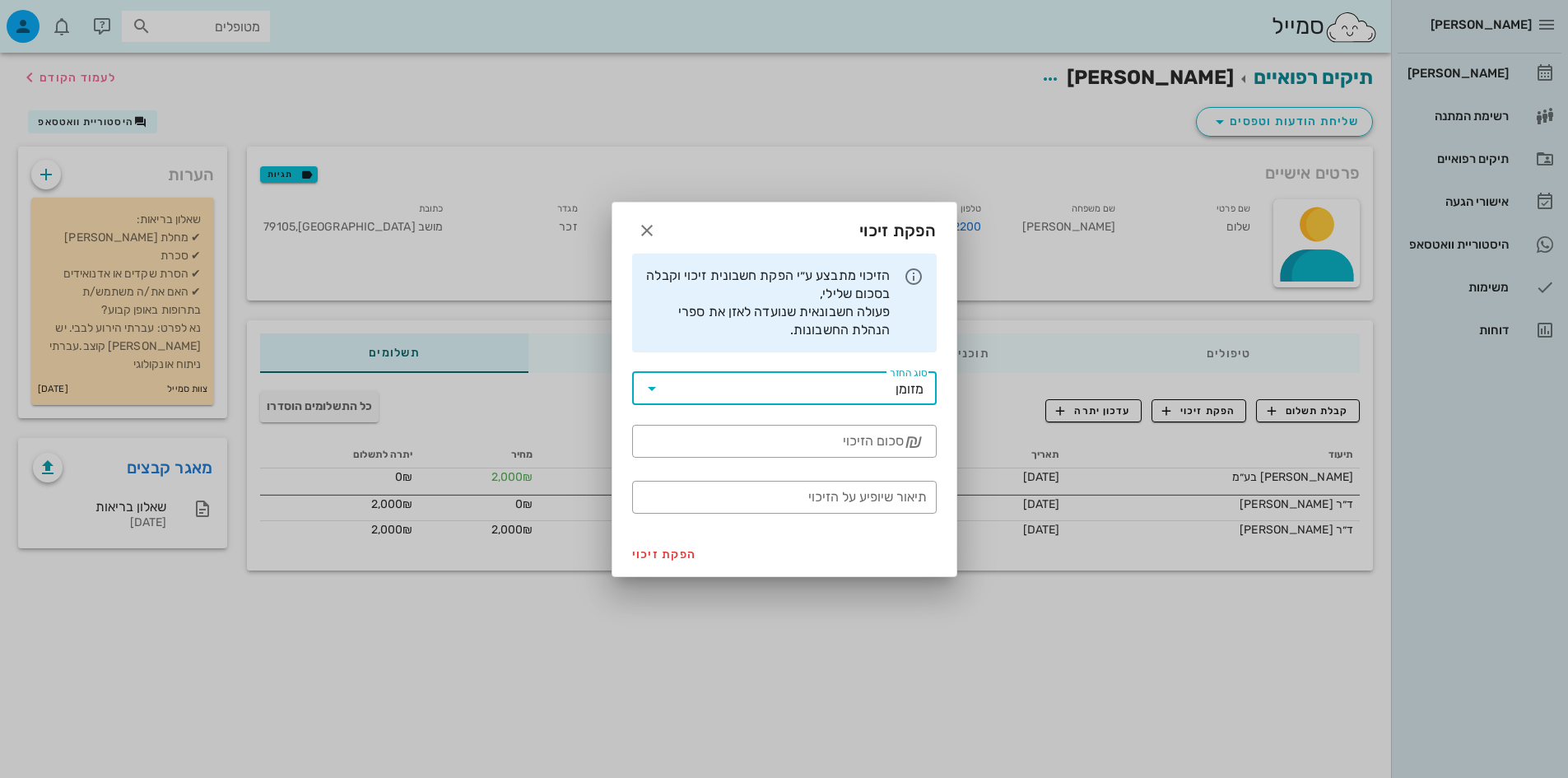
click at [887, 430] on div "סכום הזיכוי" at bounding box center [773, 442] width 261 height 33
click at [851, 382] on input "סוג החזר" at bounding box center [780, 389] width 231 height 26
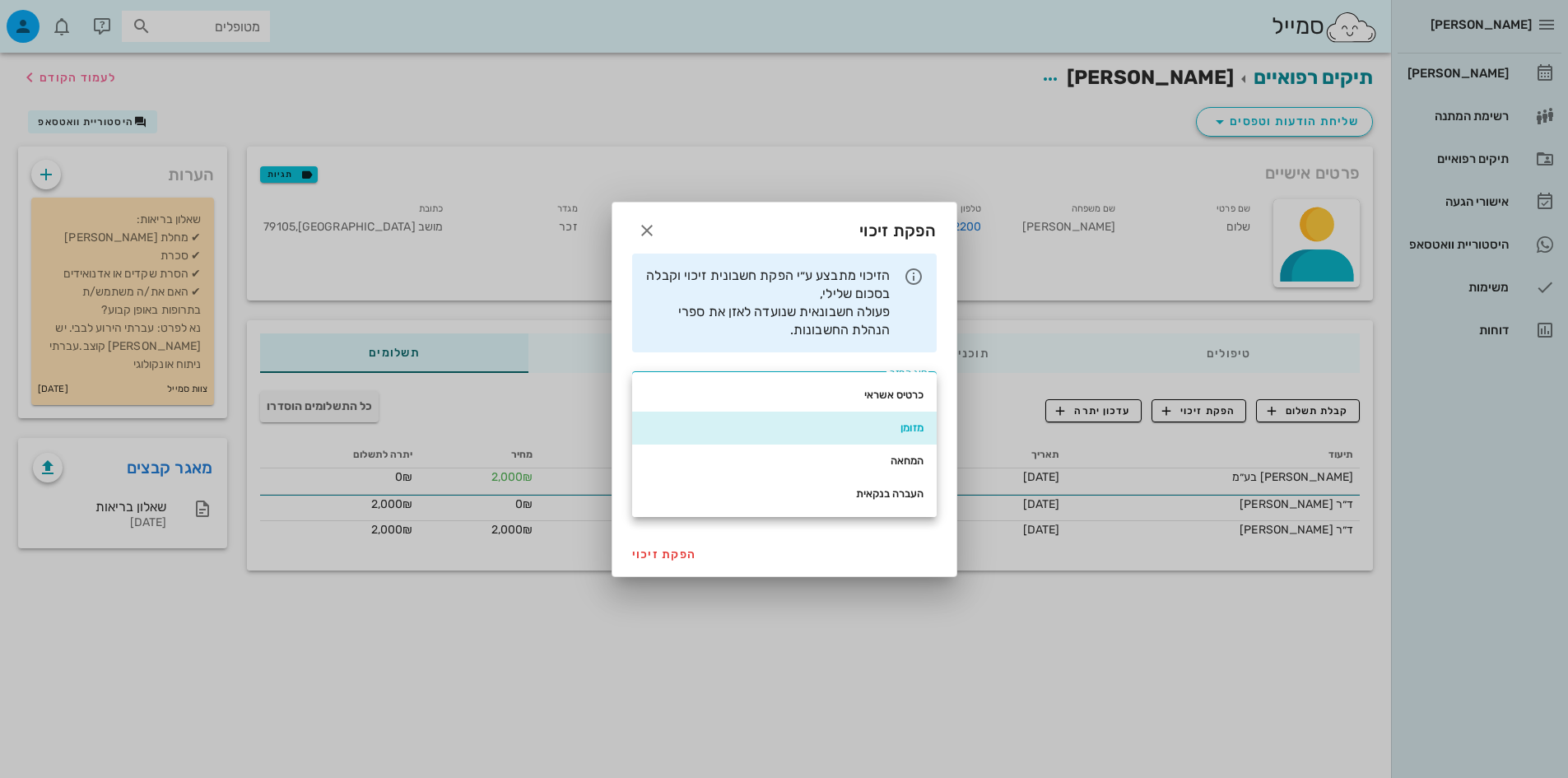
click at [896, 339] on div "הזיכוי מתבצע ע״י הפקת חשבונית זיכוי וקבלה בסכום שלילי, פעולה חשבונאית שנועדה לא…" at bounding box center [785, 302] width 305 height 98
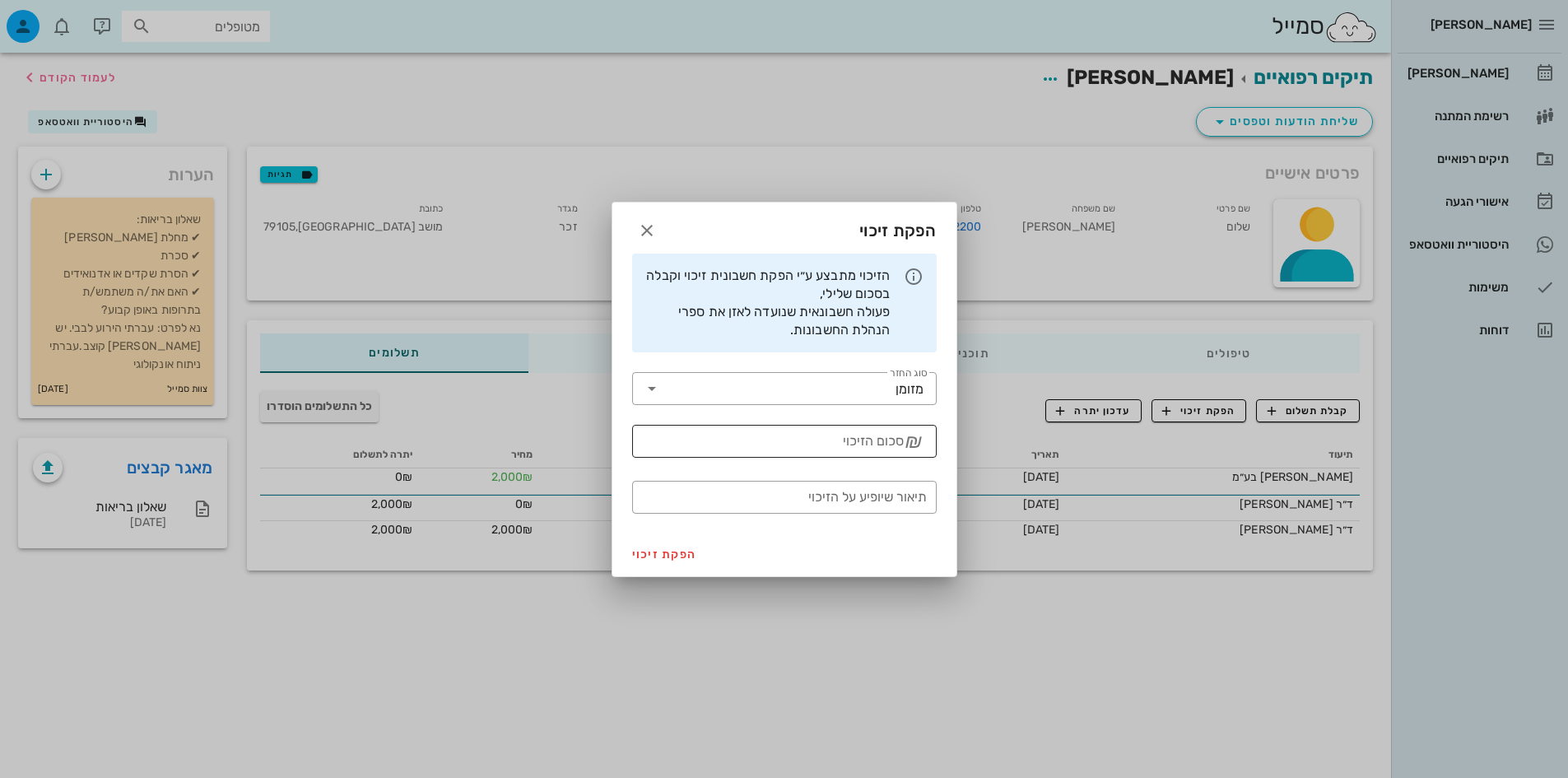
click at [784, 443] on input "סכום הזיכוי" at bounding box center [773, 441] width 261 height 26
click at [639, 232] on icon "button" at bounding box center [646, 230] width 20 height 20
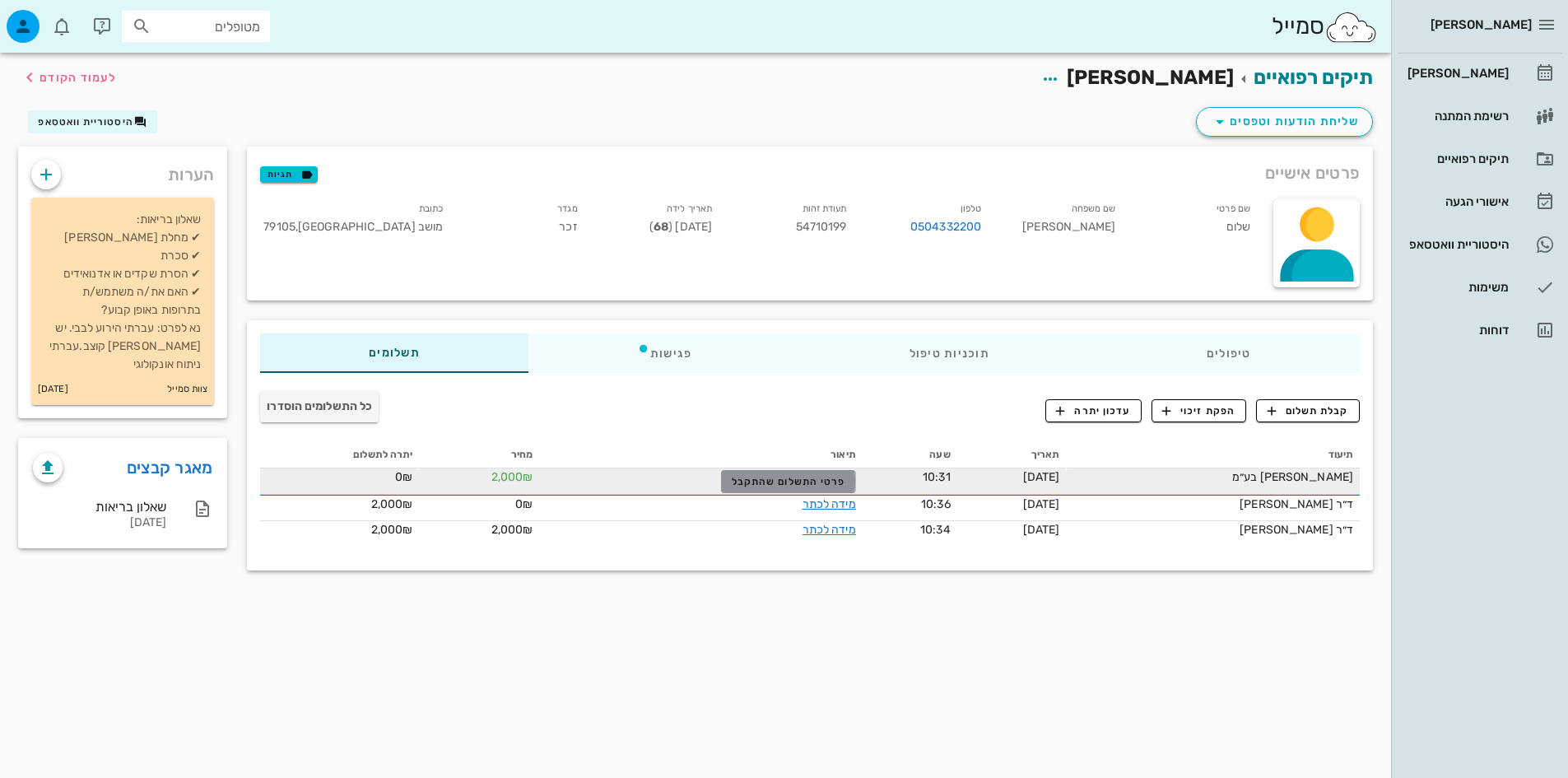
click at [736, 483] on span "פרטי התשלום שהתקבל" at bounding box center [788, 481] width 113 height 11
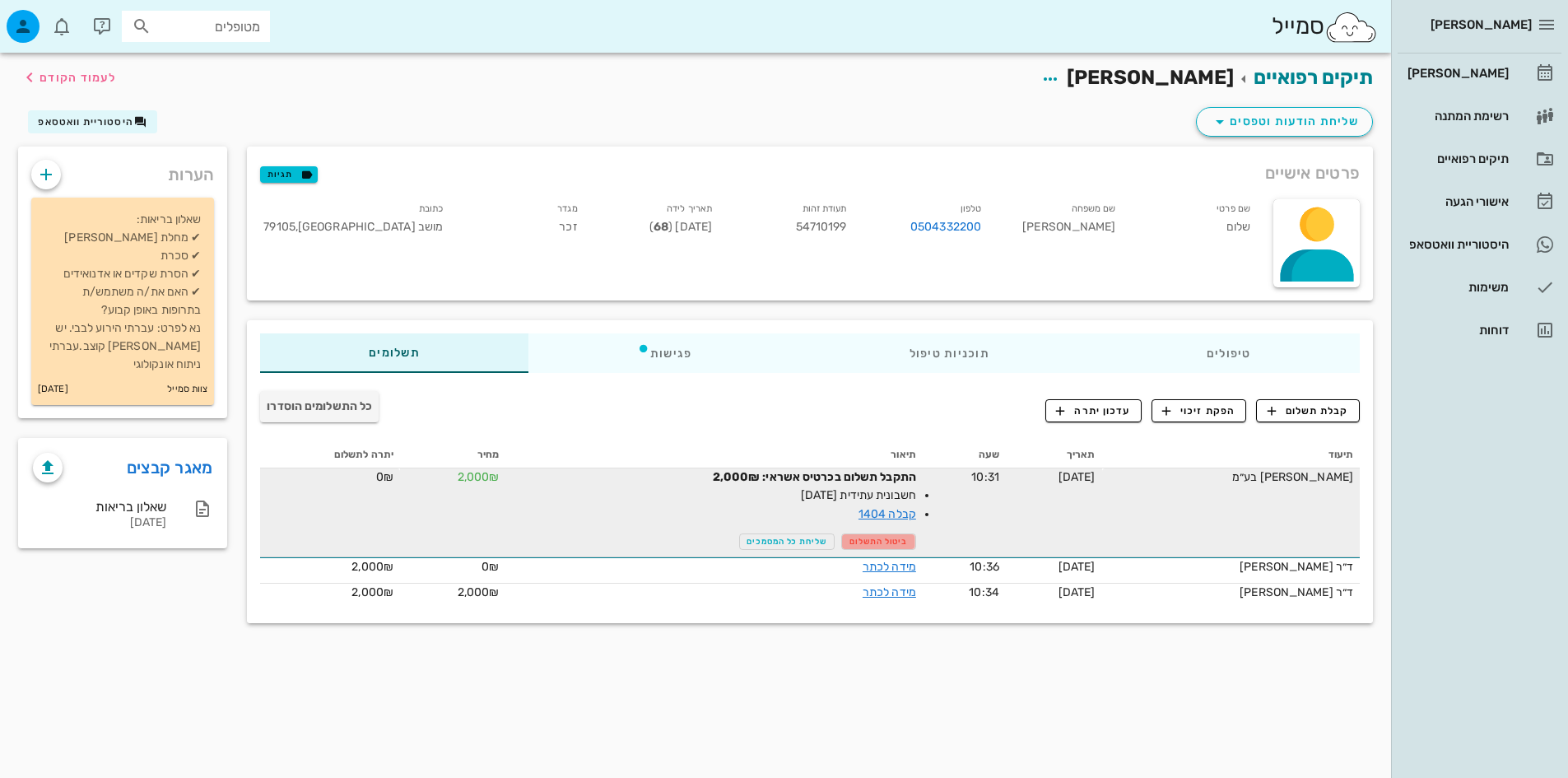
click at [841, 546] on button "ביטול התשלום" at bounding box center [878, 541] width 74 height 17
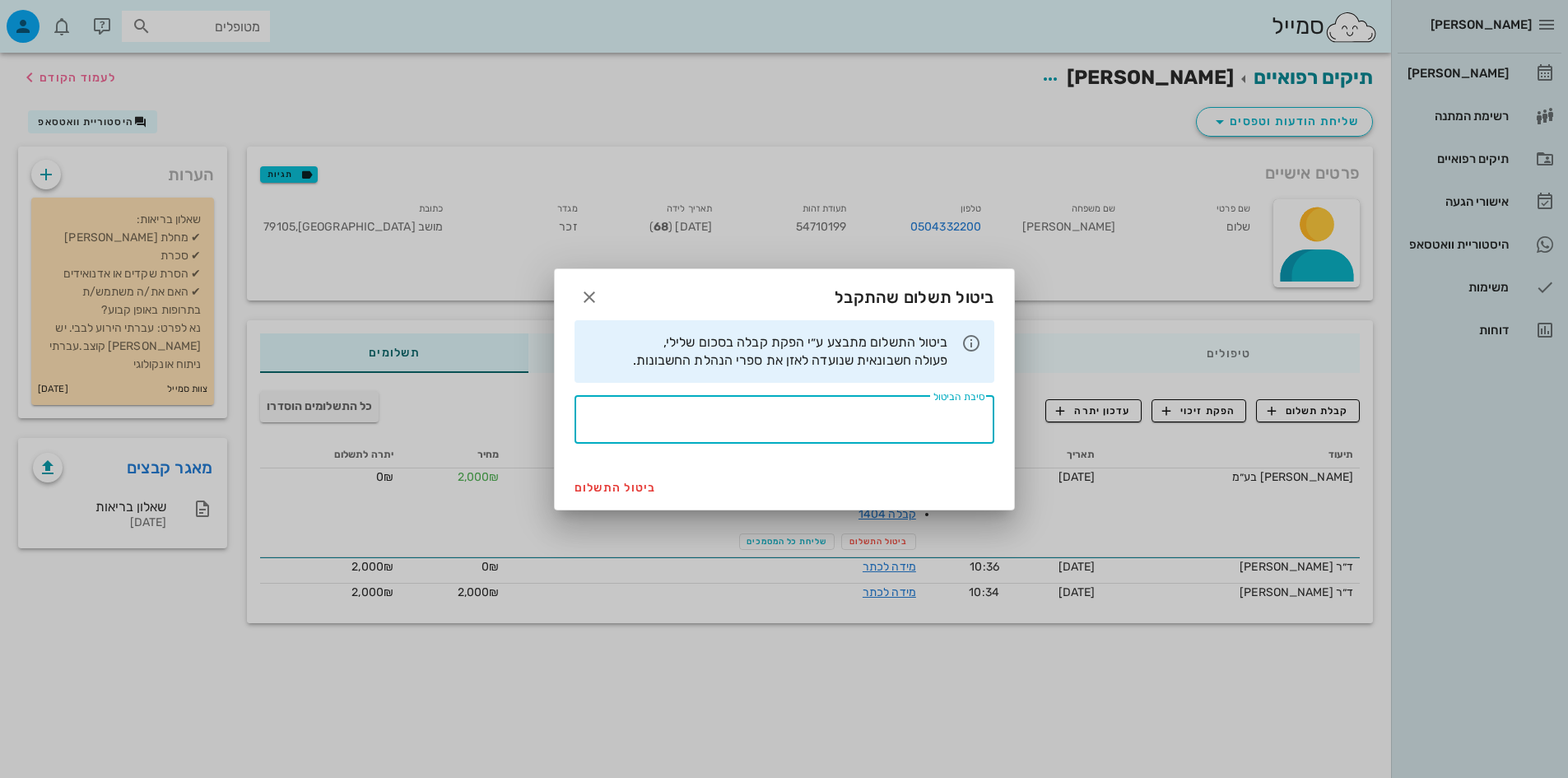
click at [932, 409] on div "סיבת הביטול" at bounding box center [779, 419] width 410 height 48
type textarea "טעות"
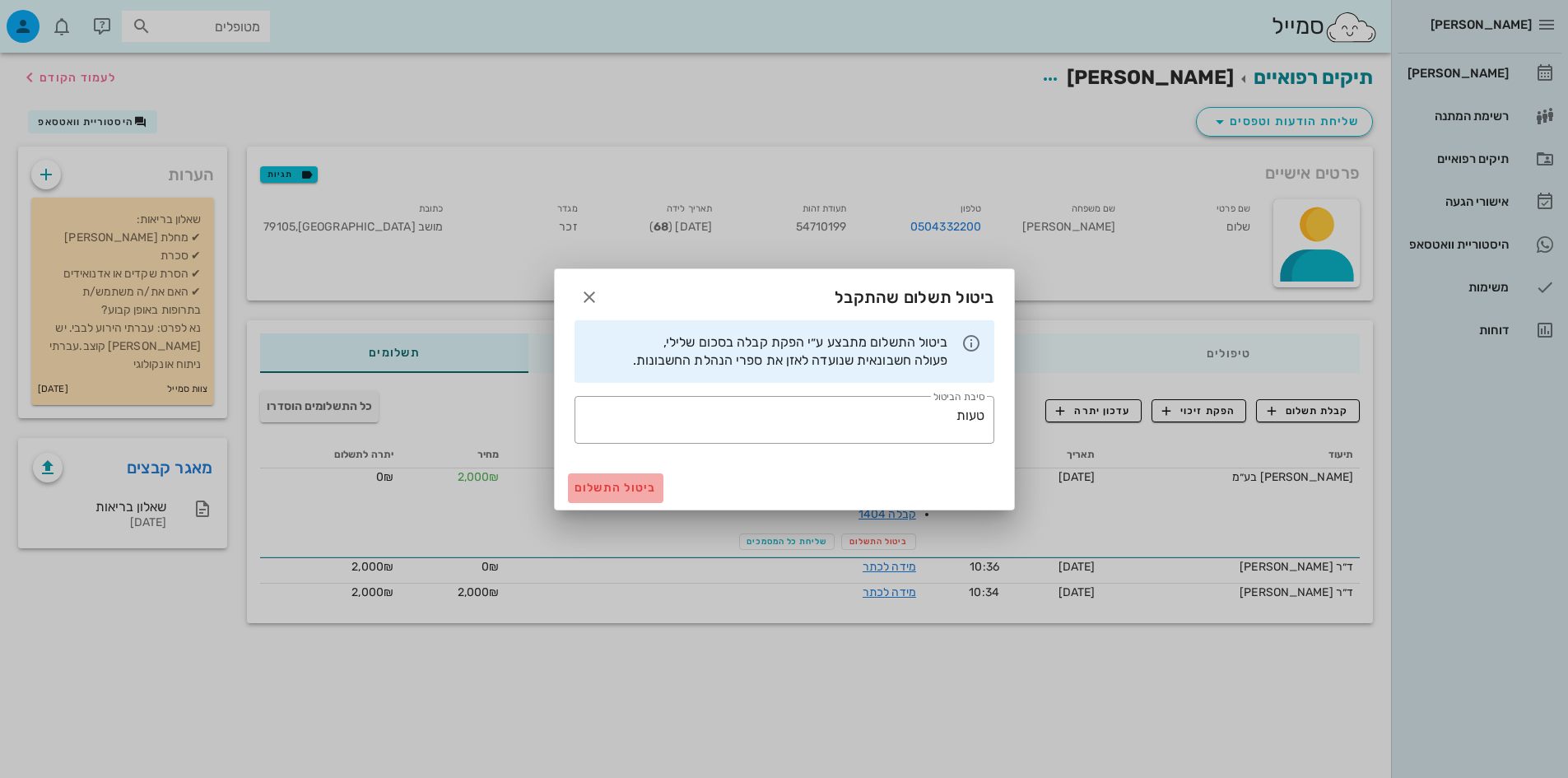
click at [601, 495] on button "ביטול התשלום" at bounding box center [616, 488] width 96 height 30
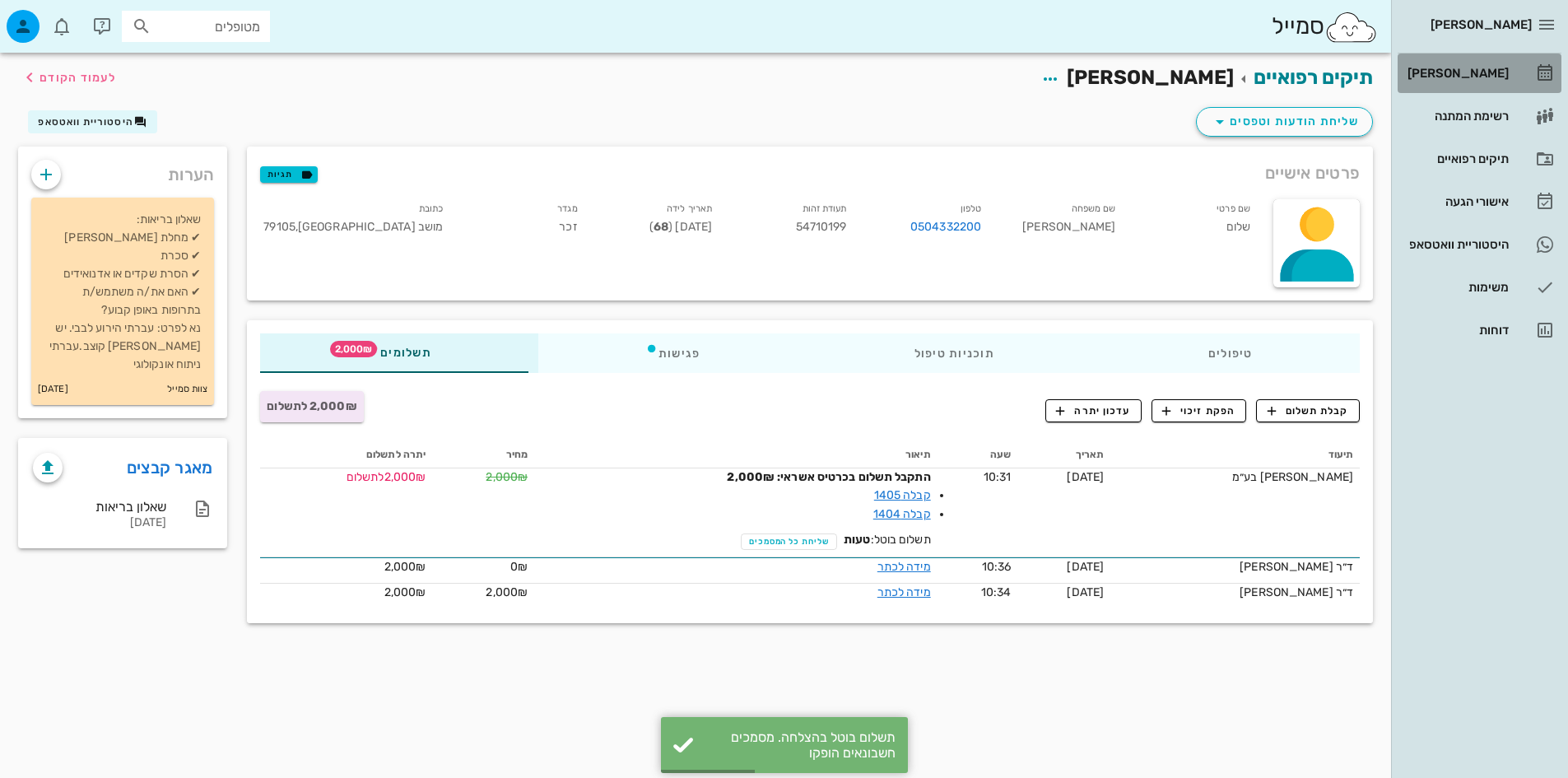
click at [1513, 56] on link "[PERSON_NAME]" at bounding box center [1479, 72] width 164 height 39
